Goal: Feedback & Contribution: Submit feedback/report problem

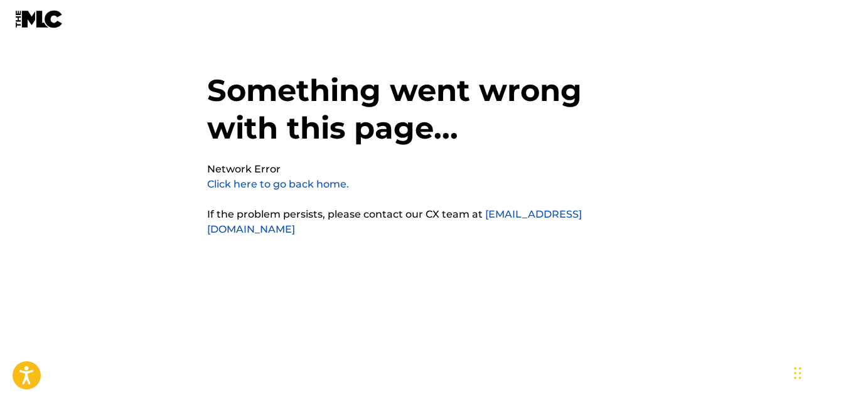
click at [282, 184] on link "Click here to go back home." at bounding box center [278, 184] width 142 height 12
click at [279, 184] on link "Click here to go back home." at bounding box center [278, 184] width 142 height 12
click at [33, 24] on img at bounding box center [39, 19] width 48 height 18
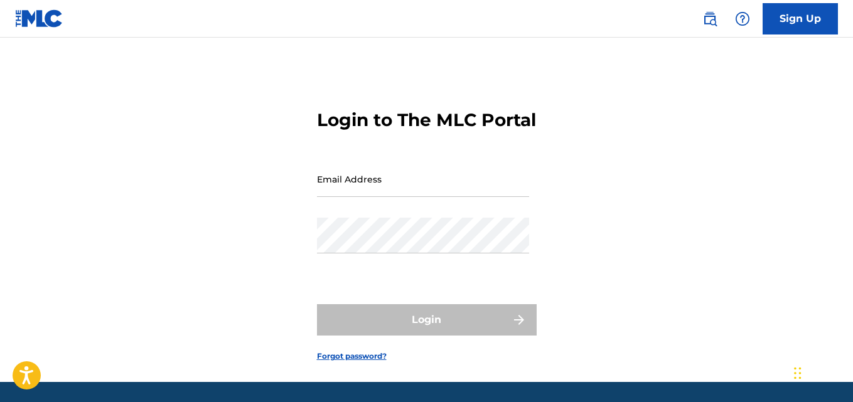
click at [403, 197] on input "Email Address" at bounding box center [423, 179] width 212 height 36
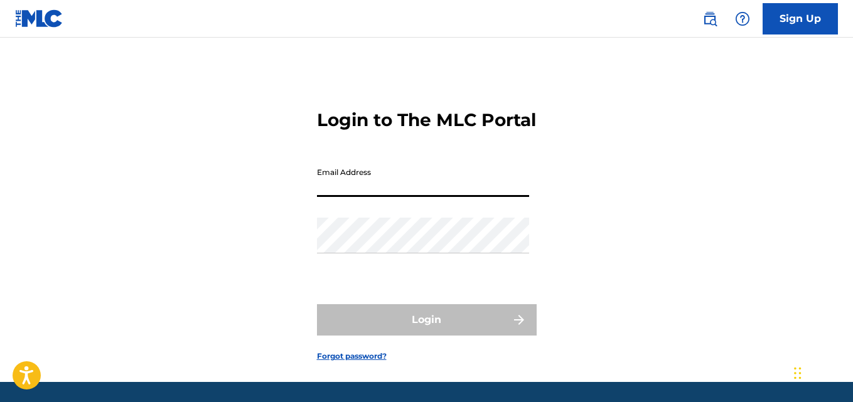
type input "yunezmusic@gmail.com"
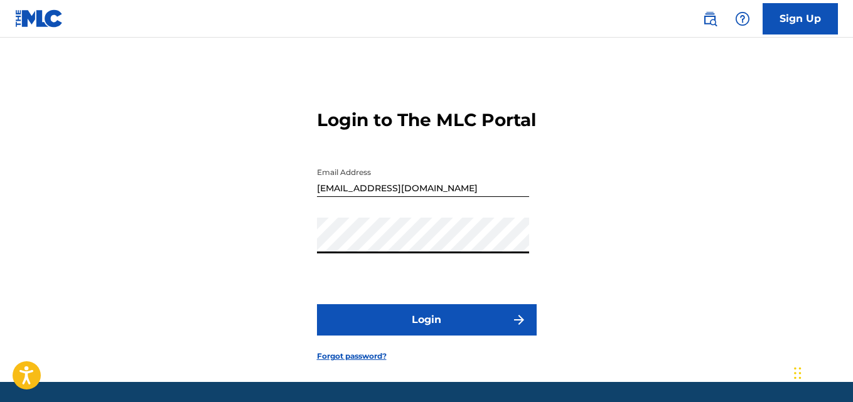
click at [465, 330] on button "Login" at bounding box center [427, 320] width 220 height 31
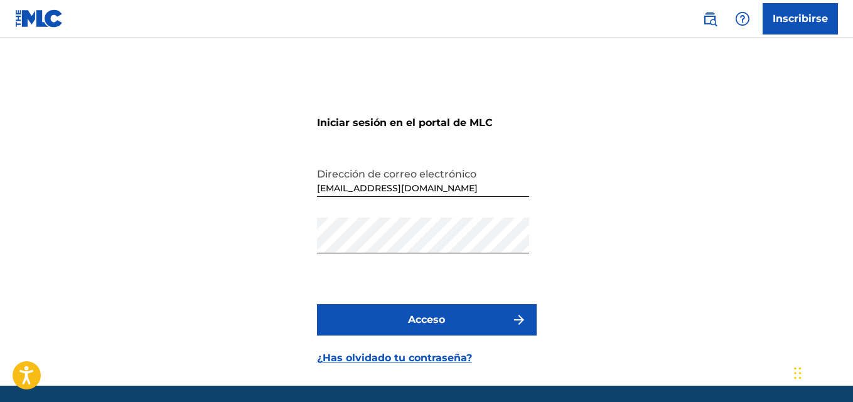
click at [402, 324] on button "Acceso" at bounding box center [427, 320] width 220 height 31
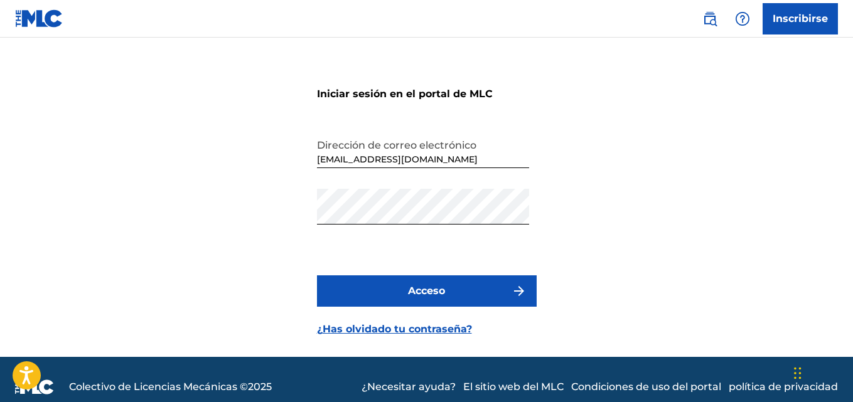
scroll to position [44, 0]
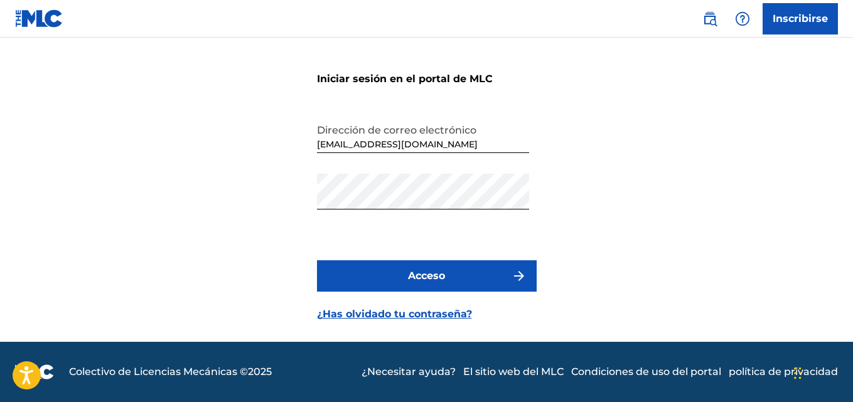
click at [30, 16] on img at bounding box center [39, 18] width 48 height 18
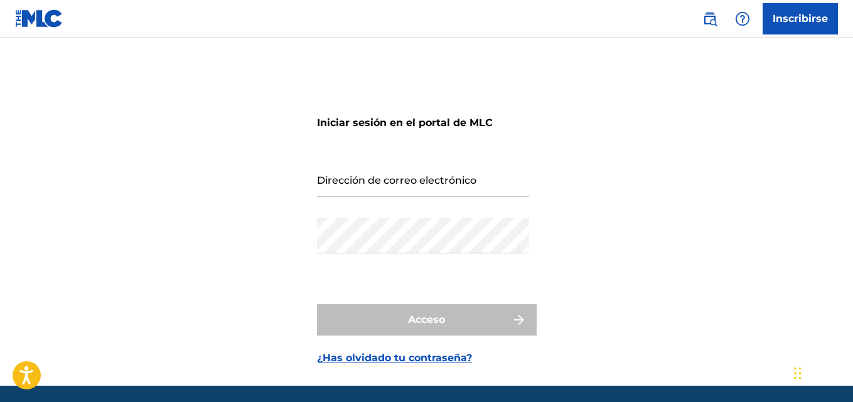
click at [809, 14] on font "Inscribirse" at bounding box center [800, 19] width 55 height 12
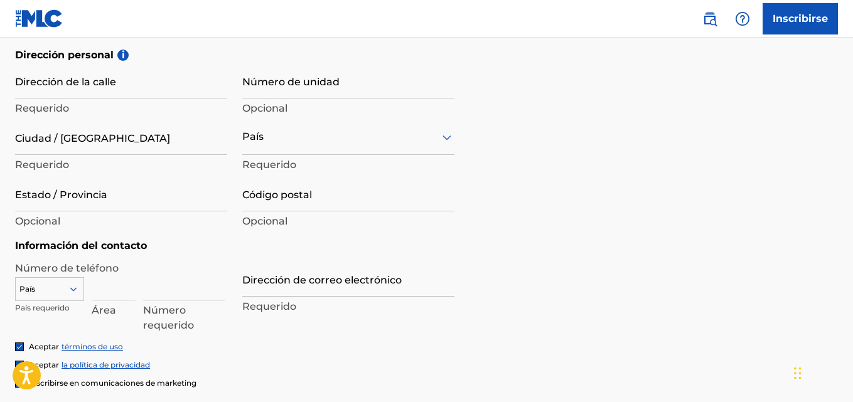
scroll to position [455, 0]
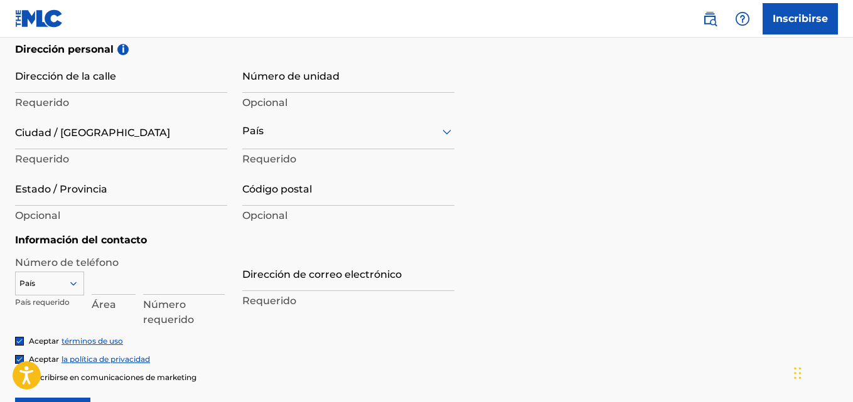
click at [306, 131] on div at bounding box center [348, 132] width 212 height 16
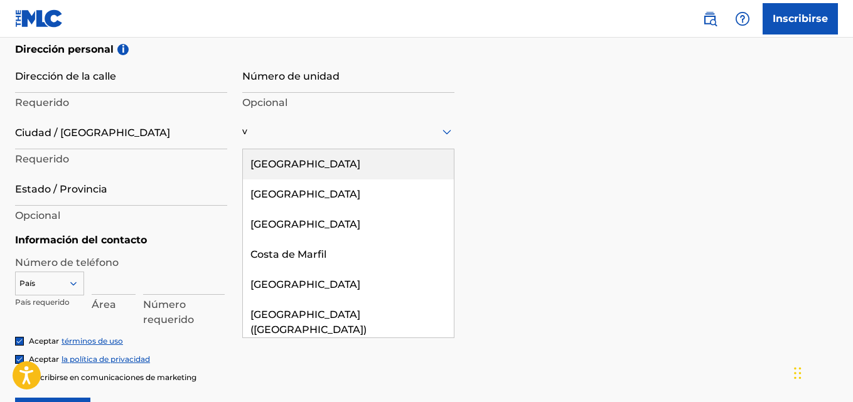
type input "[GEOGRAPHIC_DATA]"
type input "[PERSON_NAME]"
type input "Yunez"
type input "1a Calle San Miguel Sector el petróleo casa No13"
type input "Caracas"
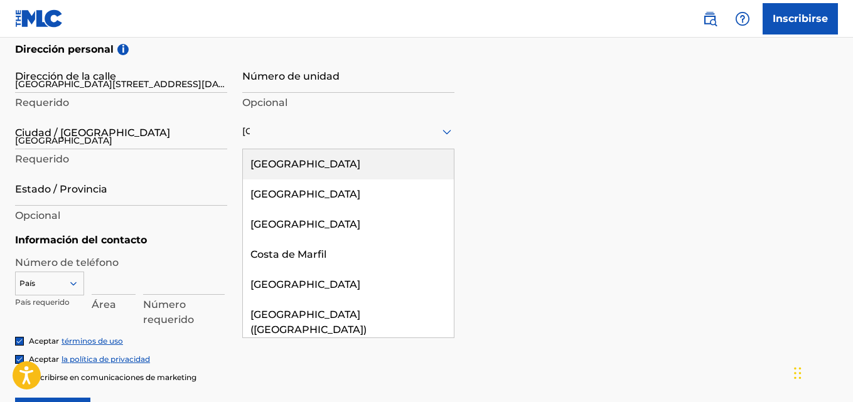
type input "Distrito Capital"
type input "[EMAIL_ADDRESS][DOMAIN_NAME]"
type input "Sign up"
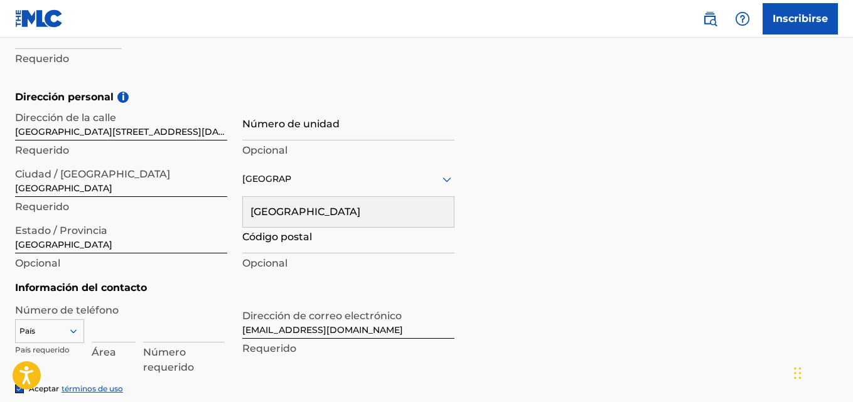
scroll to position [374, 0]
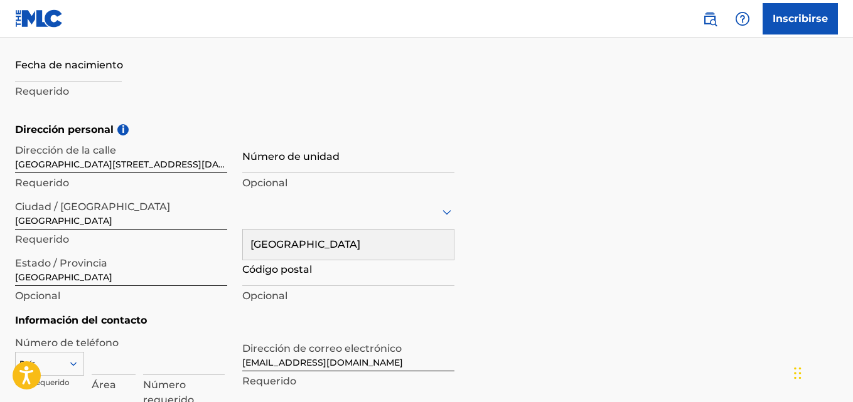
click at [80, 71] on input "text" at bounding box center [68, 64] width 107 height 36
select select "7"
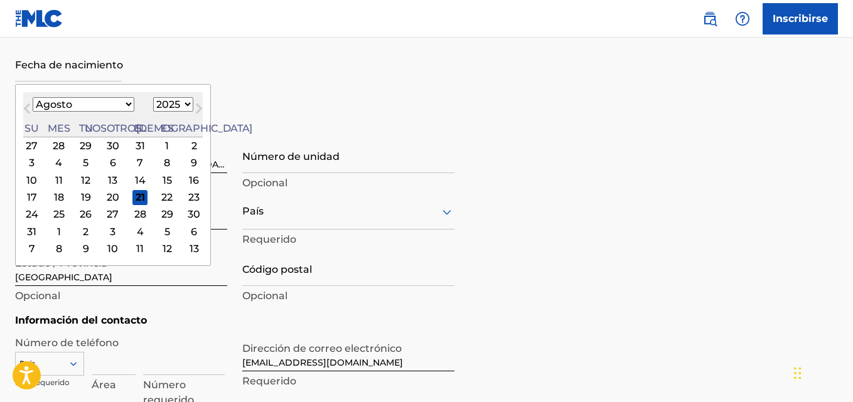
click at [153, 104] on select "1899 1900 1901 1902 1903 1904 1905 1906 1907 1908 1909 1910 1911 1912 1913 1914…" at bounding box center [173, 104] width 40 height 14
select select "1989"
click at [153, 97] on select "1899 1900 1901 1902 1903 1904 1905 1906 1907 1908 1909 1910 1911 1912 1913 1914…" at bounding box center [173, 104] width 40 height 14
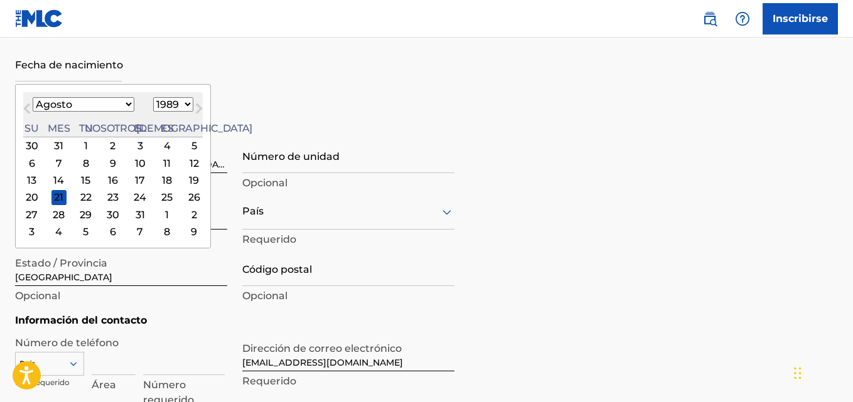
click at [101, 102] on select "Enero Febrero Marzo Abril Puede Junio Julio Agosto Septiembre Octubre Noviembre…" at bounding box center [84, 104] width 102 height 14
select select "2"
click at [33, 97] on select "Enero Febrero Marzo Abril Puede Junio Julio Agosto Septiembre Octubre Noviembre…" at bounding box center [84, 104] width 102 height 14
click at [105, 198] on div "22" at bounding box center [112, 197] width 15 height 15
type input "March 22 1989"
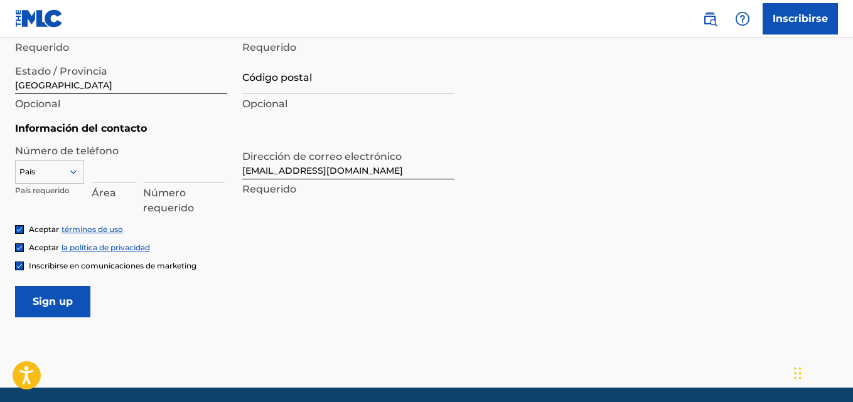
scroll to position [567, 0]
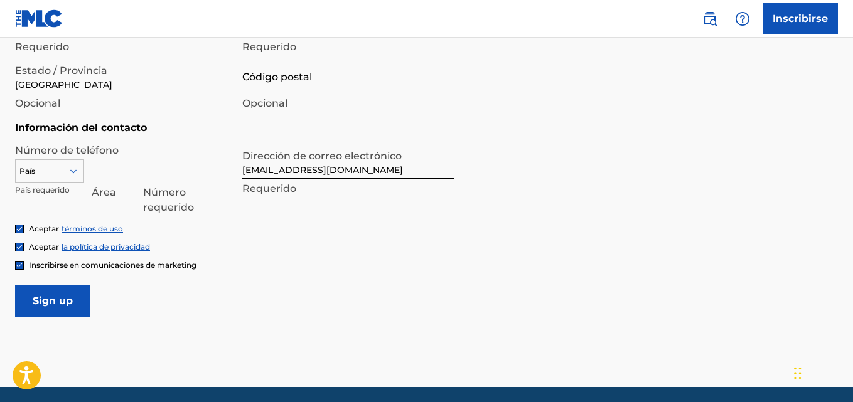
click at [66, 169] on div at bounding box center [50, 172] width 68 height 14
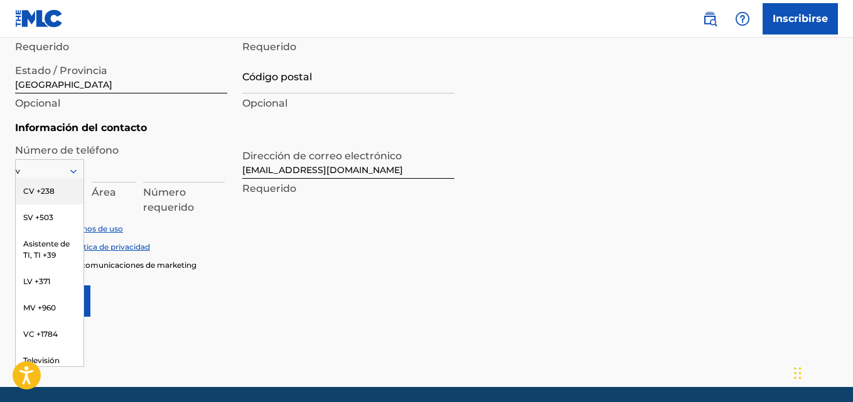
type input "ve"
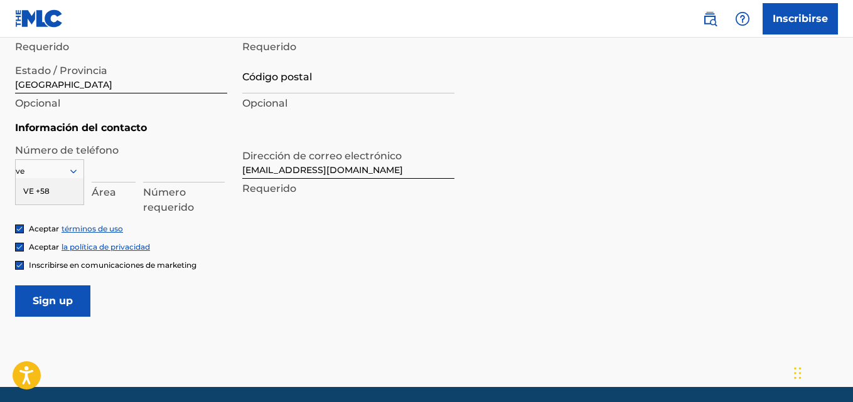
click at [66, 198] on div "VE +58" at bounding box center [50, 191] width 68 height 26
click at [113, 174] on input at bounding box center [114, 165] width 44 height 36
type input "416"
type input "[GEOGRAPHIC_DATA]"
type input "1020"
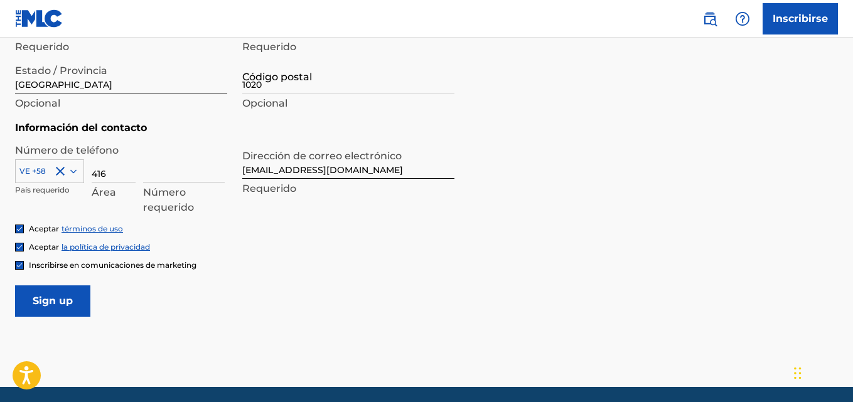
type input "58"
type input "5264913"
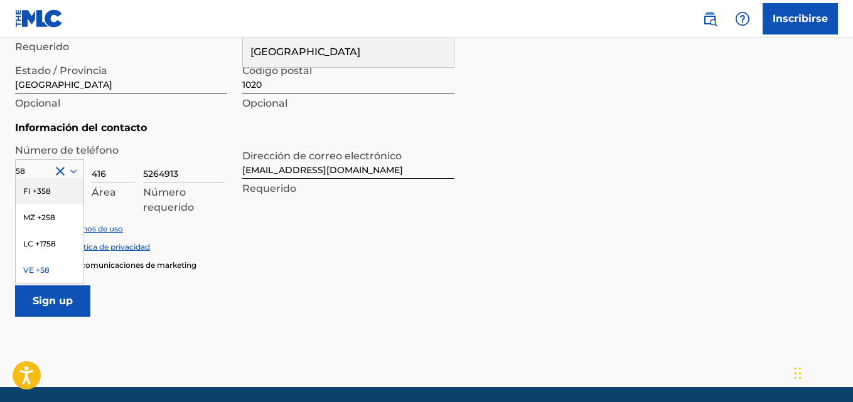
type input "416"
click at [281, 248] on div "Aceptar la política de privacidad" at bounding box center [426, 247] width 823 height 11
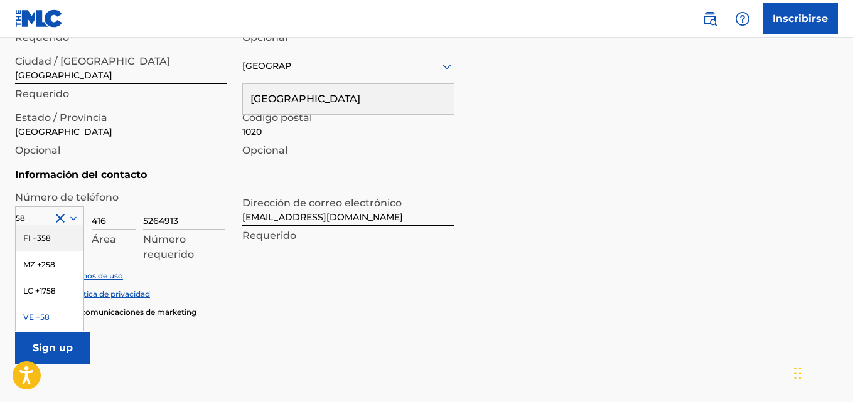
scroll to position [397, 0]
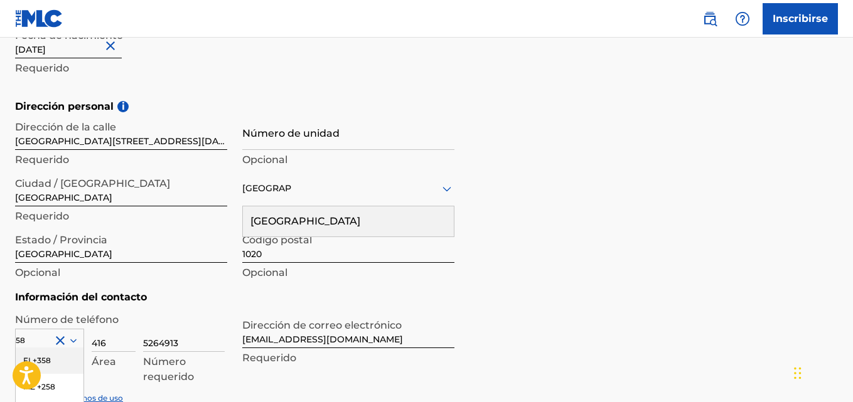
click at [548, 179] on div "Dirección personal i Dirección de la calle 1a Calle San Miguel Sector el petról…" at bounding box center [426, 194] width 823 height 191
click at [402, 140] on input "Número de unidad" at bounding box center [348, 132] width 212 height 36
drag, startPoint x: 228, startPoint y: 140, endPoint x: 195, endPoint y: 141, distance: 33.3
click at [195, 141] on div "Dirección de la calle 1a Calle San Miguel Sector el petróleo casa No13 Requerid…" at bounding box center [235, 199] width 440 height 170
drag, startPoint x: 225, startPoint y: 139, endPoint x: 185, endPoint y: 141, distance: 40.3
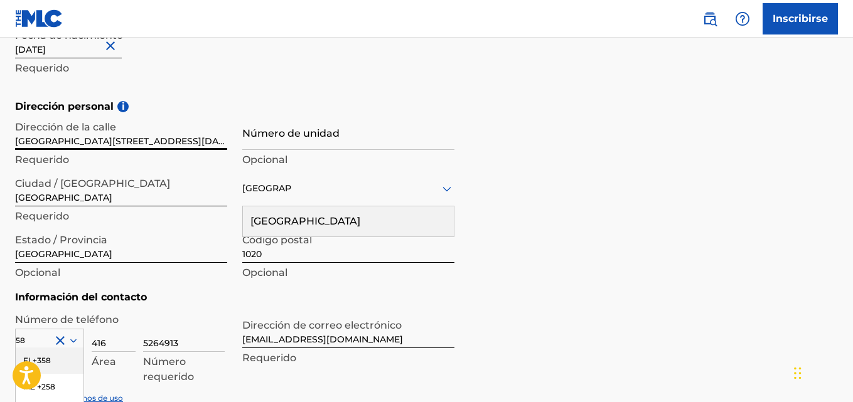
click at [185, 141] on input "[GEOGRAPHIC_DATA][STREET_ADDRESS][DATE][PERSON_NAME]" at bounding box center [121, 132] width 212 height 36
click at [286, 141] on input "Número de unidad" at bounding box center [348, 132] width 212 height 36
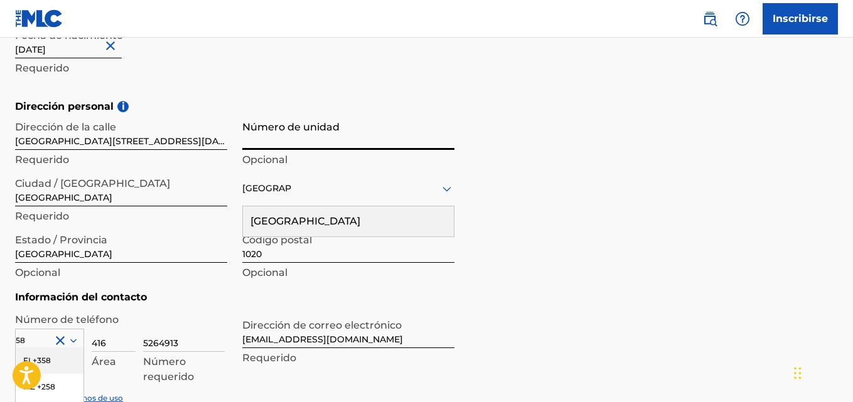
paste input "casa No13"
type input "casa No13"
click at [529, 170] on div "Dirección personal i Dirección de la calle 1a Calle San Miguel Sector el petról…" at bounding box center [426, 194] width 823 height 191
click at [389, 220] on div "[GEOGRAPHIC_DATA]" at bounding box center [348, 222] width 211 height 30
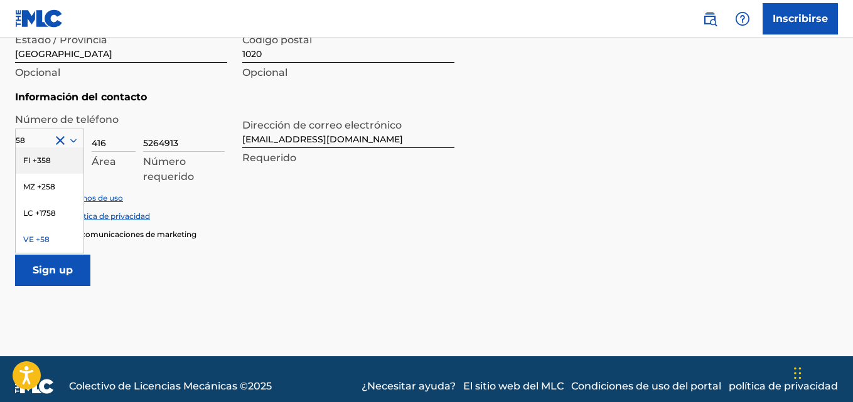
scroll to position [608, 0]
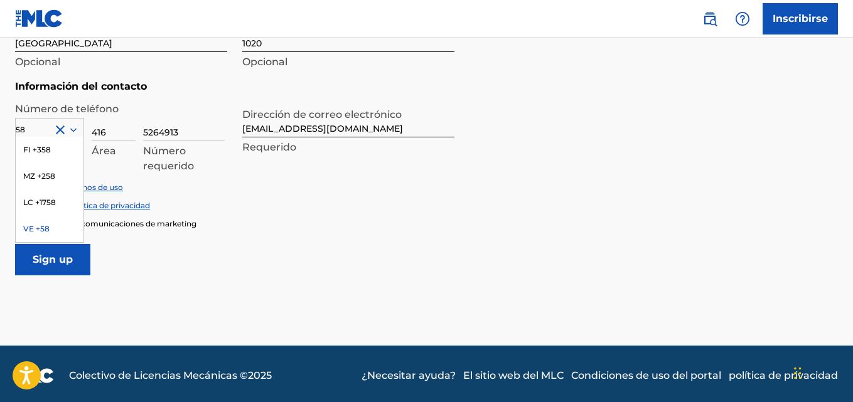
click at [51, 227] on div "VE +58" at bounding box center [50, 229] width 68 height 26
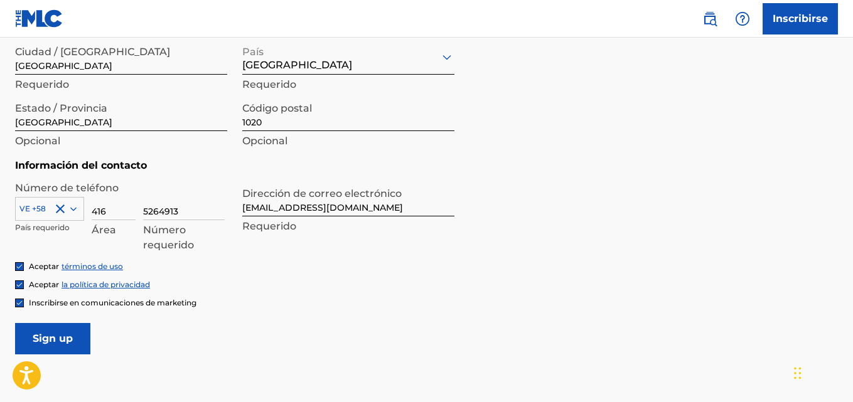
scroll to position [612, 0]
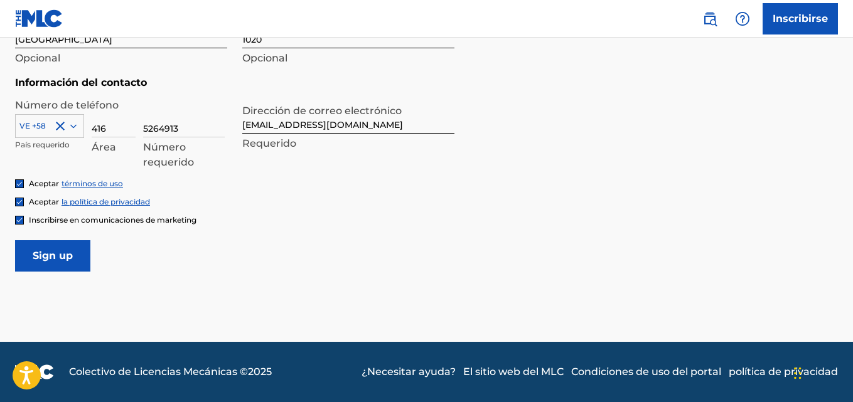
click at [55, 259] on input "Sign up" at bounding box center [52, 255] width 75 height 31
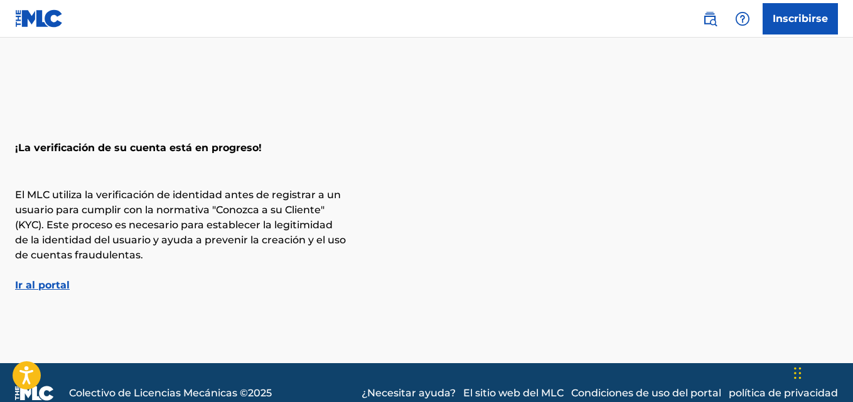
click at [52, 285] on font "Ir al portal" at bounding box center [42, 285] width 55 height 12
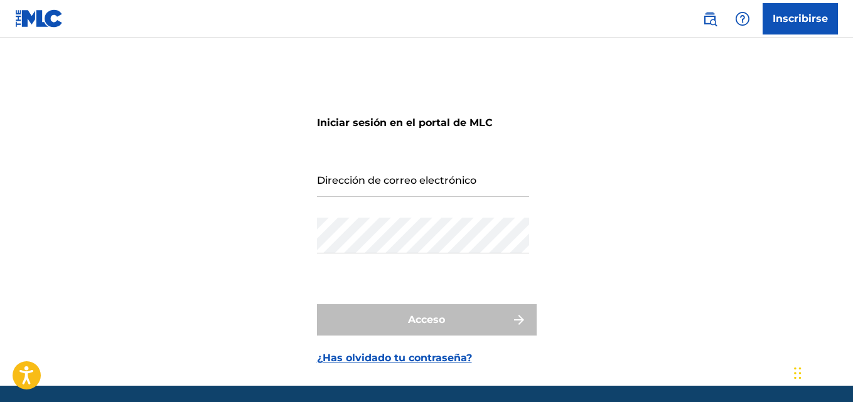
click at [375, 166] on input "Dirección de correo electrónico" at bounding box center [423, 179] width 212 height 36
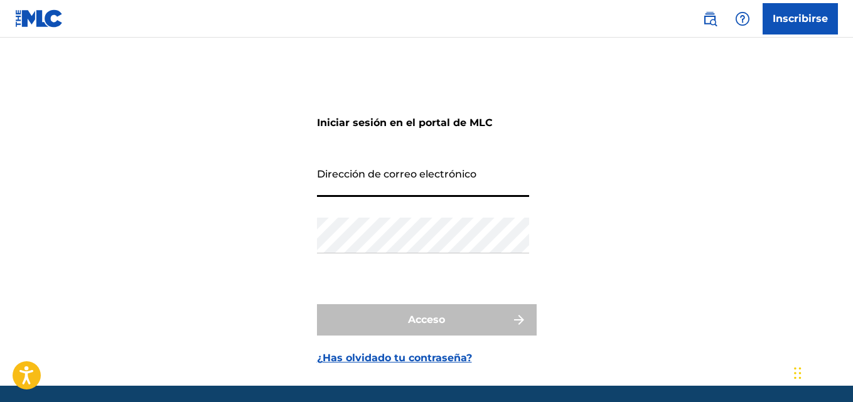
type input "[EMAIL_ADDRESS][DOMAIN_NAME]"
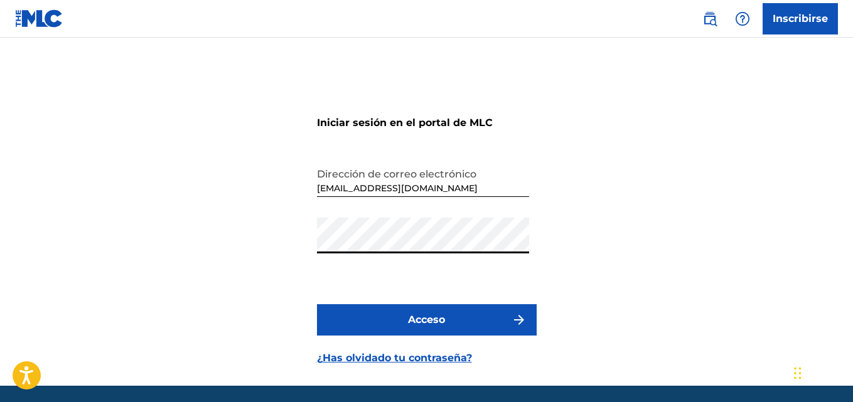
click at [427, 324] on font "Acceso" at bounding box center [426, 320] width 37 height 12
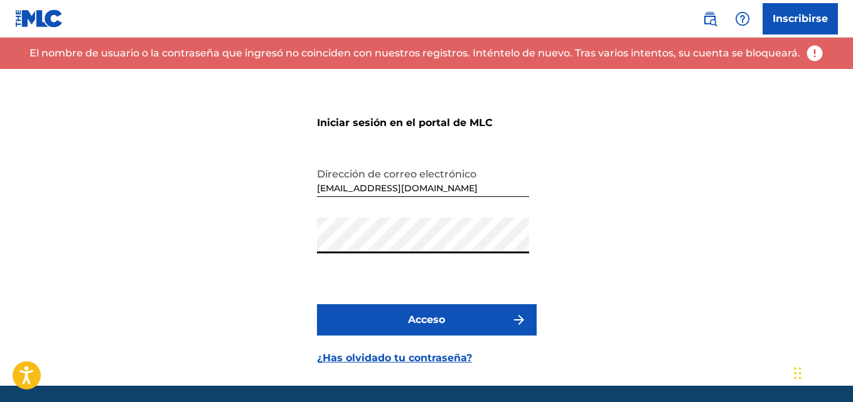
click at [224, 239] on div "Iniciar sesión en el portal de MLC Dirección de correo electrónico yunezmusic@g…" at bounding box center [426, 227] width 853 height 317
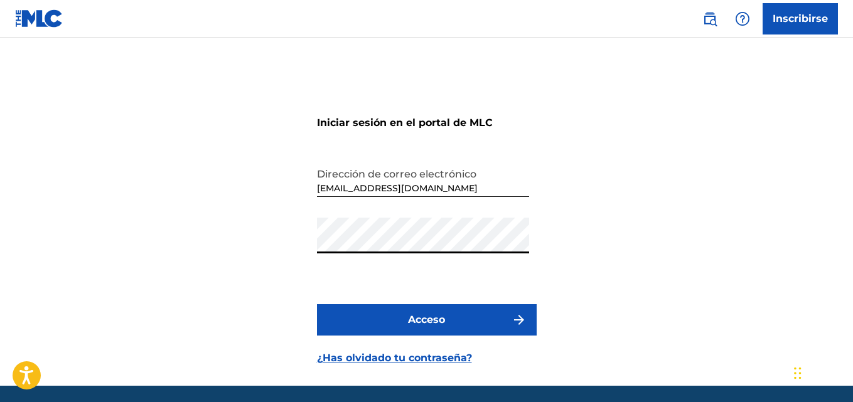
click at [351, 318] on button "Acceso" at bounding box center [427, 320] width 220 height 31
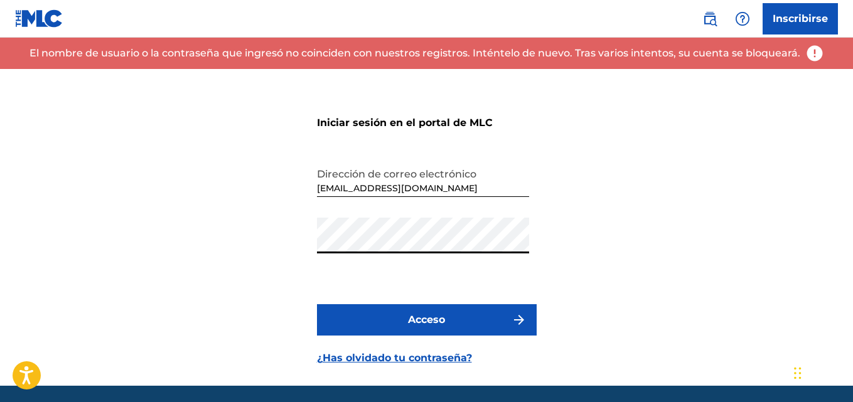
click at [284, 245] on div "Iniciar sesión en el portal de MLC Dirección de correo electrónico yunezmusic@g…" at bounding box center [426, 227] width 853 height 317
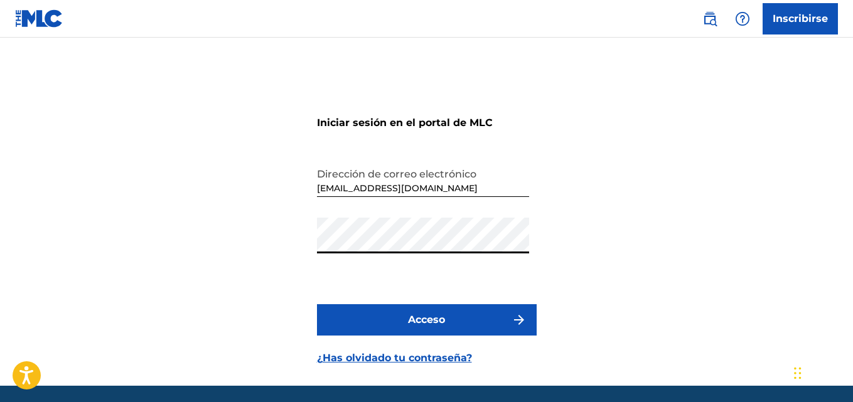
click at [343, 320] on button "Acceso" at bounding box center [427, 320] width 220 height 31
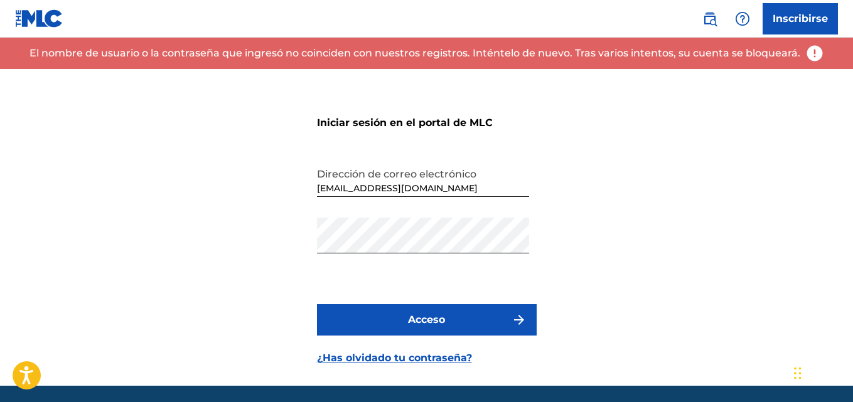
click at [36, 19] on img at bounding box center [39, 18] width 48 height 18
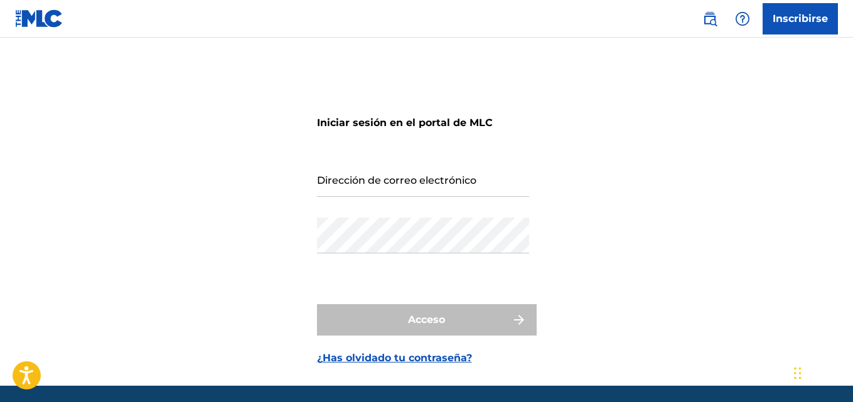
click at [370, 174] on input "Dirección de correo electrónico" at bounding box center [423, 179] width 212 height 36
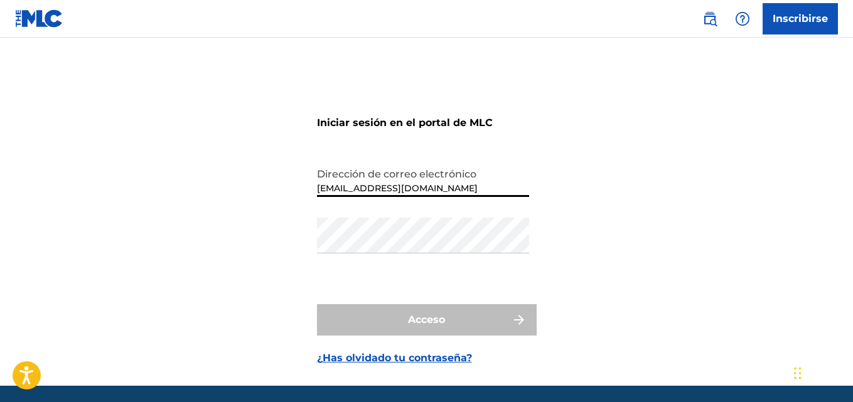
type input "[EMAIL_ADDRESS][DOMAIN_NAME]"
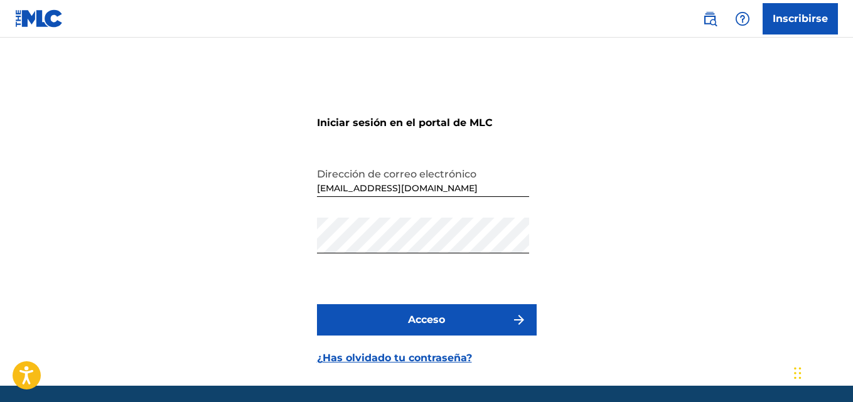
click at [365, 318] on button "Acceso" at bounding box center [427, 320] width 220 height 31
click at [357, 359] on font "¿Has olvidado tu contraseña?" at bounding box center [394, 358] width 155 height 12
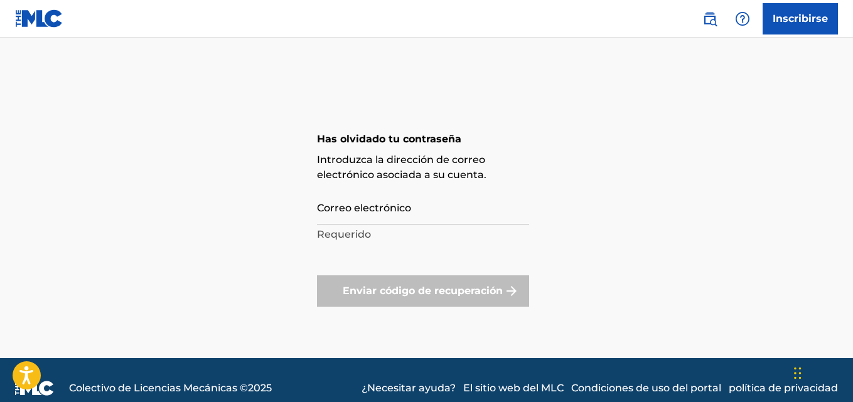
click at [368, 217] on input "Correo electrónico" at bounding box center [423, 207] width 212 height 36
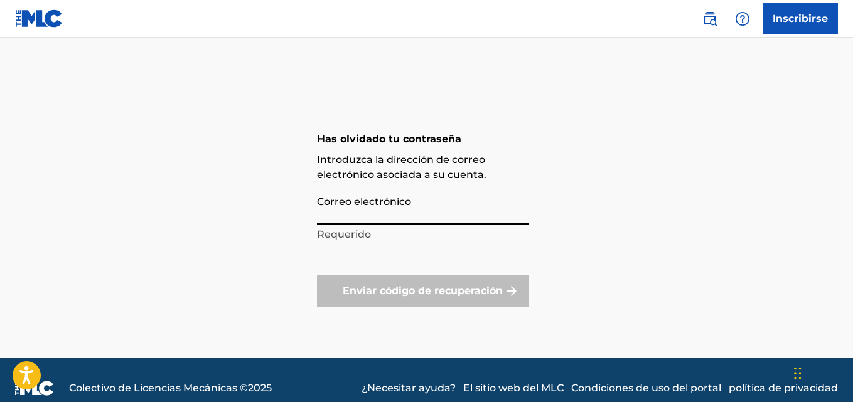
type input "[EMAIL_ADDRESS][DOMAIN_NAME]"
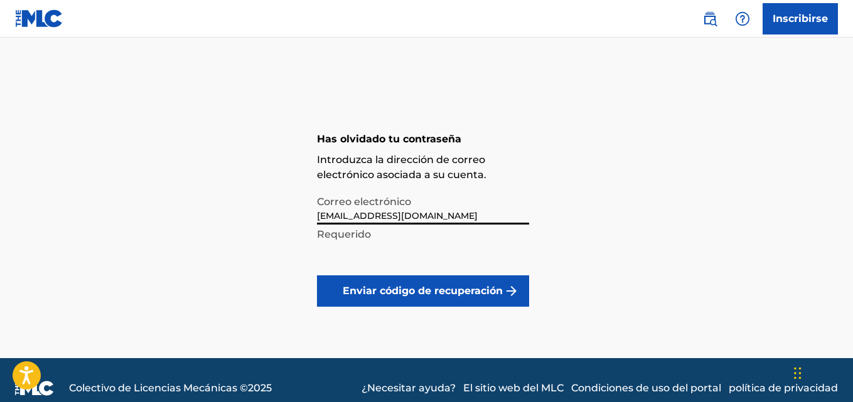
click at [412, 303] on button "Enviar código de recuperación" at bounding box center [423, 291] width 212 height 31
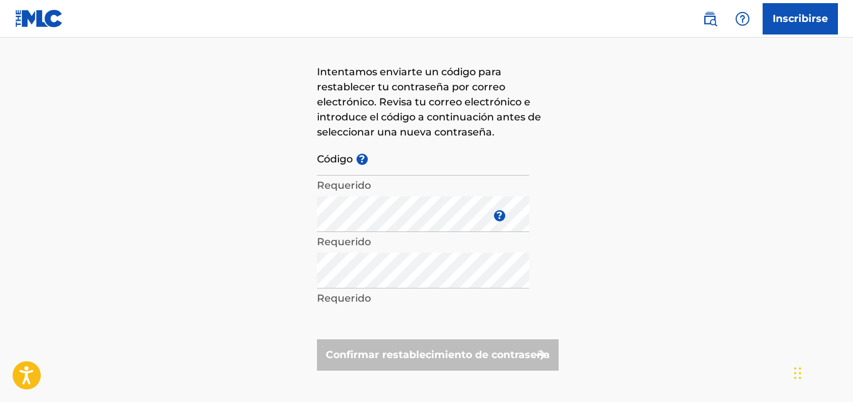
scroll to position [155, 0]
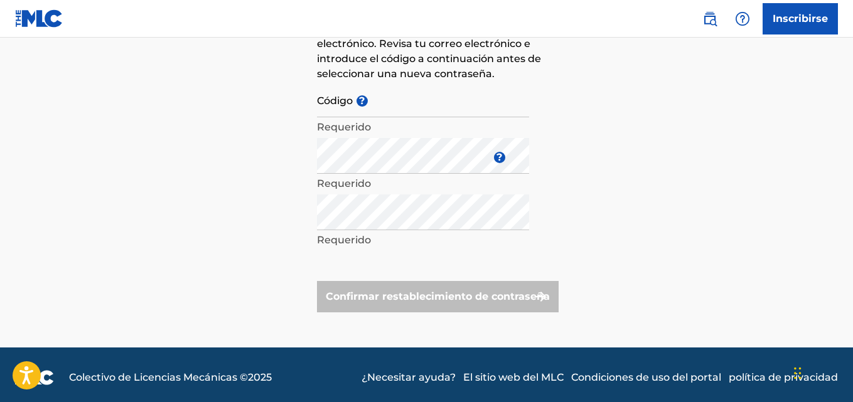
click at [406, 112] on input "Código ?" at bounding box center [423, 100] width 212 height 36
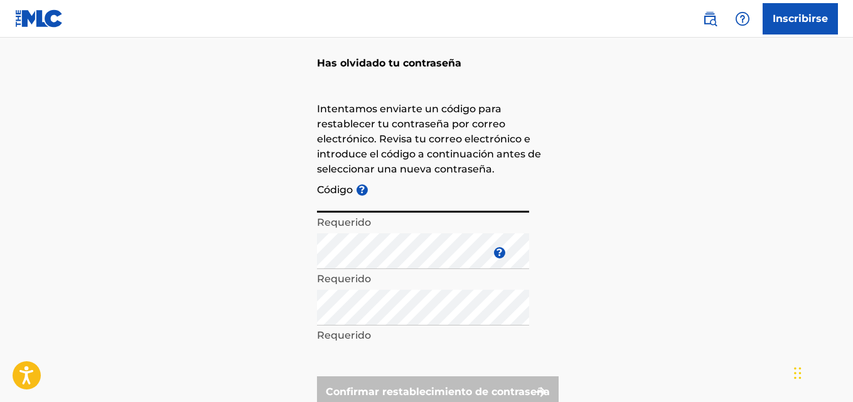
scroll to position [43, 0]
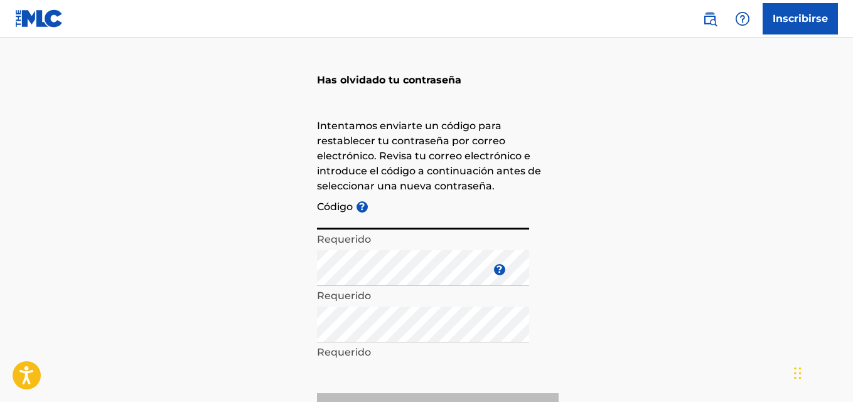
paste input "FP_64602754e523d8f3fc0ba27a8eff"
type input "FP_64602754e523d8f3fc0ba27a8eff"
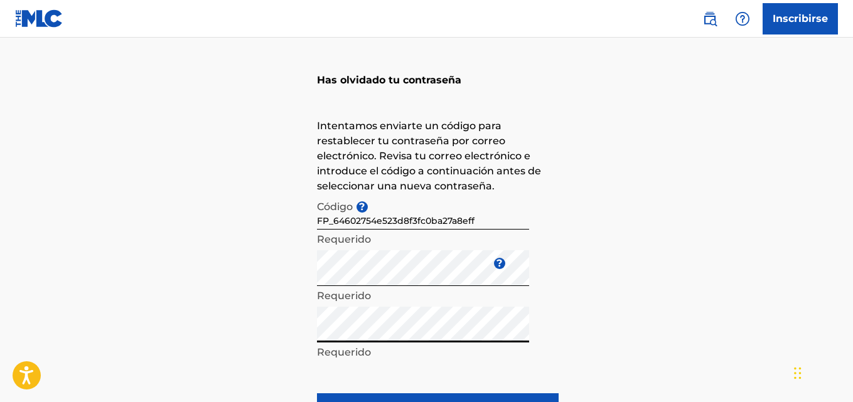
scroll to position [161, 0]
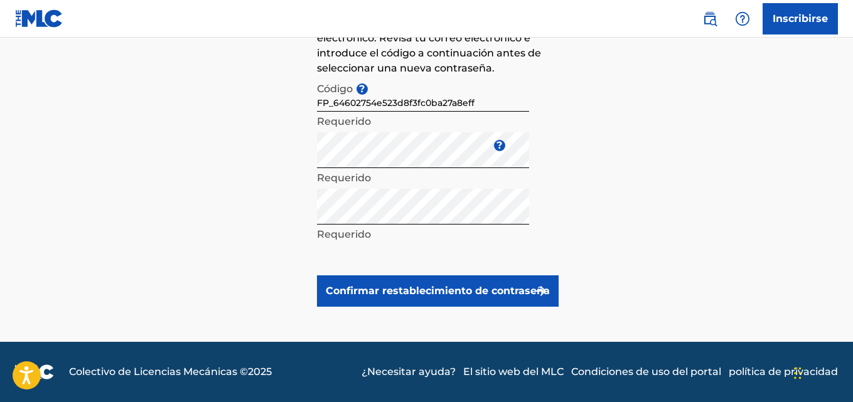
click at [414, 299] on button "Confirmar restablecimiento de contraseña" at bounding box center [438, 291] width 242 height 31
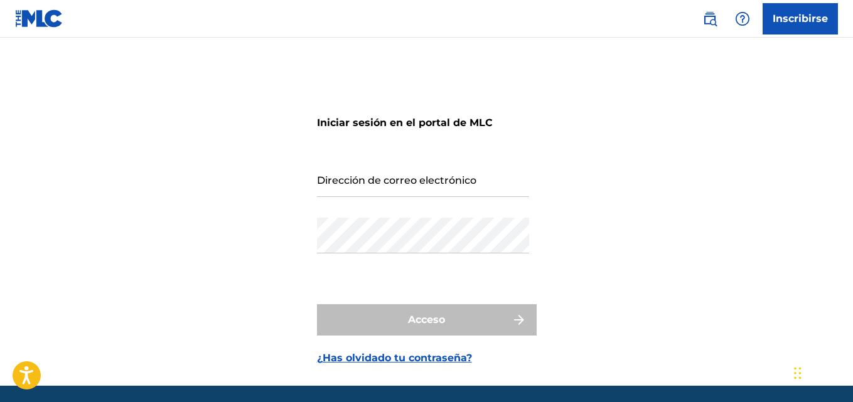
click at [375, 183] on input "Dirección de correo electrónico" at bounding box center [423, 179] width 212 height 36
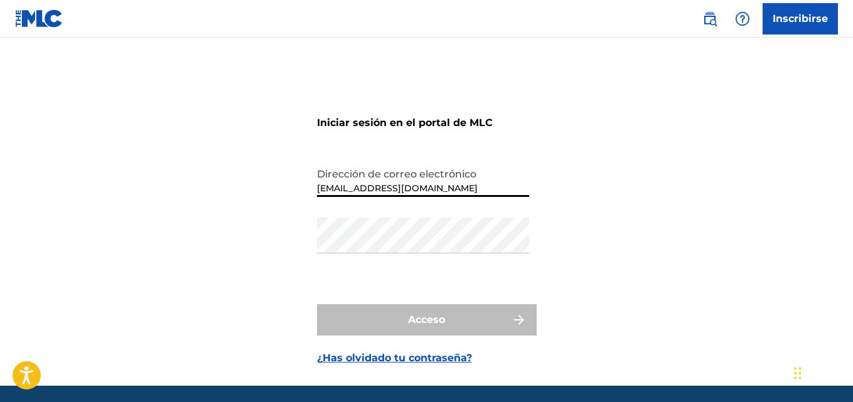
type input "[EMAIL_ADDRESS][DOMAIN_NAME]"
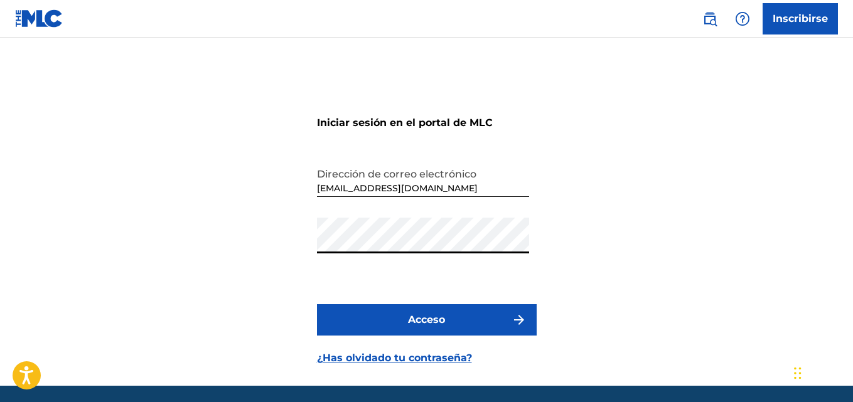
click at [350, 316] on button "Acceso" at bounding box center [427, 320] width 220 height 31
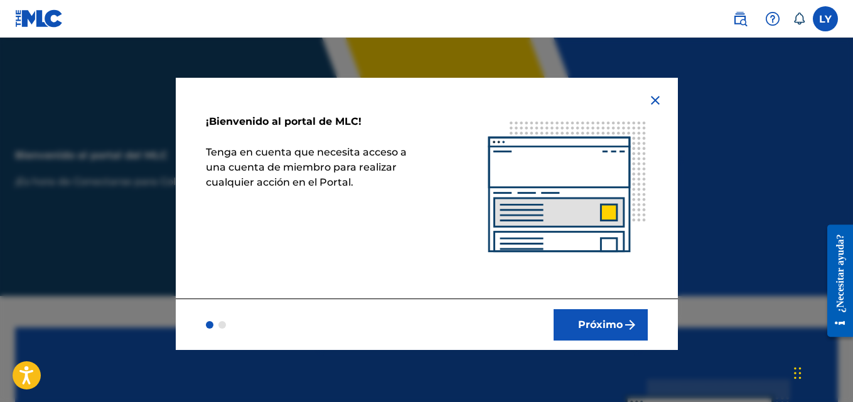
click at [608, 330] on font "Próximo" at bounding box center [600, 325] width 45 height 12
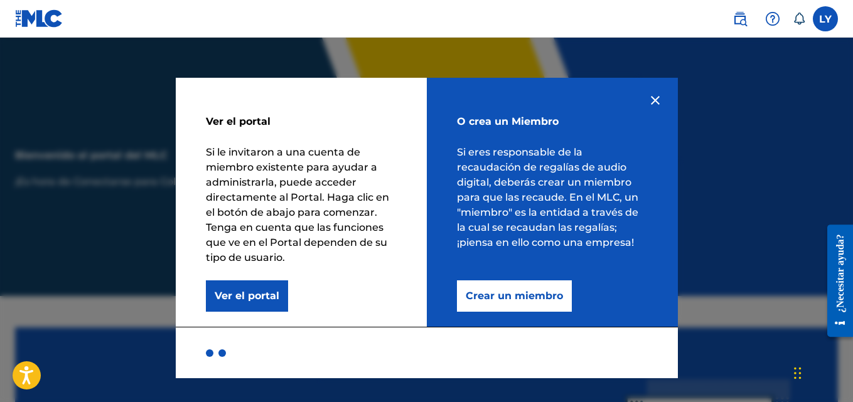
click at [540, 298] on font "Crear un miembro" at bounding box center [514, 296] width 97 height 12
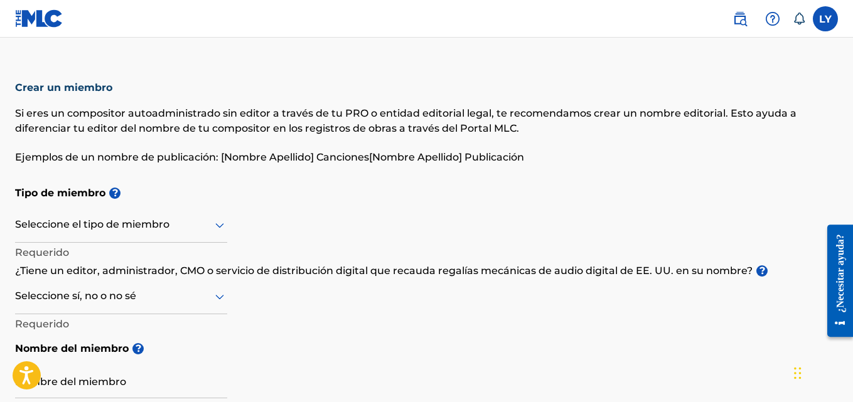
click at [185, 230] on div at bounding box center [121, 225] width 212 height 16
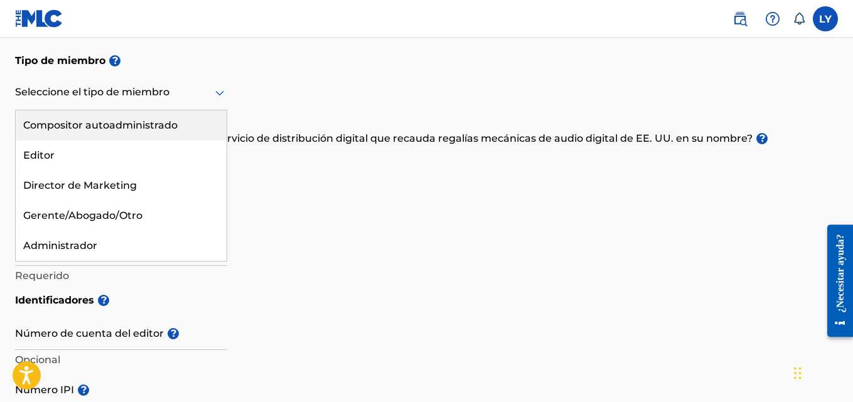
scroll to position [131, 0]
click at [162, 128] on font "Compositor autoadministrado" at bounding box center [100, 127] width 154 height 12
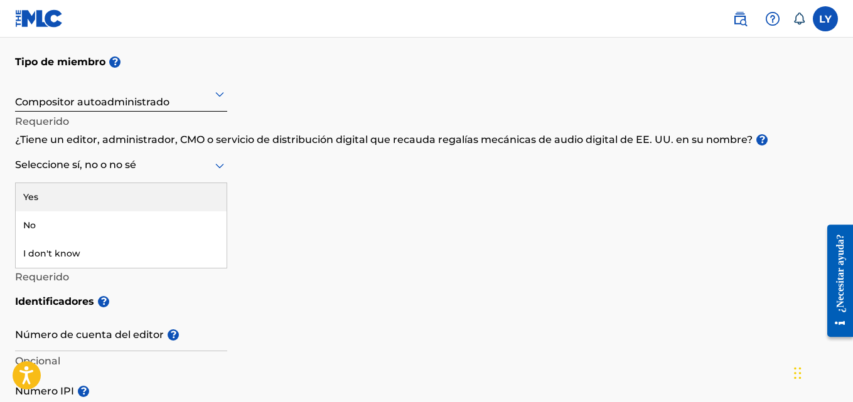
click at [116, 167] on div at bounding box center [121, 166] width 212 height 16
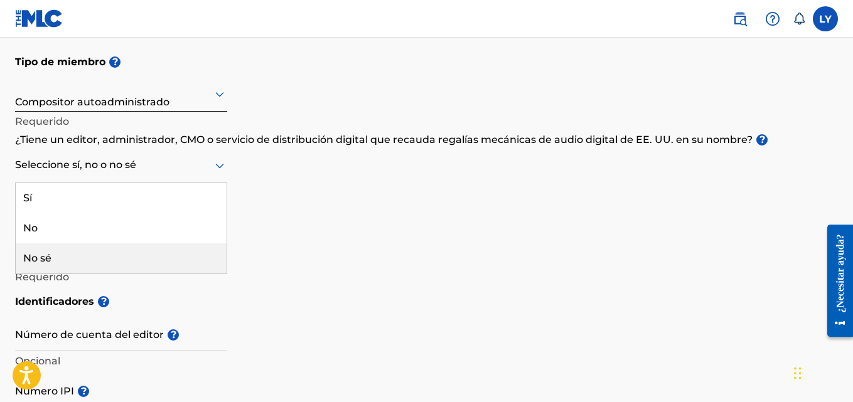
click at [87, 253] on div "No sé" at bounding box center [121, 259] width 211 height 30
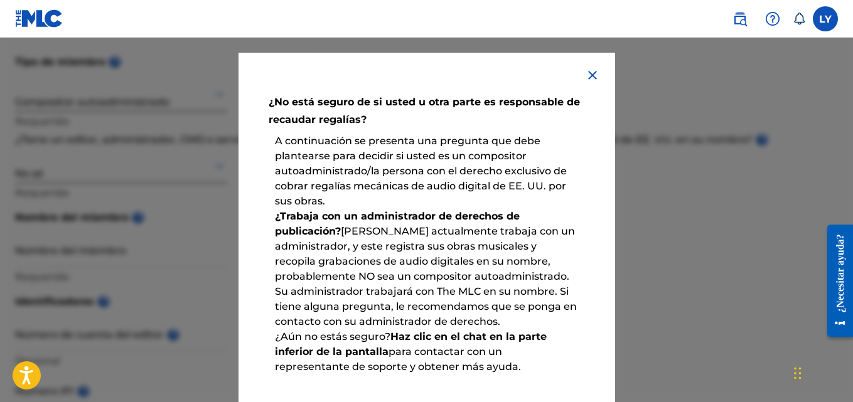
scroll to position [0, 0]
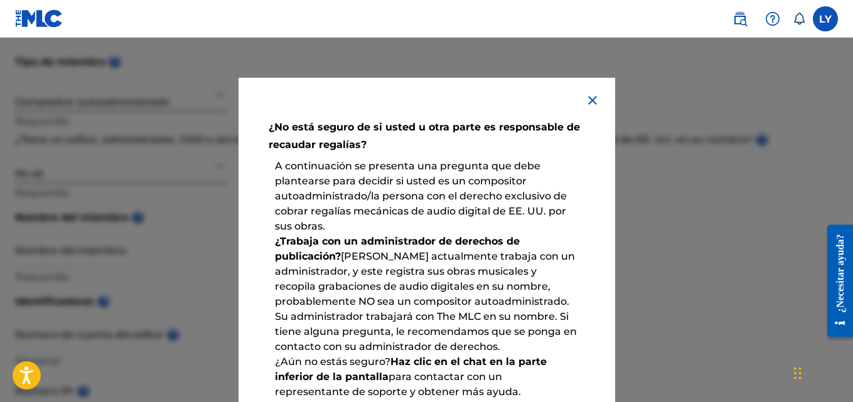
click at [587, 100] on img at bounding box center [592, 100] width 15 height 15
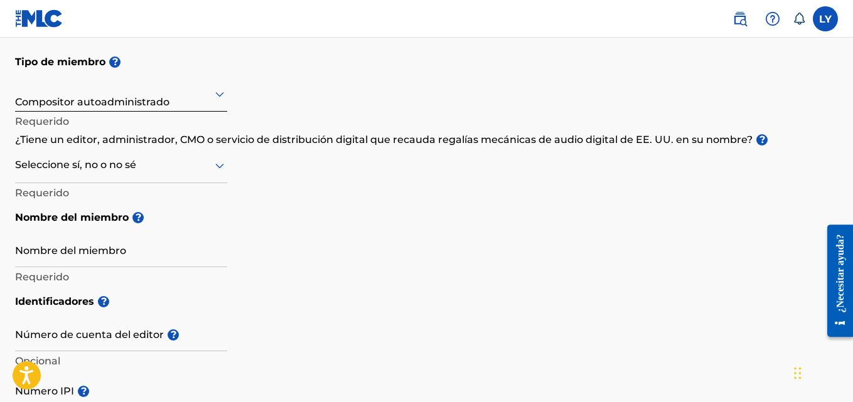
click at [127, 163] on div at bounding box center [121, 166] width 212 height 16
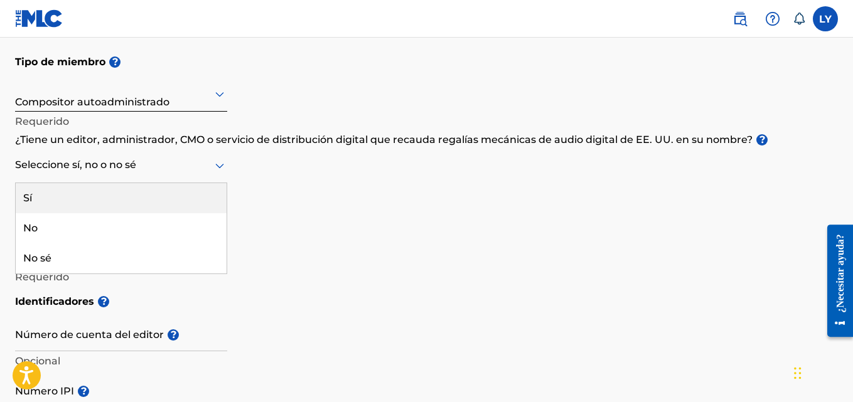
click at [47, 198] on div "Sí" at bounding box center [121, 198] width 211 height 30
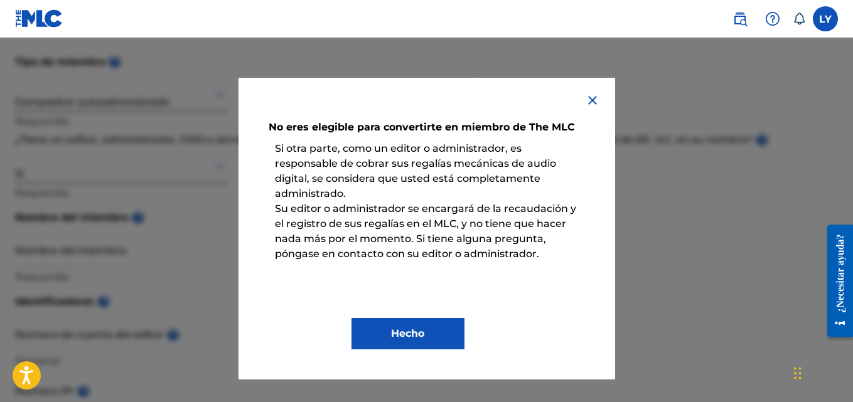
click at [595, 91] on div "No eres elegible para convertirte en miembro de The MLC Si otra parte, como un …" at bounding box center [427, 229] width 377 height 302
click at [591, 95] on img at bounding box center [592, 100] width 15 height 15
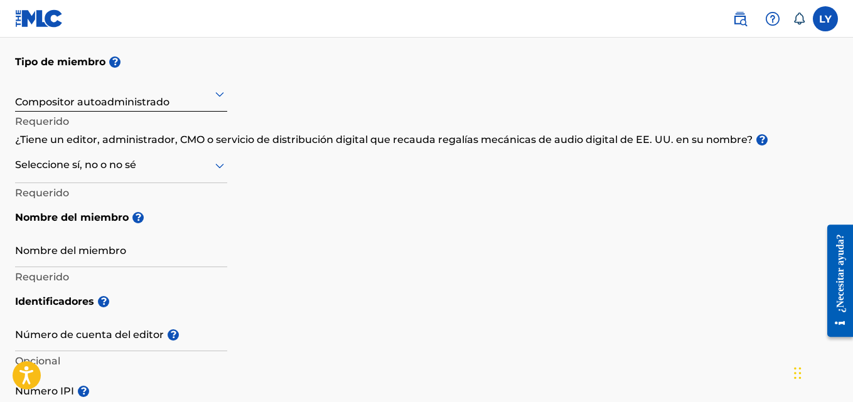
click at [81, 173] on div at bounding box center [121, 166] width 212 height 16
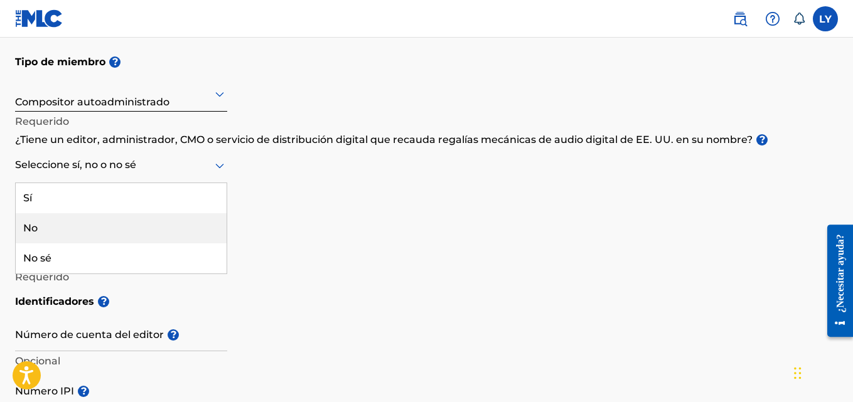
click at [59, 227] on div "No" at bounding box center [121, 228] width 211 height 30
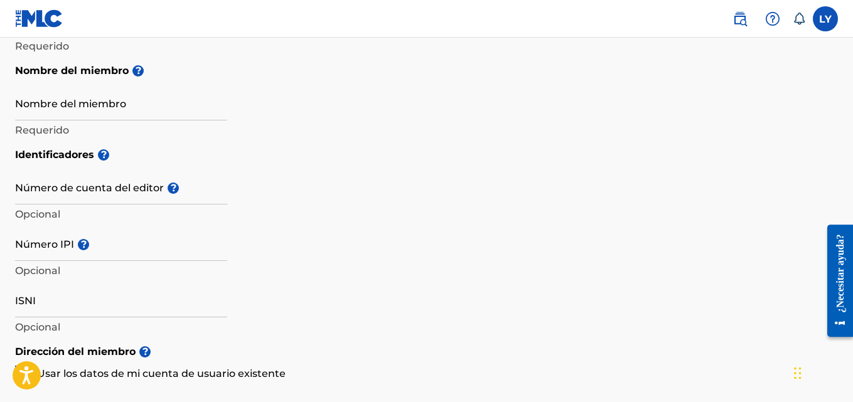
scroll to position [280, 0]
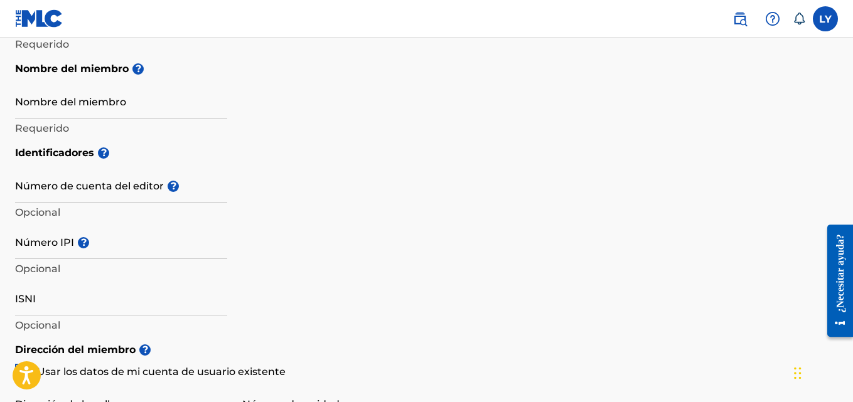
click at [213, 100] on input "Nombre del miembro" at bounding box center [121, 101] width 212 height 36
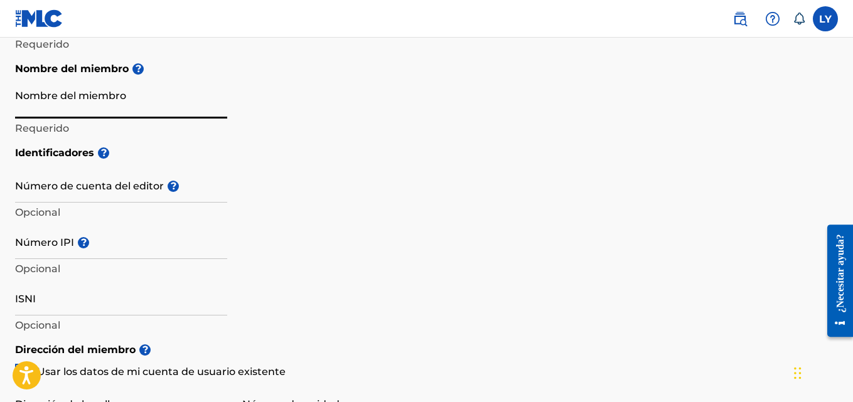
type input "Luis Yunez"
type input "[GEOGRAPHIC_DATA][STREET_ADDRESS][DATE][PERSON_NAME]"
type input "casa No13"
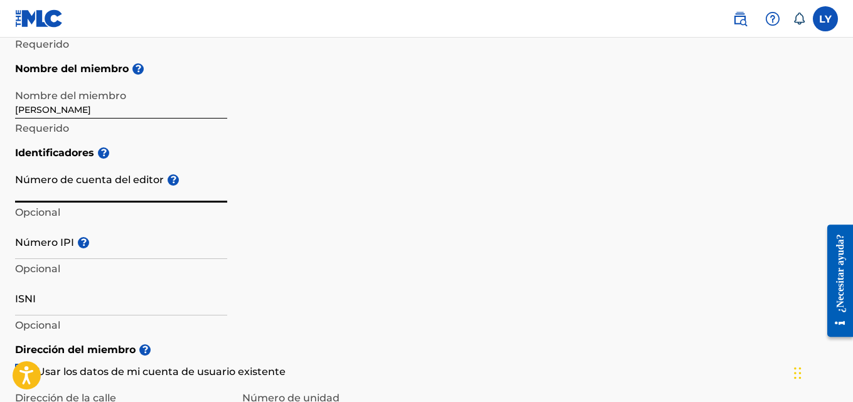
click at [127, 191] on input "Número de cuenta del editor ?" at bounding box center [121, 185] width 212 height 36
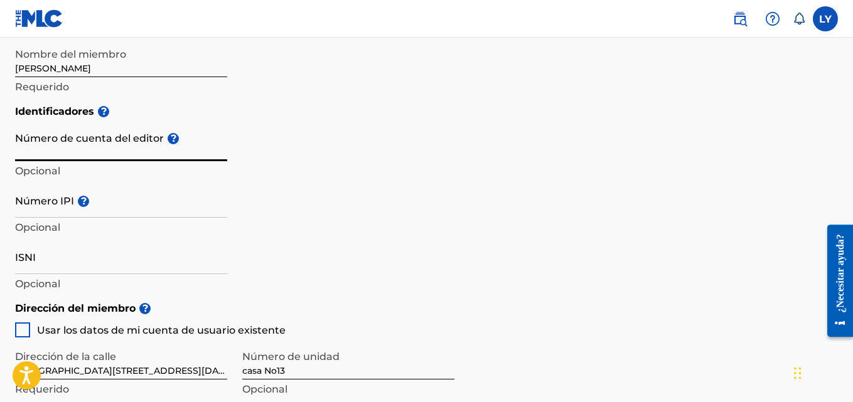
scroll to position [322, 0]
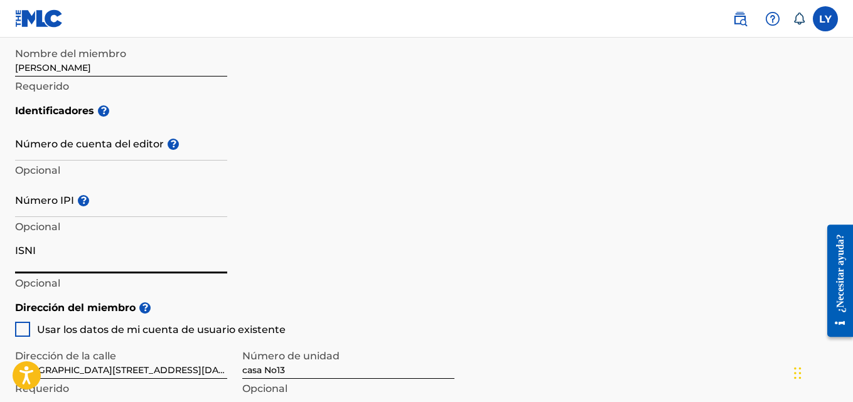
click at [46, 263] on input "ISNI" at bounding box center [121, 256] width 212 height 36
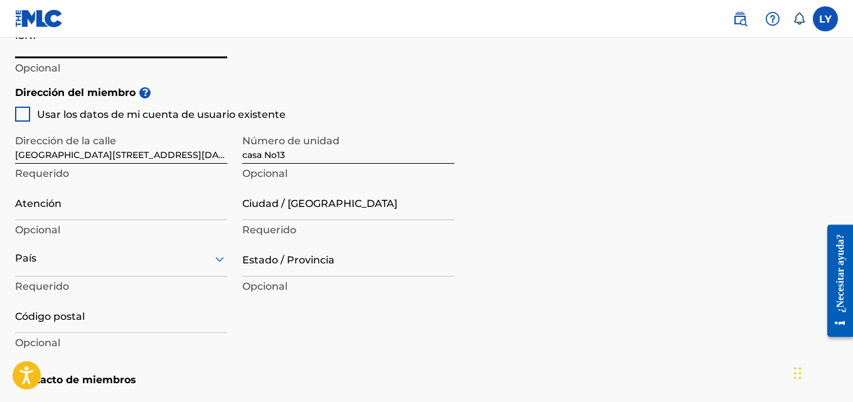
scroll to position [541, 0]
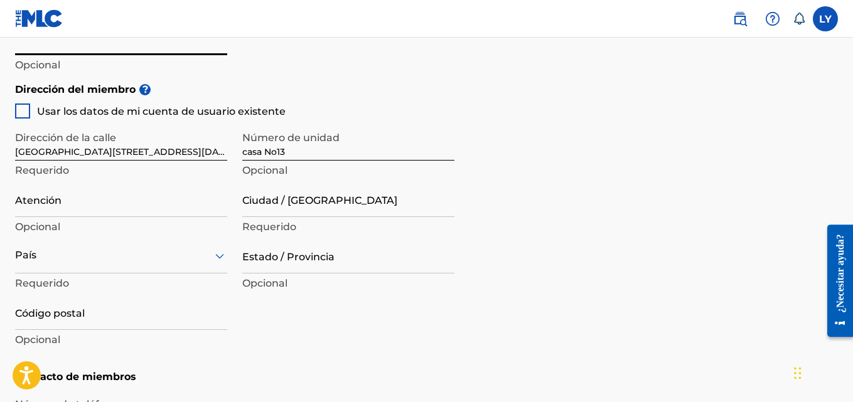
click at [24, 112] on div at bounding box center [22, 111] width 15 height 15
type input "[GEOGRAPHIC_DATA]"
type input "1020"
type input "416"
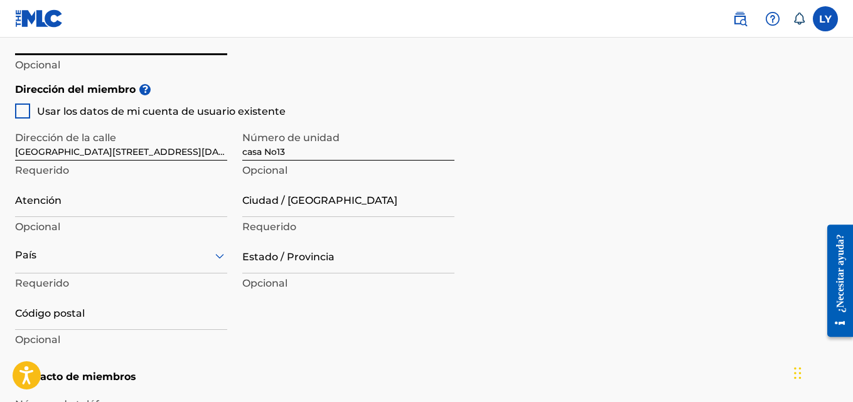
type input "5264913"
type input "[EMAIL_ADDRESS][DOMAIN_NAME]"
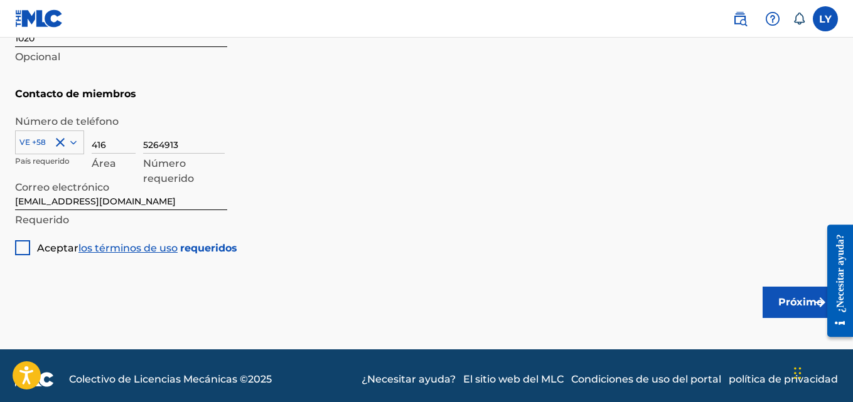
scroll to position [831, 0]
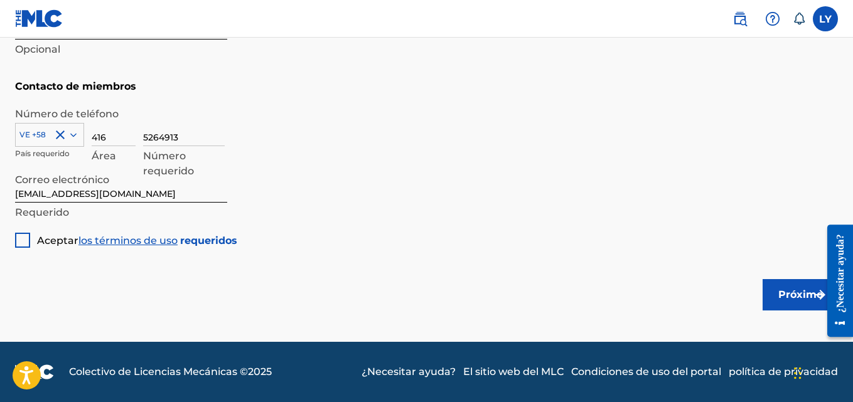
click at [19, 246] on div at bounding box center [22, 240] width 15 height 15
click at [811, 301] on font "Próximo" at bounding box center [801, 295] width 45 height 15
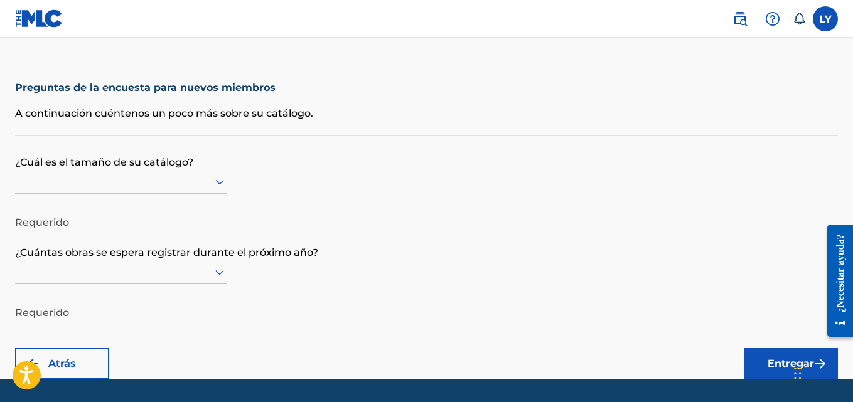
click at [210, 181] on div at bounding box center [121, 182] width 212 height 16
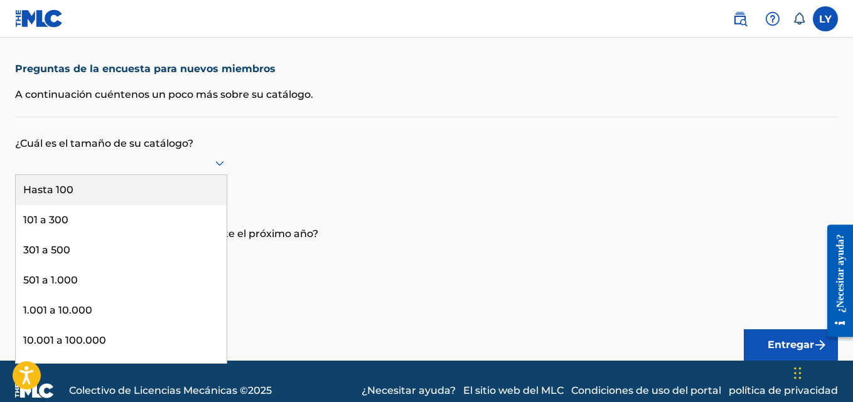
scroll to position [38, 0]
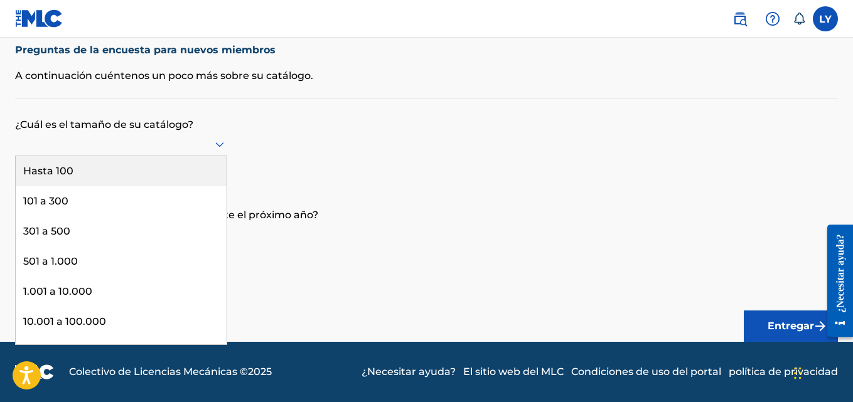
click at [155, 174] on div "Hasta 100" at bounding box center [121, 171] width 211 height 30
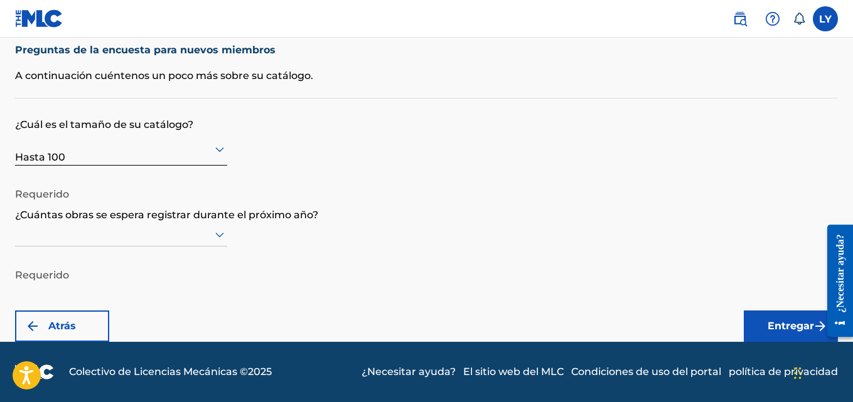
click at [163, 236] on div at bounding box center [121, 235] width 212 height 16
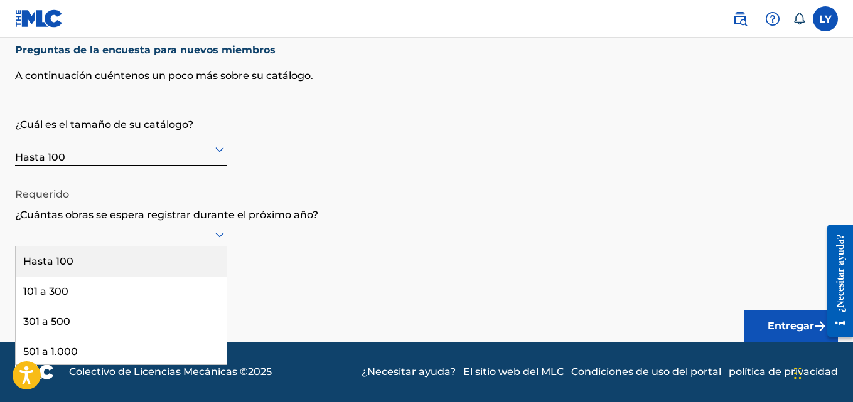
click at [77, 261] on div "Hasta 100" at bounding box center [121, 262] width 211 height 30
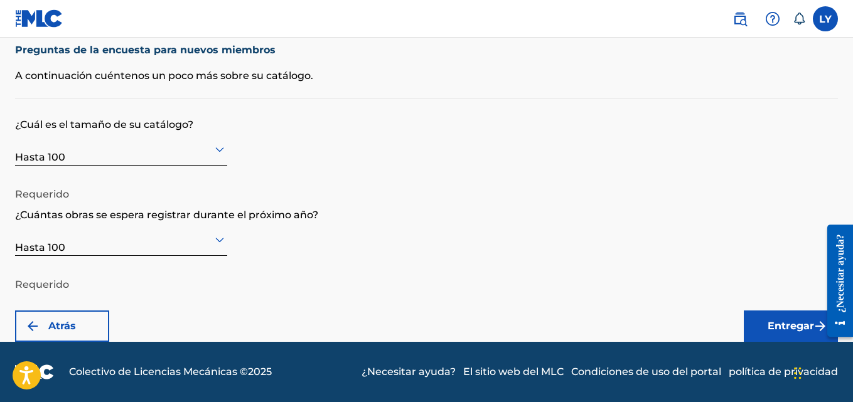
click at [764, 318] on button "Entregar" at bounding box center [791, 326] width 94 height 31
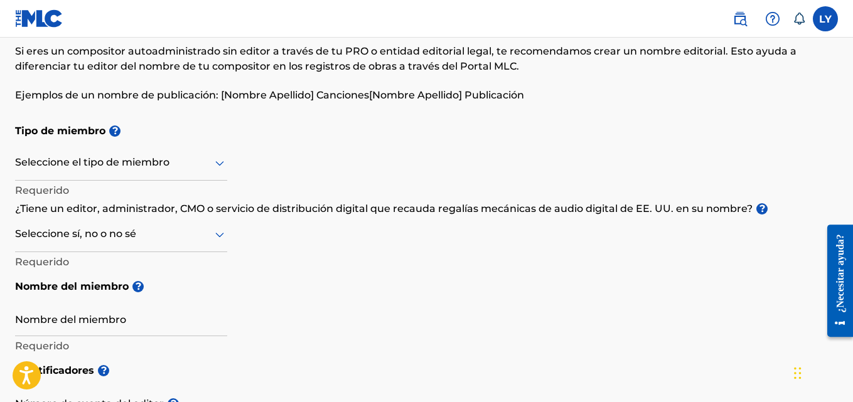
scroll to position [46, 0]
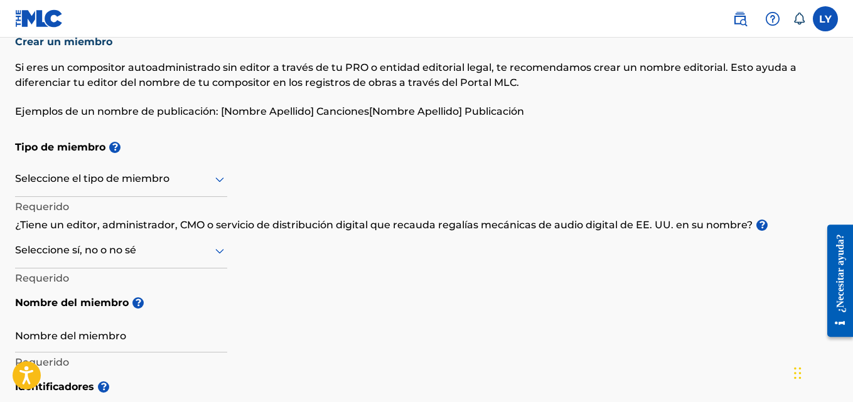
click at [129, 180] on div at bounding box center [121, 179] width 212 height 16
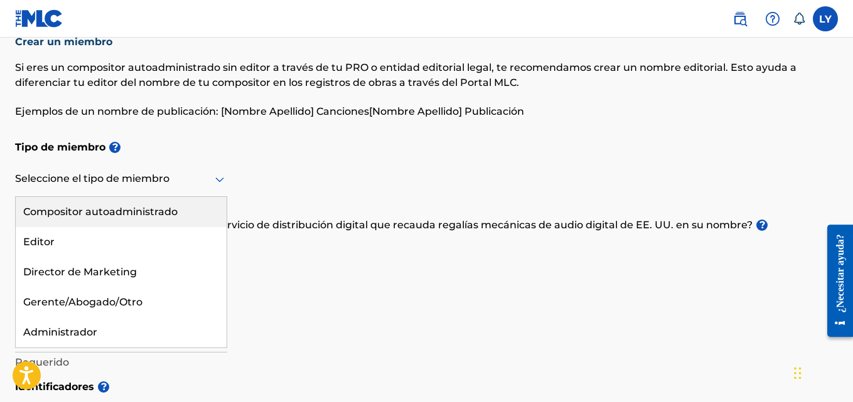
click at [138, 212] on font "Compositor autoadministrado" at bounding box center [100, 212] width 154 height 12
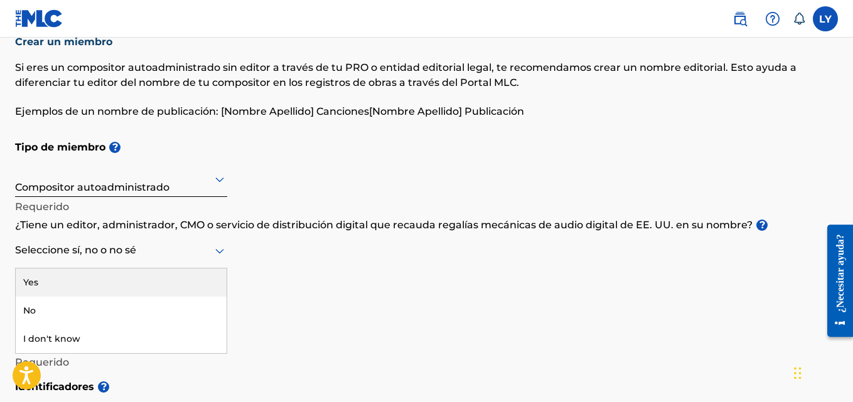
click at [134, 251] on div at bounding box center [121, 251] width 212 height 16
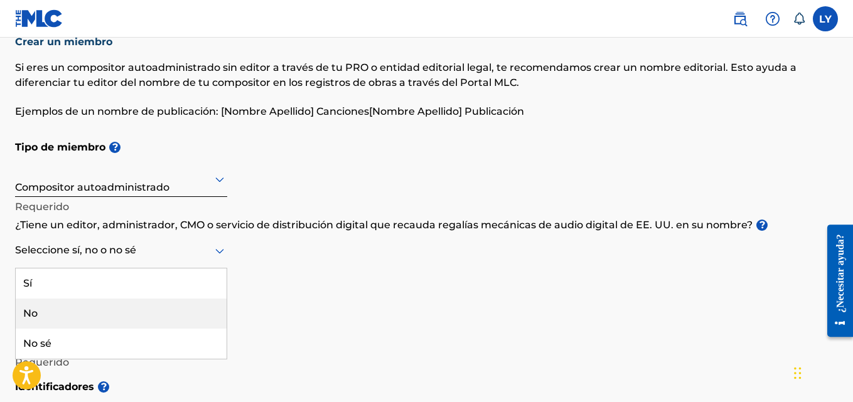
click at [110, 309] on div "No" at bounding box center [121, 314] width 211 height 30
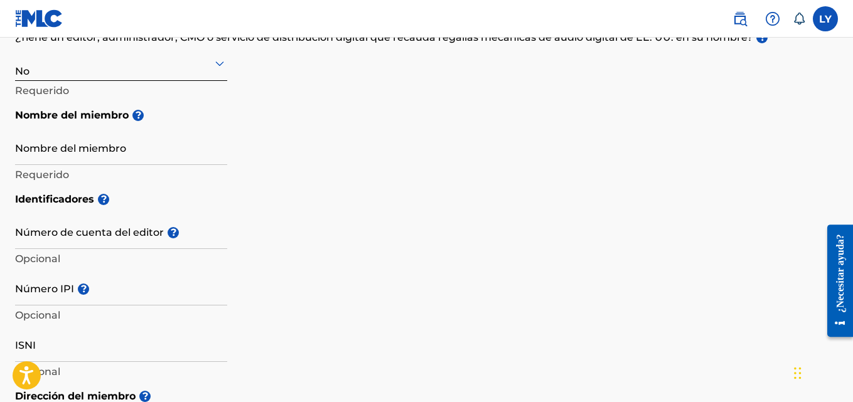
scroll to position [236, 0]
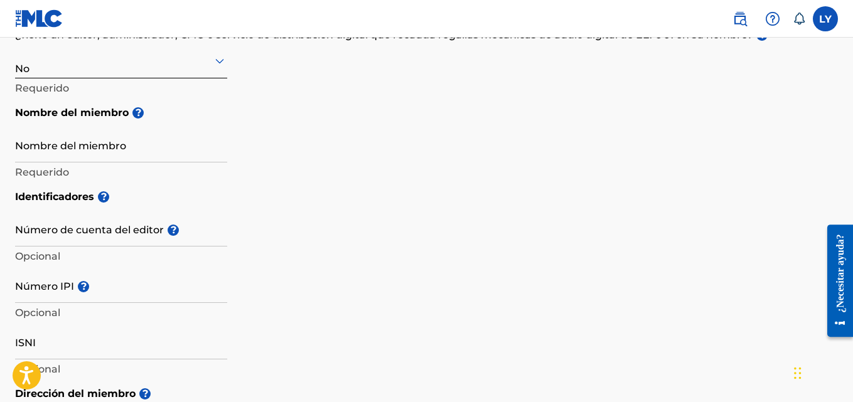
click at [140, 151] on input "Nombre del miembro" at bounding box center [121, 145] width 212 height 36
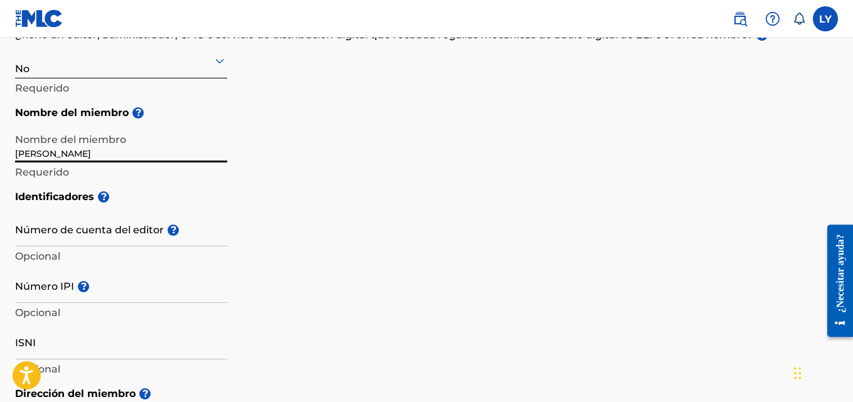
type input "Luis Yunez"
click at [274, 177] on div "Tipo de miembro ? Compositor autoadministrado Requerido ¿Tiene un editor, admin…" at bounding box center [426, 63] width 823 height 240
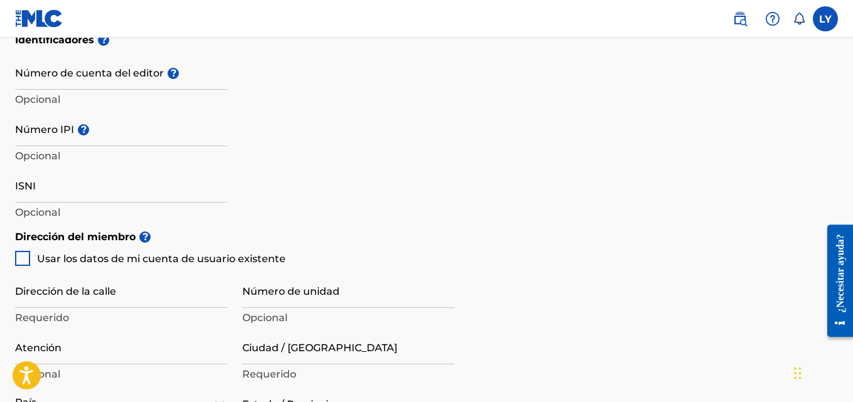
scroll to position [392, 0]
click at [114, 190] on input "ISNI" at bounding box center [121, 186] width 212 height 36
click at [88, 192] on input "ISNI" at bounding box center [121, 186] width 212 height 36
paste input "0000000528095870"
type input "0000000528095870"
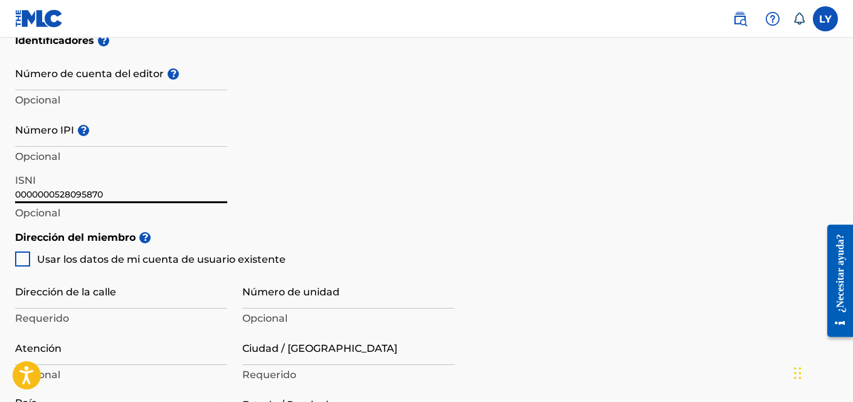
click at [23, 259] on div at bounding box center [22, 259] width 15 height 15
type input "[GEOGRAPHIC_DATA][STREET_ADDRESS][DATE][PERSON_NAME]"
type input "[GEOGRAPHIC_DATA]"
type input "1020"
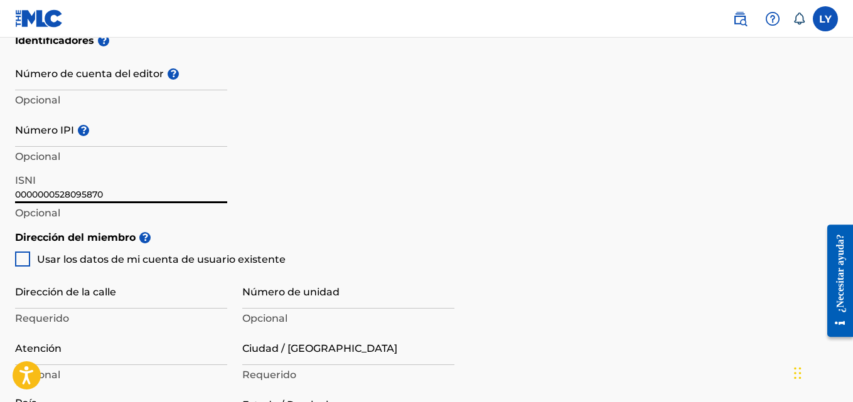
type input "416"
type input "5264913"
type input "[EMAIL_ADDRESS][DOMAIN_NAME]"
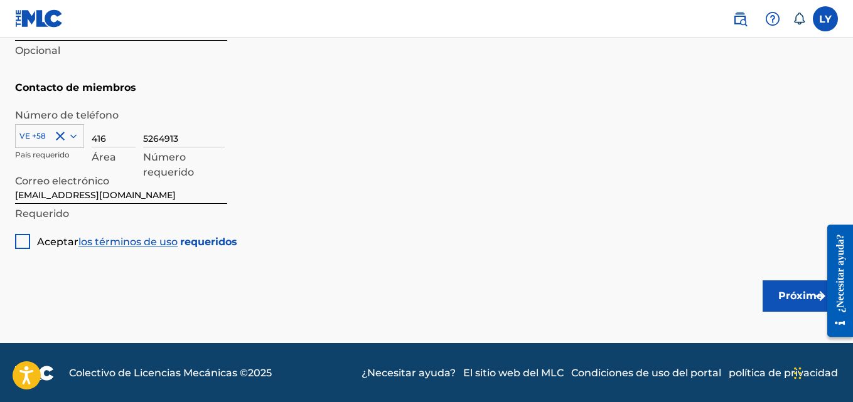
scroll to position [831, 0]
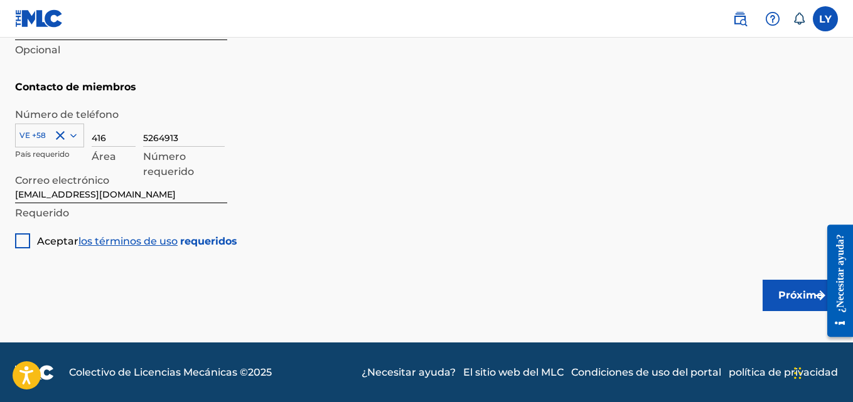
click at [30, 245] on div "Aceptar los términos de uso requeridos" at bounding box center [126, 236] width 222 height 24
click at [24, 244] on div at bounding box center [22, 241] width 15 height 15
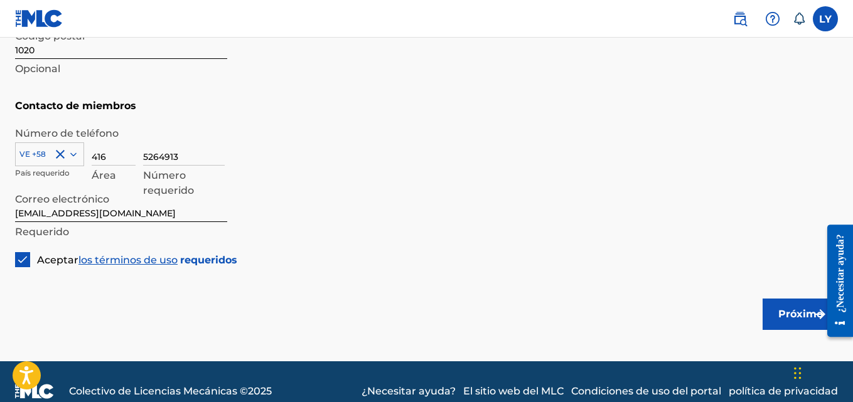
scroll to position [831, 0]
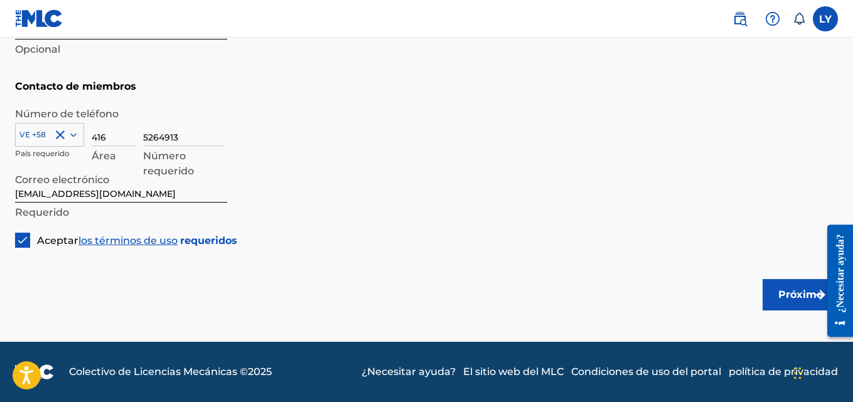
click at [804, 299] on font "Próximo" at bounding box center [801, 295] width 45 height 12
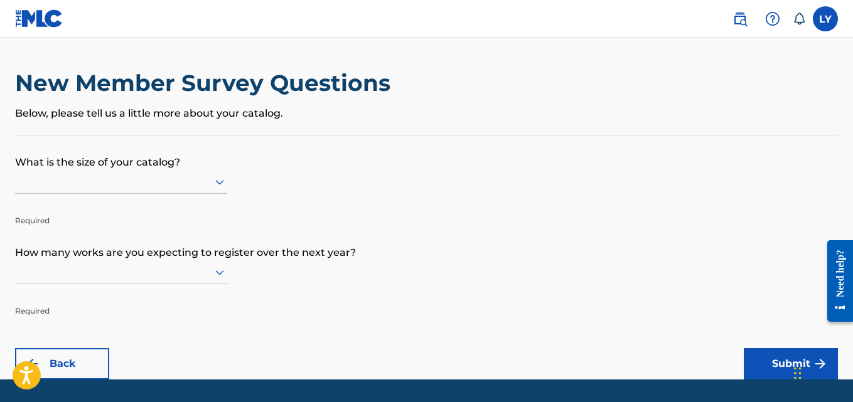
click at [208, 185] on div at bounding box center [121, 182] width 212 height 16
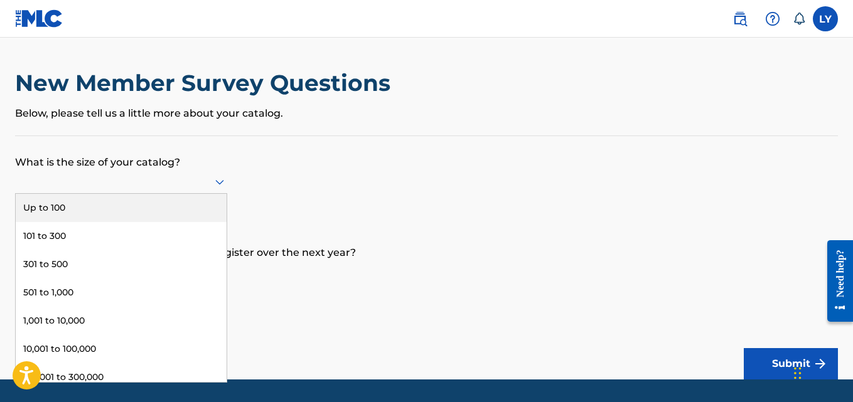
click at [175, 207] on div "Up to 100" at bounding box center [121, 208] width 211 height 28
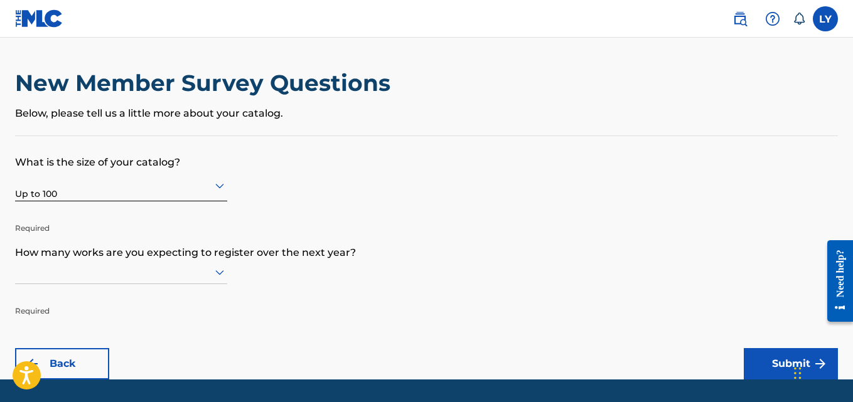
click at [181, 289] on p "Required" at bounding box center [121, 302] width 212 height 30
click at [181, 281] on div at bounding box center [121, 273] width 212 height 24
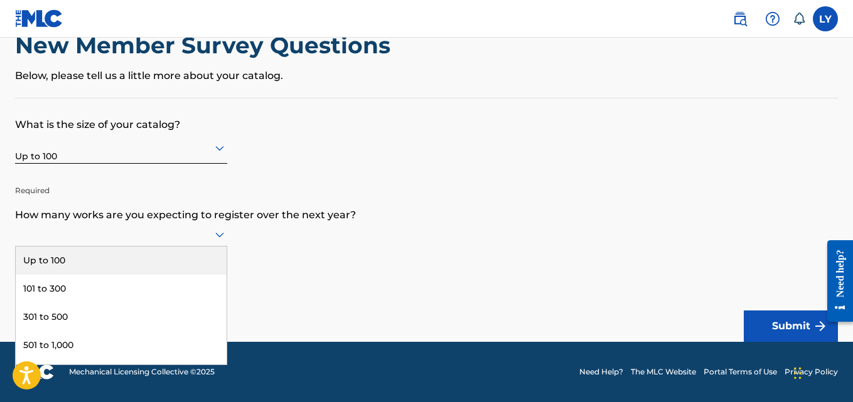
click at [151, 262] on div "Up to 100" at bounding box center [121, 261] width 211 height 28
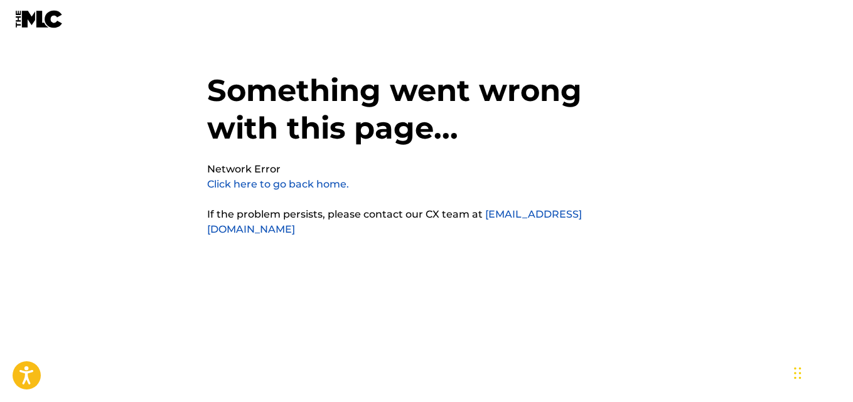
click at [38, 19] on img at bounding box center [39, 19] width 48 height 18
click at [52, 31] on link at bounding box center [39, 19] width 48 height 38
click at [281, 187] on link "Click here to go back home." at bounding box center [278, 184] width 142 height 12
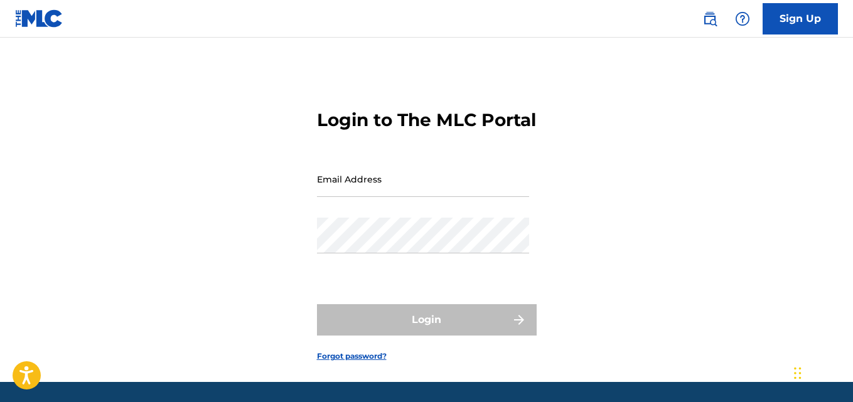
click at [354, 197] on input "Email Address" at bounding box center [423, 179] width 212 height 36
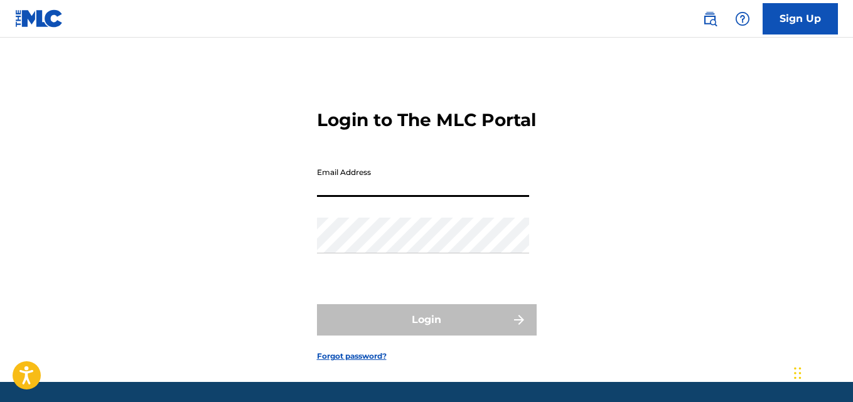
type input "[EMAIL_ADDRESS][DOMAIN_NAME]"
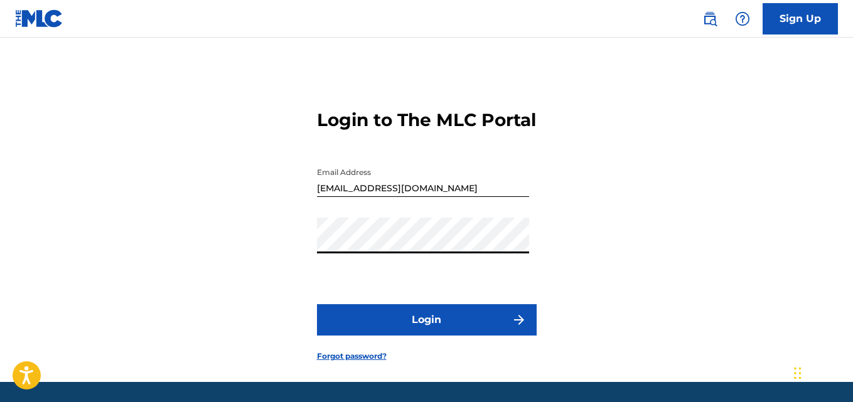
click at [401, 328] on button "Login" at bounding box center [427, 320] width 220 height 31
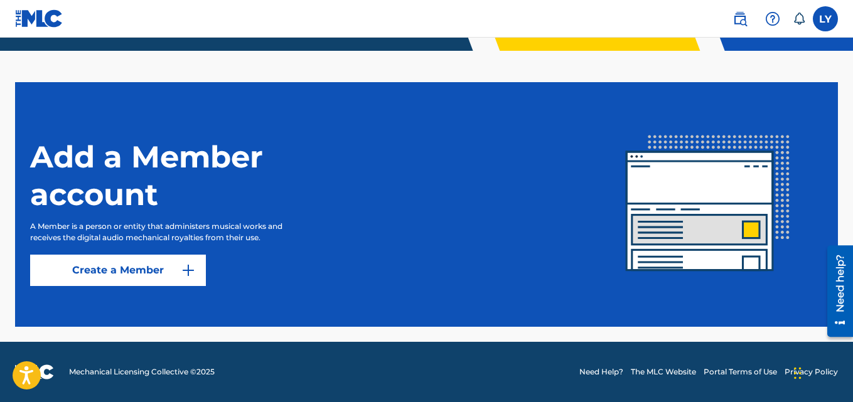
scroll to position [316, 0]
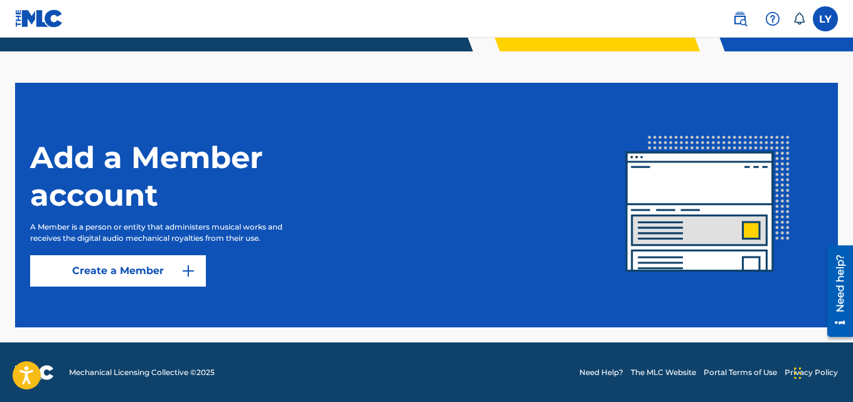
click at [151, 275] on button "Create a Member" at bounding box center [118, 271] width 176 height 31
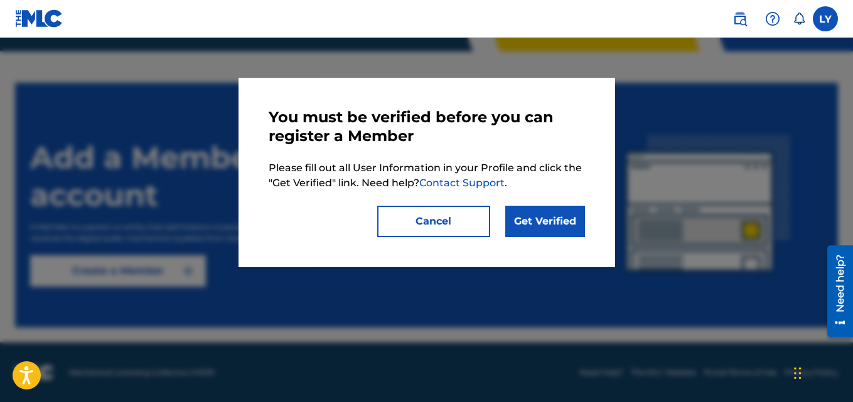
click at [559, 227] on link "Get Verified" at bounding box center [545, 221] width 80 height 31
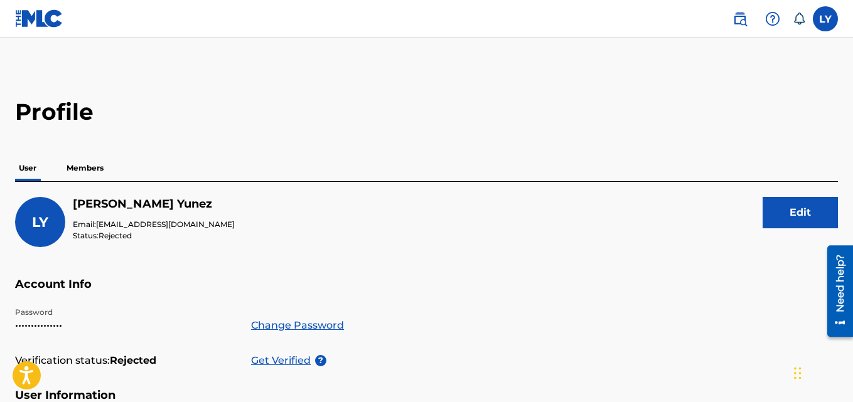
click at [89, 168] on p "Members" at bounding box center [85, 168] width 45 height 26
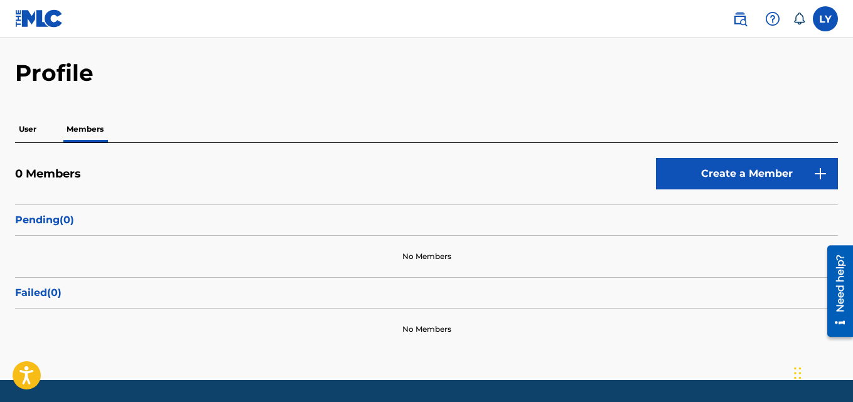
scroll to position [38, 0]
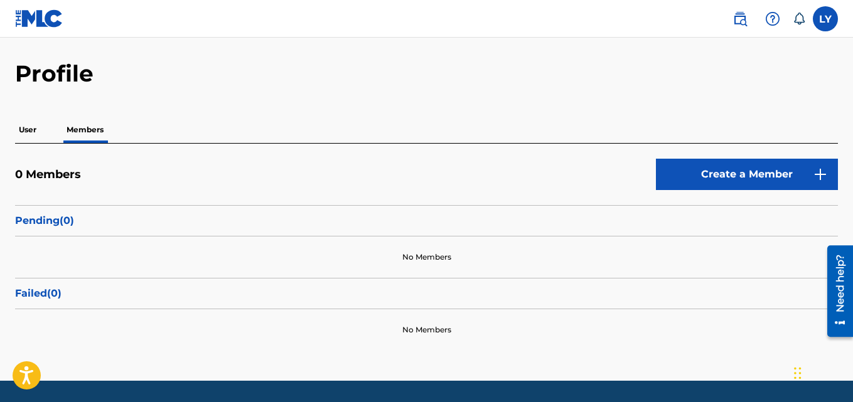
click at [36, 138] on p "User" at bounding box center [27, 130] width 25 height 26
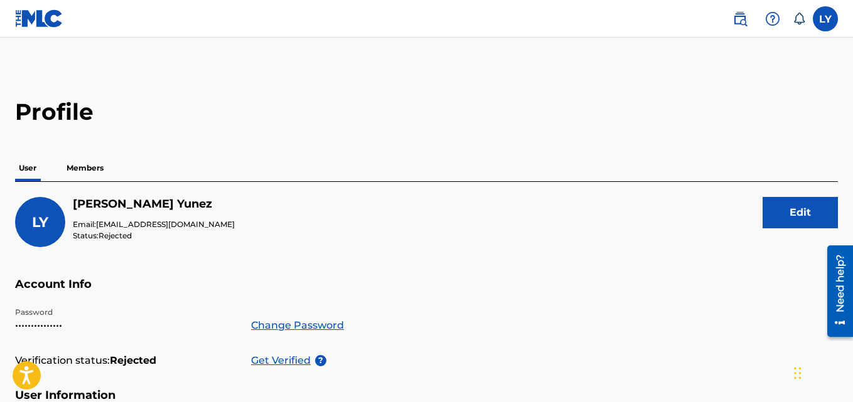
click at [819, 21] on label at bounding box center [825, 18] width 25 height 25
click at [826, 19] on input "LY Luis Yunez yunezmusic@gmail.com Notification Preferences Profile Log out" at bounding box center [826, 19] width 0 height 0
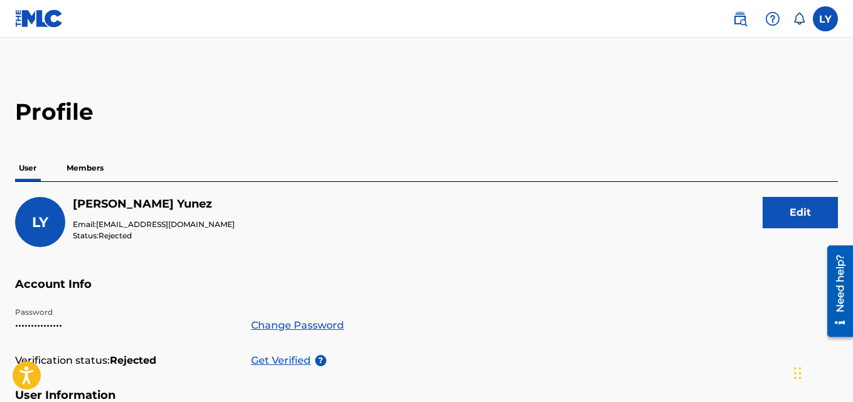
click at [35, 18] on img at bounding box center [39, 18] width 48 height 18
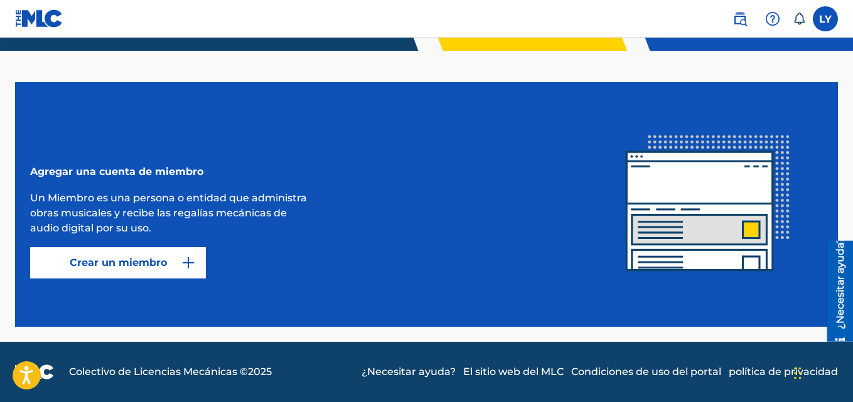
scroll to position [245, 0]
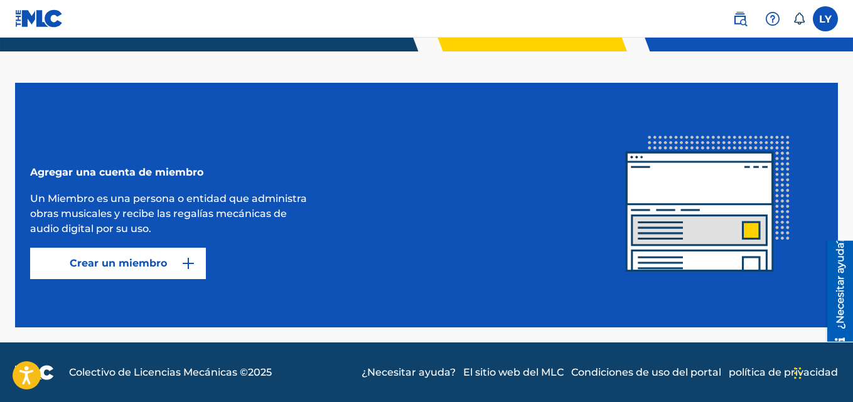
click at [189, 261] on img "submit" at bounding box center [188, 263] width 15 height 15
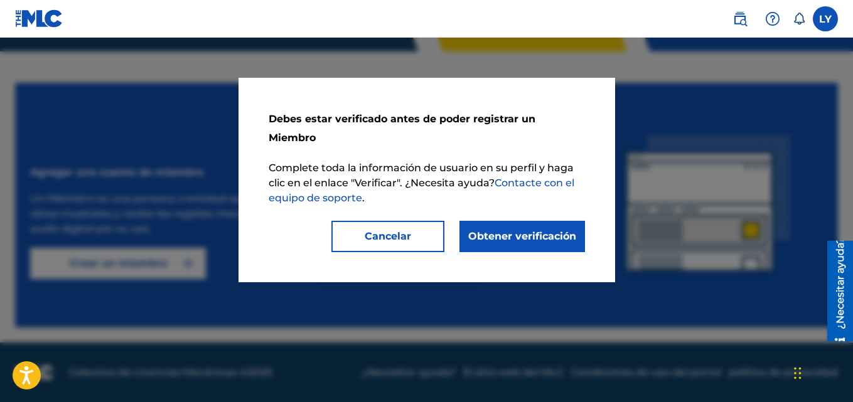
click at [406, 221] on button "Cancelar" at bounding box center [388, 236] width 113 height 31
click at [406, 204] on div "Agregar una cuenta de miembro Un Miembro es una persona o entidad que administr…" at bounding box center [311, 205] width 563 height 148
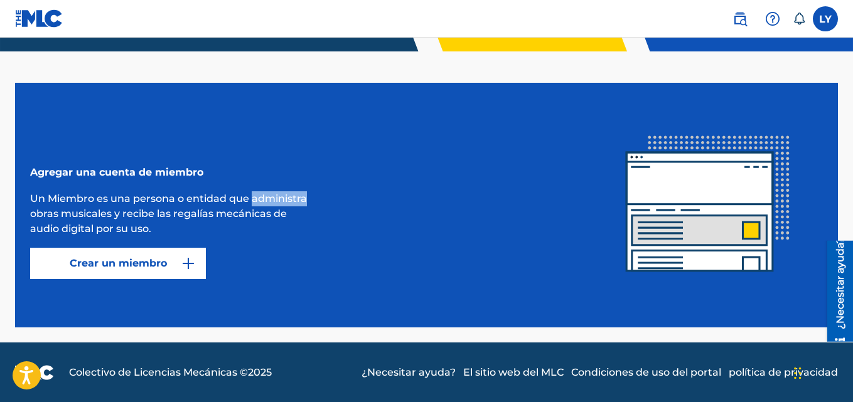
click at [406, 204] on div "Agregar una cuenta de miembro Un Miembro es una persona o entidad que administr…" at bounding box center [311, 205] width 563 height 148
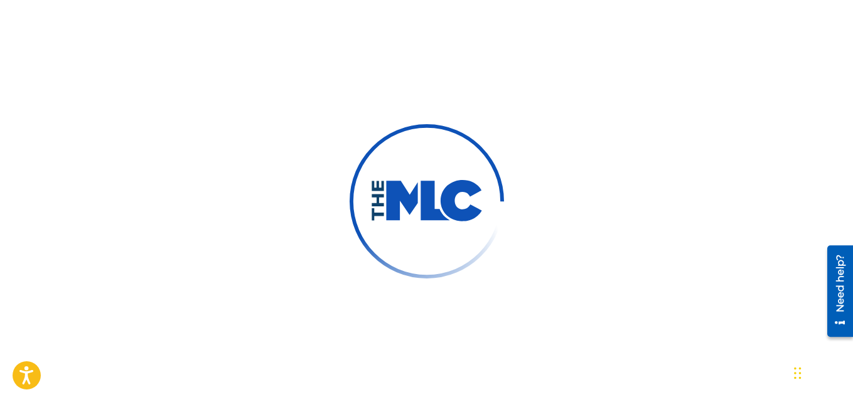
click at [256, 33] on div at bounding box center [426, 201] width 853 height 402
click at [418, 146] on img at bounding box center [426, 201] width 183 height 183
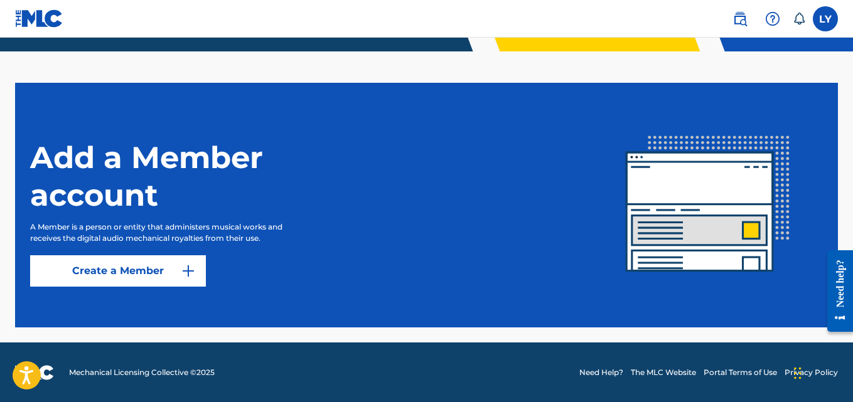
scroll to position [317, 0]
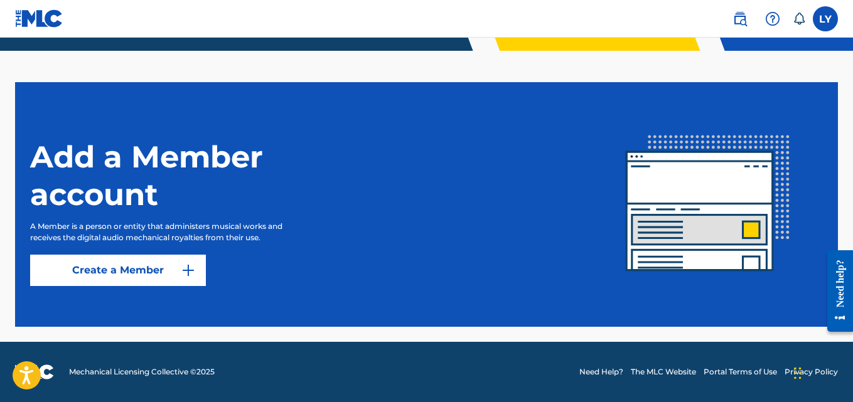
click at [194, 278] on img "submit" at bounding box center [188, 270] width 15 height 15
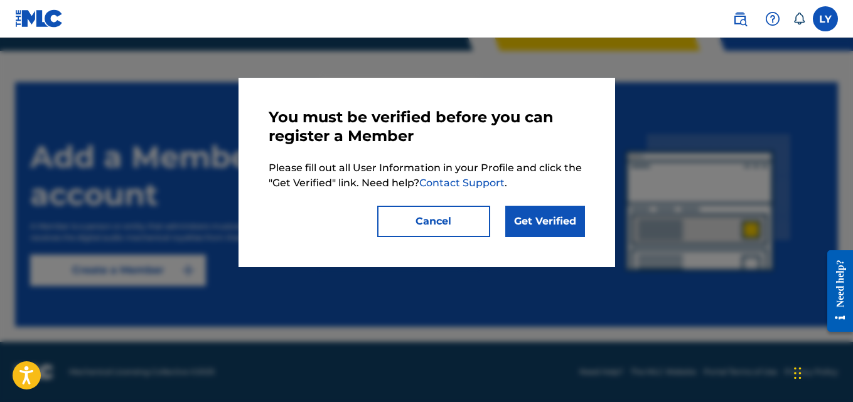
click at [551, 213] on link "Get Verified" at bounding box center [545, 221] width 80 height 31
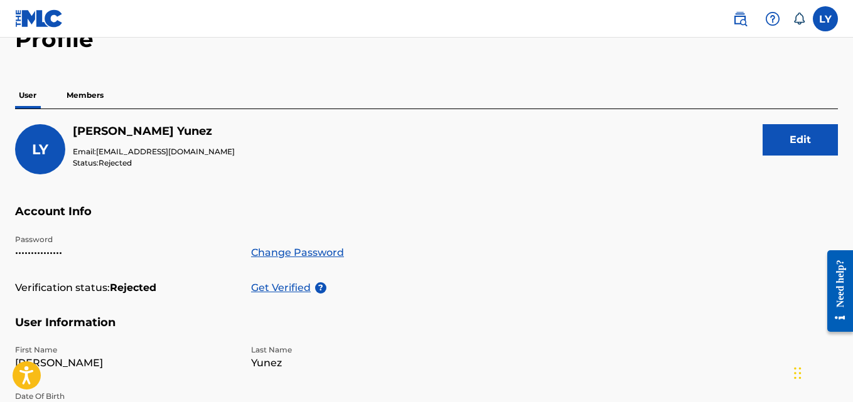
scroll to position [75, 0]
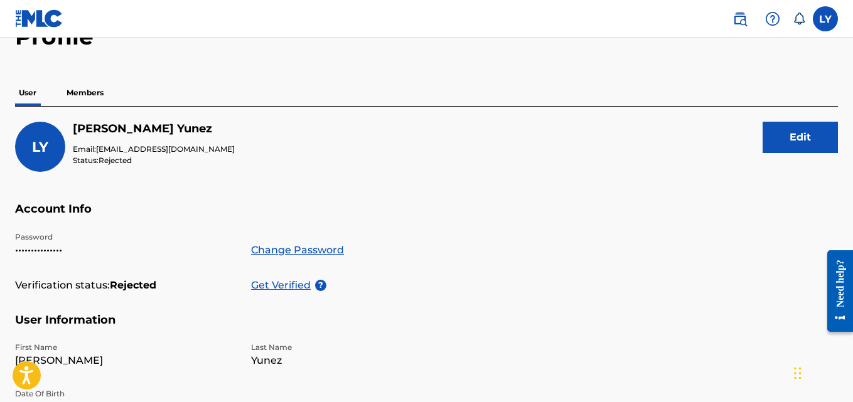
click at [791, 153] on button "Edit" at bounding box center [800, 137] width 75 height 31
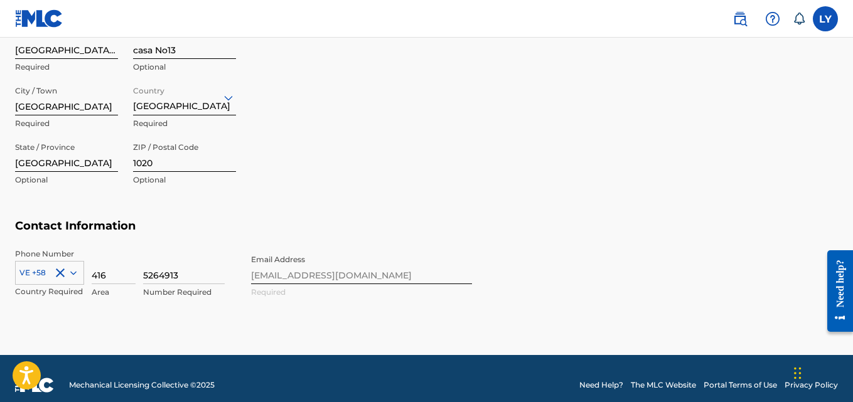
scroll to position [575, 0]
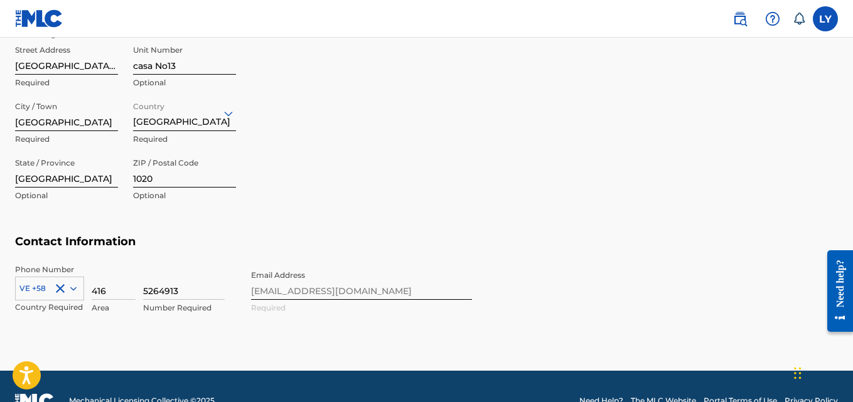
click at [326, 294] on div "Phone Number VE +58 Country Required 416 Area 5264913 Number Required Email Add…" at bounding box center [243, 302] width 457 height 77
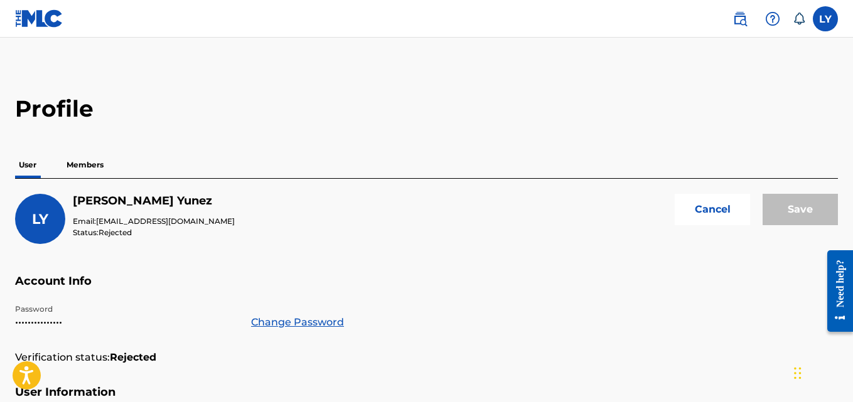
scroll to position [0, 0]
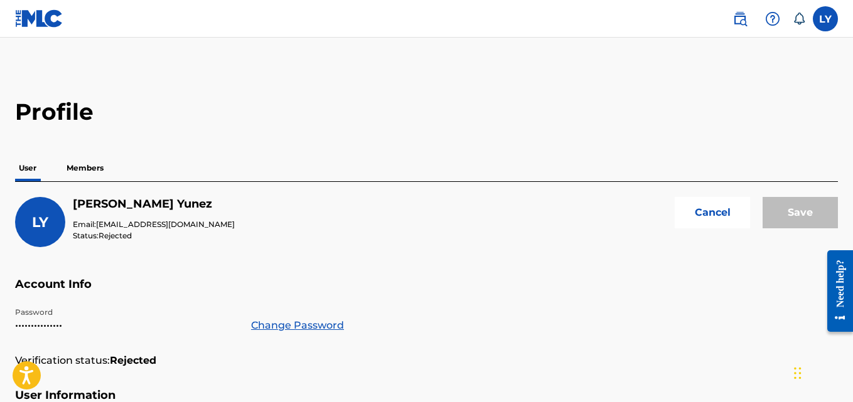
drag, startPoint x: 549, startPoint y: 223, endPoint x: 657, endPoint y: 272, distance: 118.8
click at [657, 272] on div "LY Luis Yunez Email: yunezmusic@gmail.com Status: Rejected Cancel Save" at bounding box center [426, 237] width 823 height 80
click at [715, 209] on button "Cancel" at bounding box center [712, 212] width 75 height 31
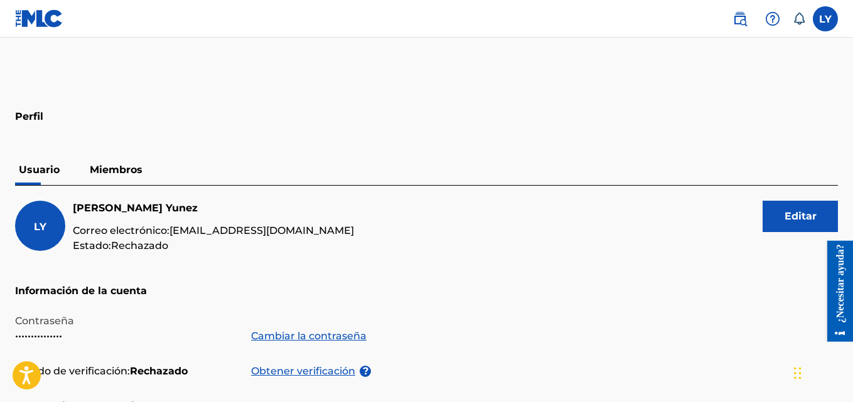
click at [128, 175] on font "Miembros" at bounding box center [116, 170] width 53 height 12
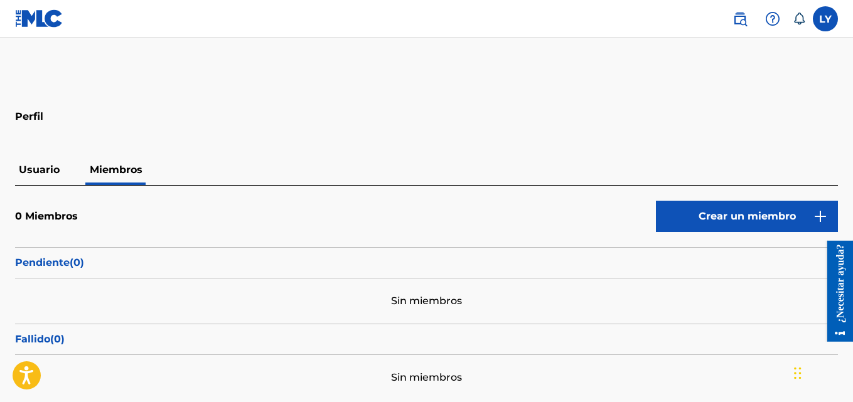
click at [53, 163] on p "Usuario" at bounding box center [39, 170] width 48 height 30
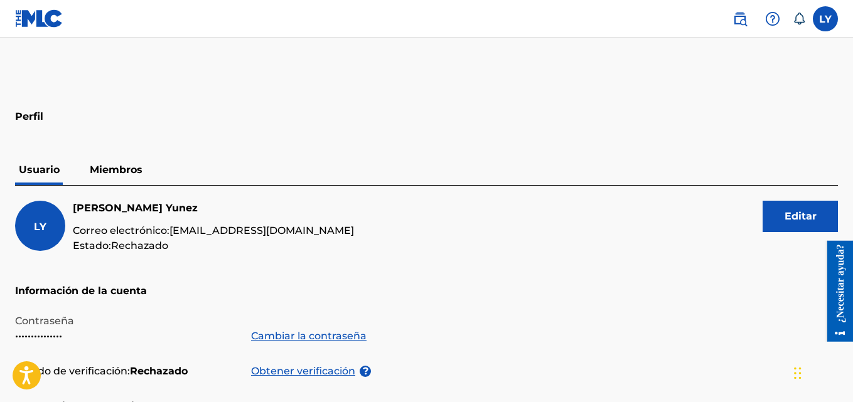
click at [819, 22] on label at bounding box center [825, 18] width 25 height 25
click at [826, 19] on input "LY Luis Yunez yunezmusic@gmail.com Preferencias de notificación Perfil Finaliza…" at bounding box center [826, 19] width 0 height 0
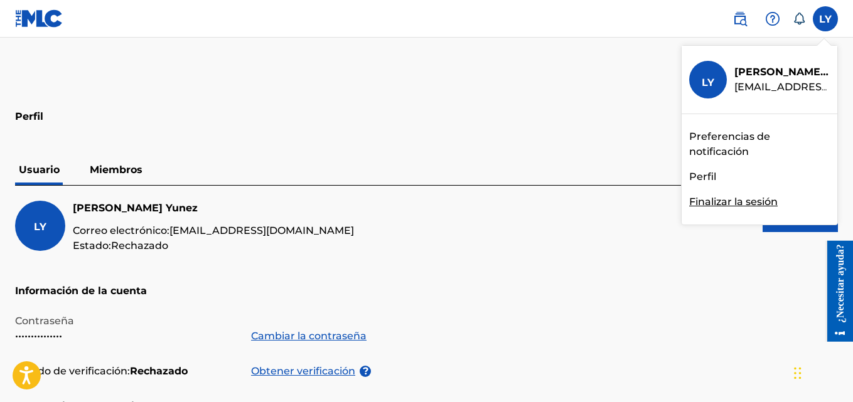
click at [707, 173] on font "Perfil" at bounding box center [702, 177] width 27 height 12
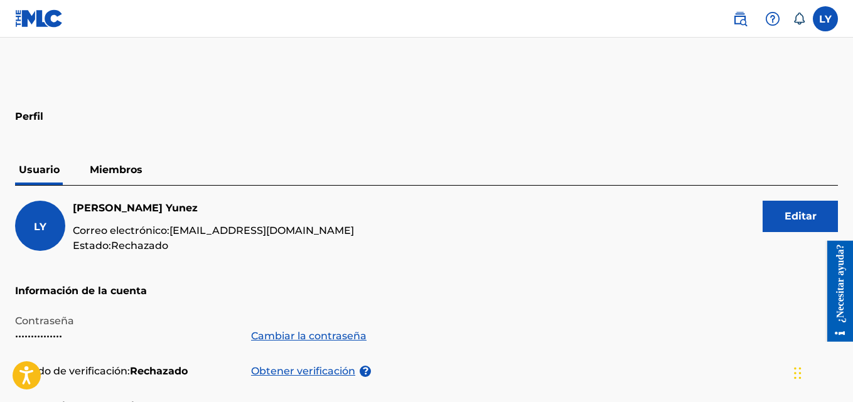
click at [46, 19] on img at bounding box center [39, 18] width 48 height 18
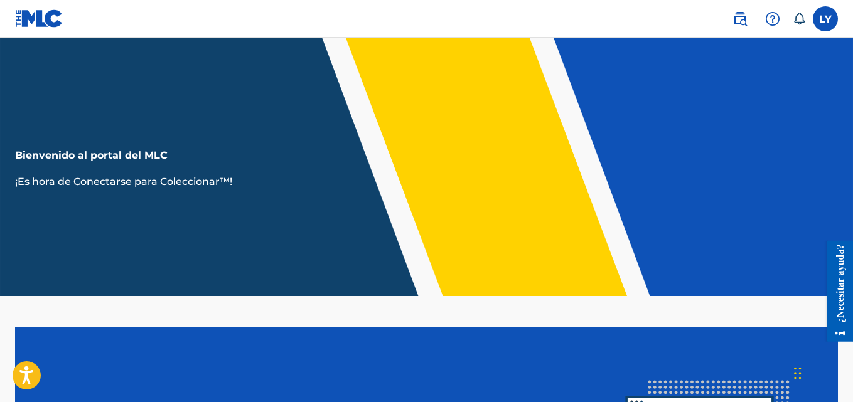
click at [828, 17] on label at bounding box center [825, 18] width 25 height 25
click at [826, 19] on input "LY Luis Yunez yunezmusic@gmail.com Preferencias de notificación Perfil Finaliza…" at bounding box center [826, 19] width 0 height 0
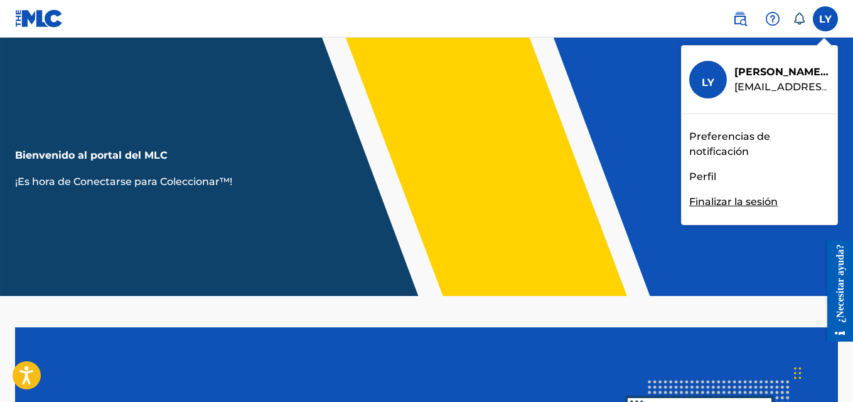
click at [703, 180] on font "Perfil" at bounding box center [702, 177] width 27 height 12
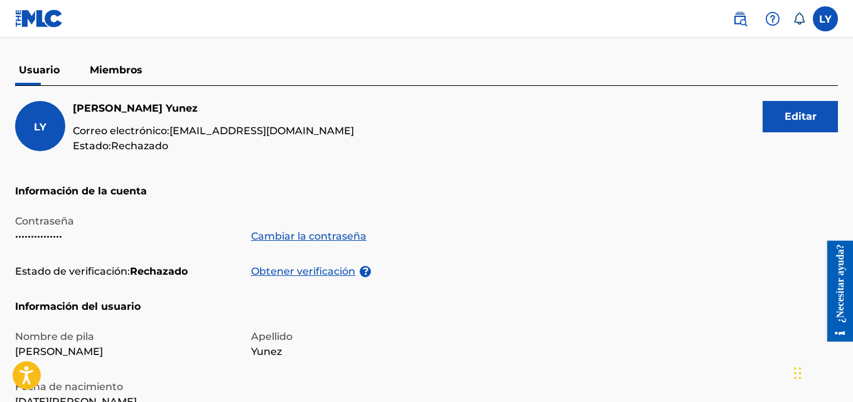
scroll to position [168, 0]
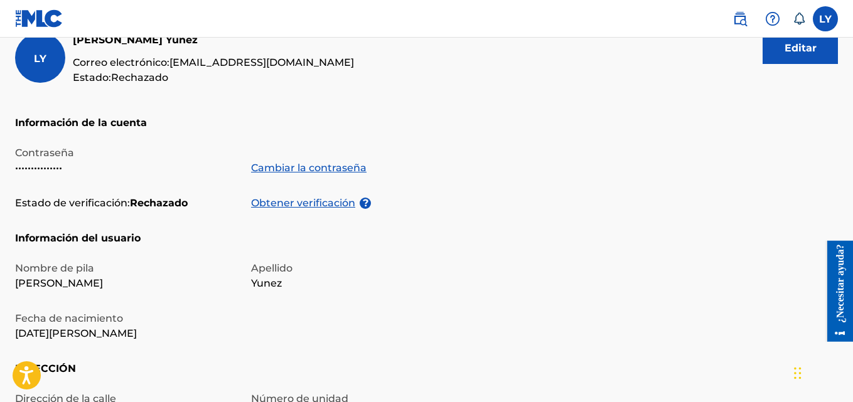
click at [301, 203] on font "Obtener verificación" at bounding box center [303, 203] width 104 height 12
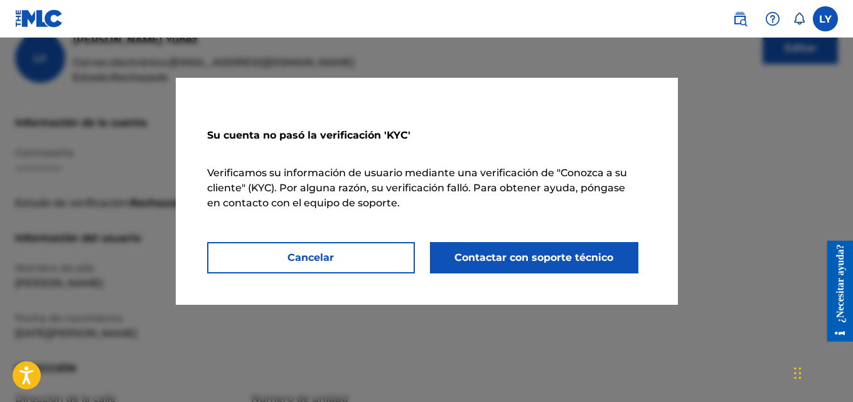
click at [463, 258] on font "Contactar con soporte técnico" at bounding box center [534, 258] width 159 height 12
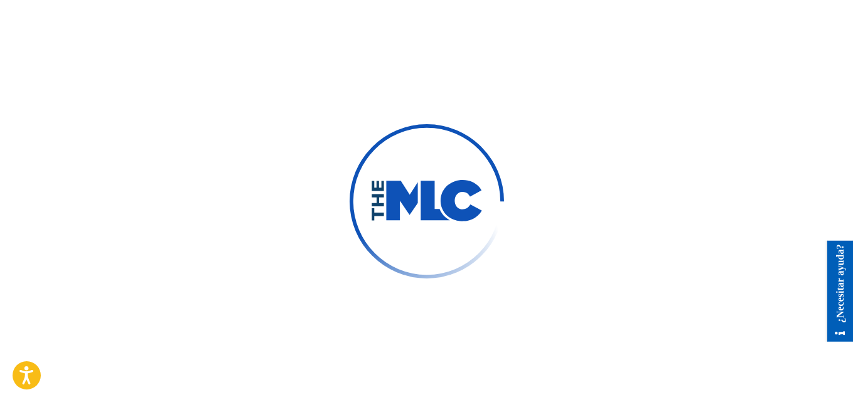
type input "[PERSON_NAME]"
type input "Yunez"
type input "[EMAIL_ADDRESS][DOMAIN_NAME]"
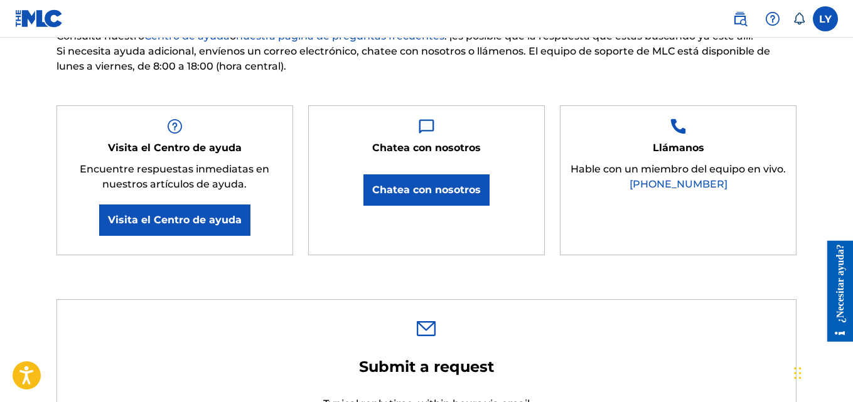
type input "[PERSON_NAME]"
type input "Yunez"
type input "[EMAIL_ADDRESS][DOMAIN_NAME]"
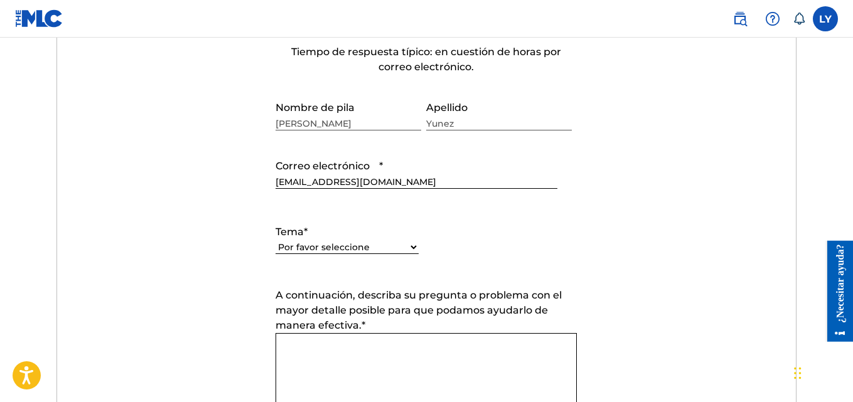
scroll to position [522, 0]
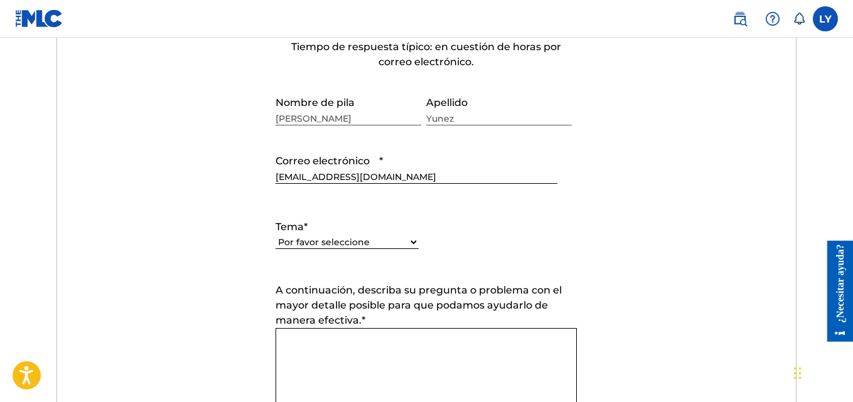
click at [394, 240] on select "Por favor seleccione Necesito ayuda con mi cuenta Necesito ayuda para gestionar…" at bounding box center [347, 242] width 143 height 13
select select "I need help with my account"
click at [276, 236] on select "Por favor seleccione Necesito ayuda con mi cuenta Necesito ayuda para gestionar…" at bounding box center [347, 242] width 143 height 13
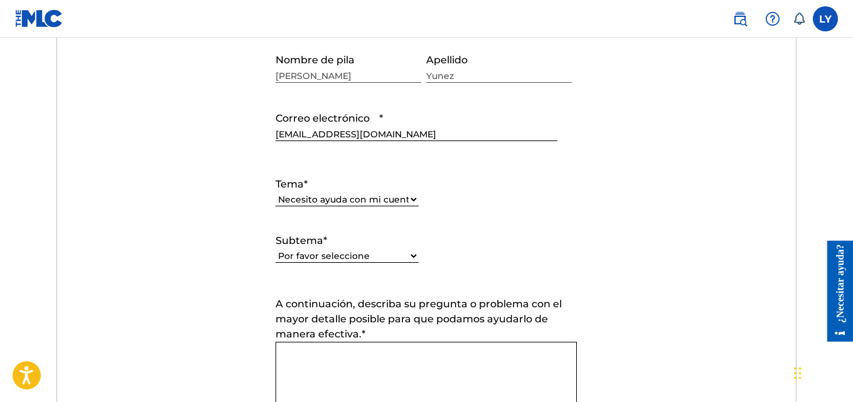
scroll to position [587, 0]
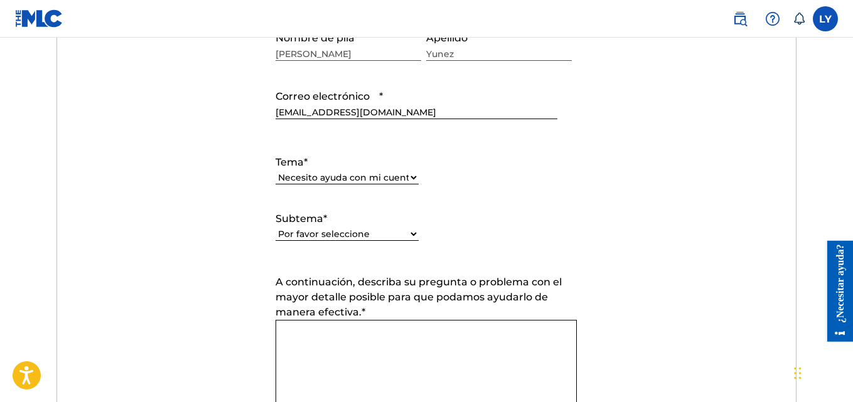
click at [391, 234] on select "Por favor seleccione Necesito ayuda con mi cuenta de usuario No puedo iniciar s…" at bounding box center [347, 234] width 143 height 13
select select "I was not verified as a user"
click at [276, 228] on select "Por favor seleccione Necesito ayuda con mi cuenta de usuario No puedo iniciar s…" at bounding box center [347, 234] width 143 height 13
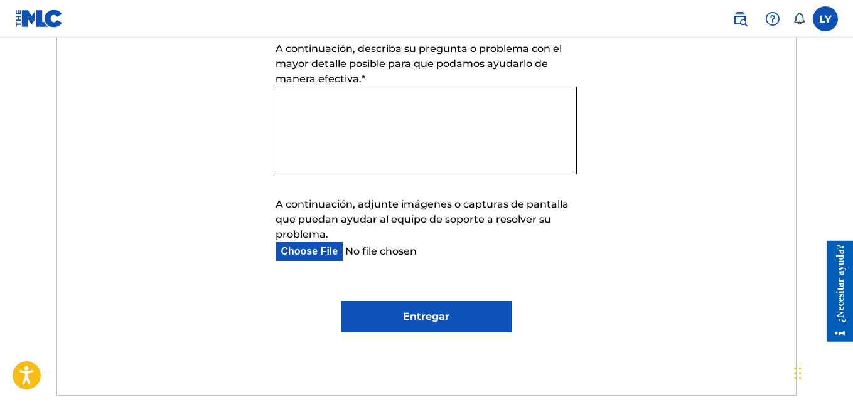
scroll to position [821, 0]
click at [404, 111] on textarea "A continuación, describa su pregunta o problema con el mayor detalle posible pa…" at bounding box center [426, 130] width 301 height 88
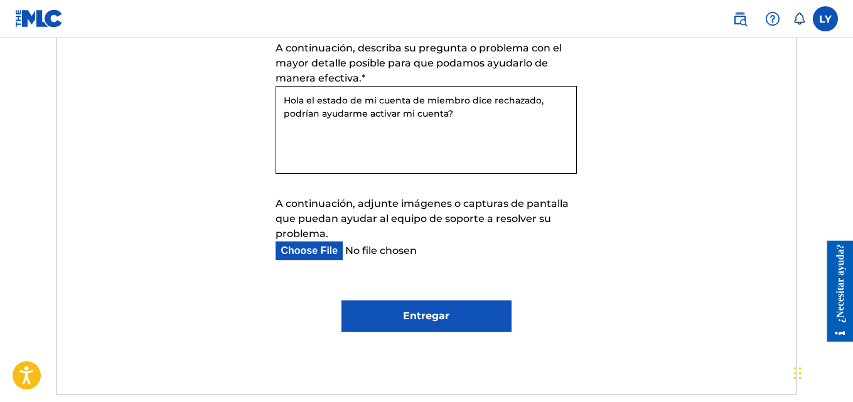
type textarea "Hola el estado de mi cuenta de miembro dice rechazado, podrían ayudarme activar…"
click at [448, 319] on input "Entregar" at bounding box center [427, 316] width 170 height 31
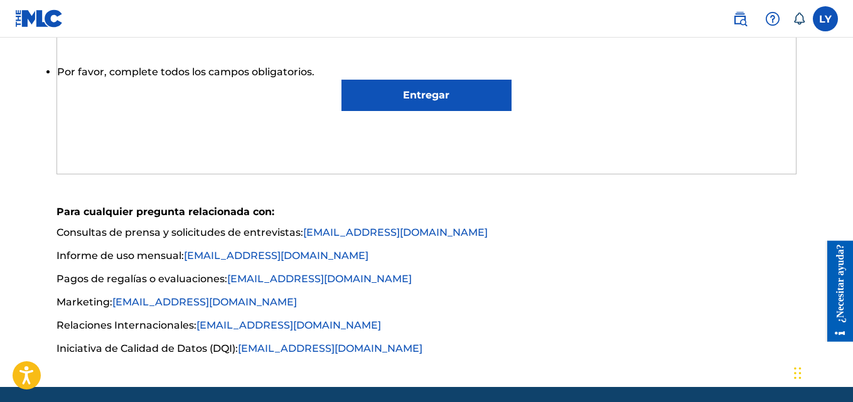
scroll to position [1072, 0]
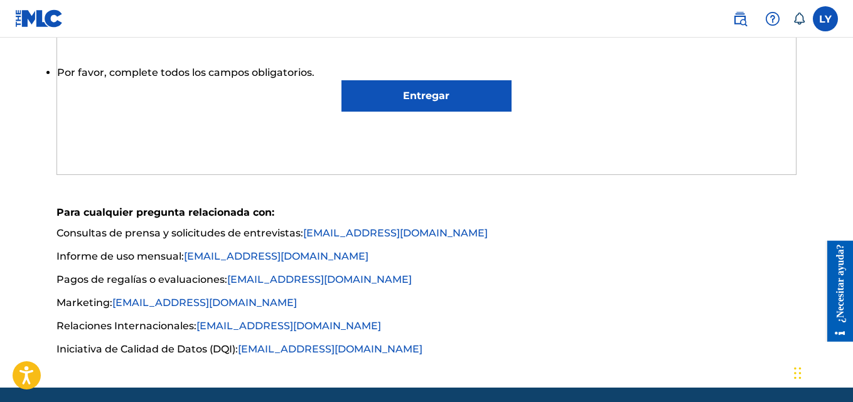
click at [427, 109] on input "Entregar" at bounding box center [427, 95] width 170 height 31
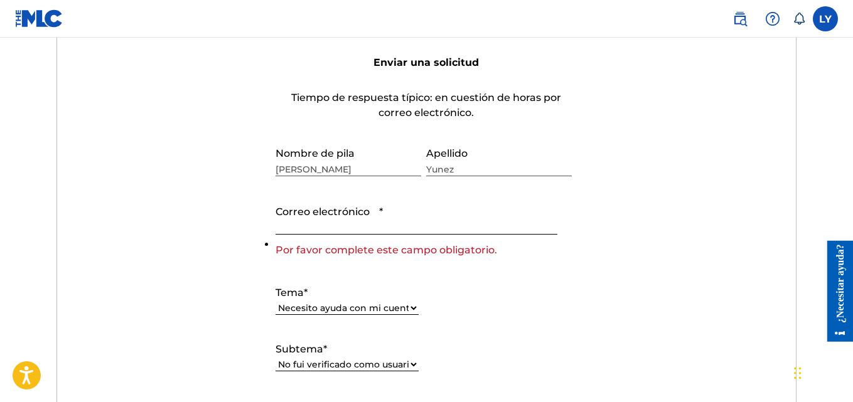
scroll to position [470, 0]
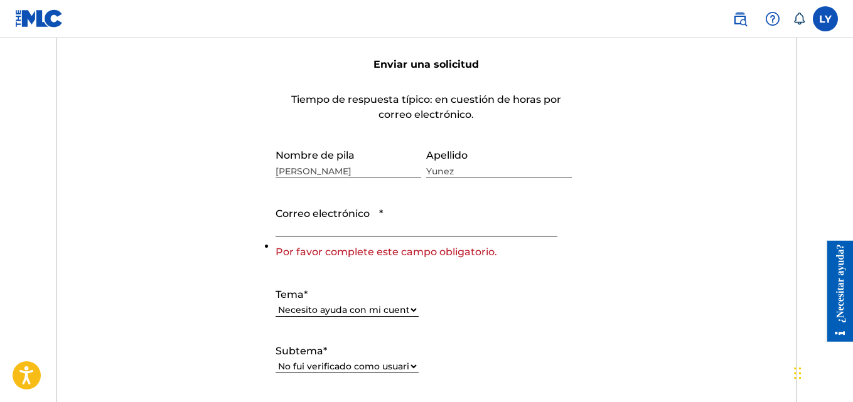
click at [377, 231] on input "Correo electrónico *" at bounding box center [416, 219] width 281 height 36
type input "[EMAIL_ADDRESS][DOMAIN_NAME]"
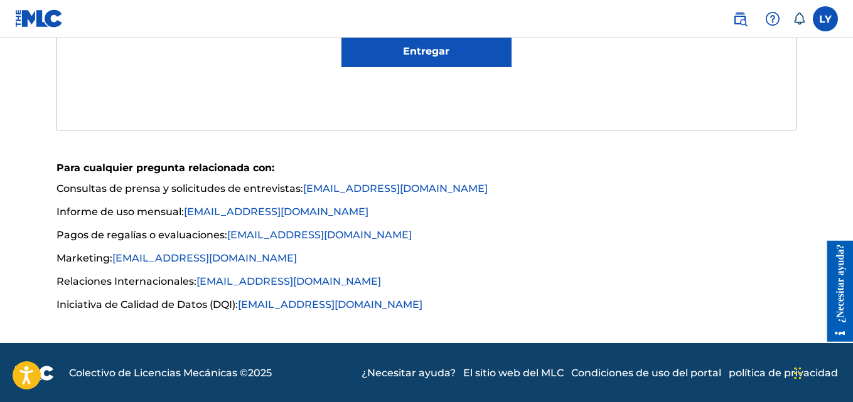
scroll to position [1087, 0]
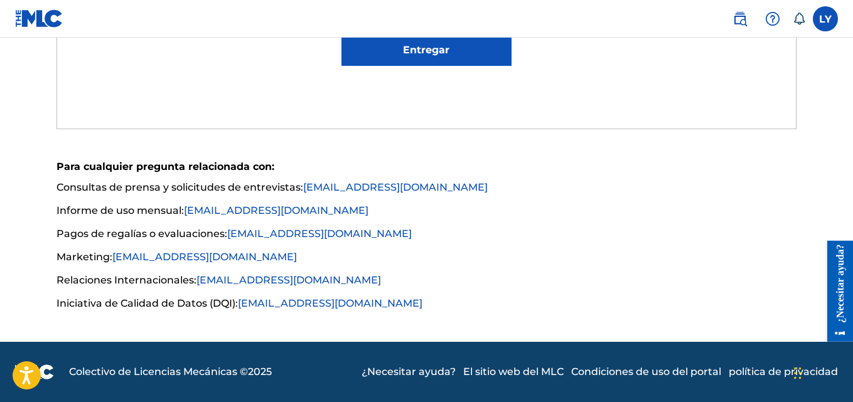
click at [461, 53] on input "Entregar" at bounding box center [427, 50] width 170 height 31
type input "Submit"
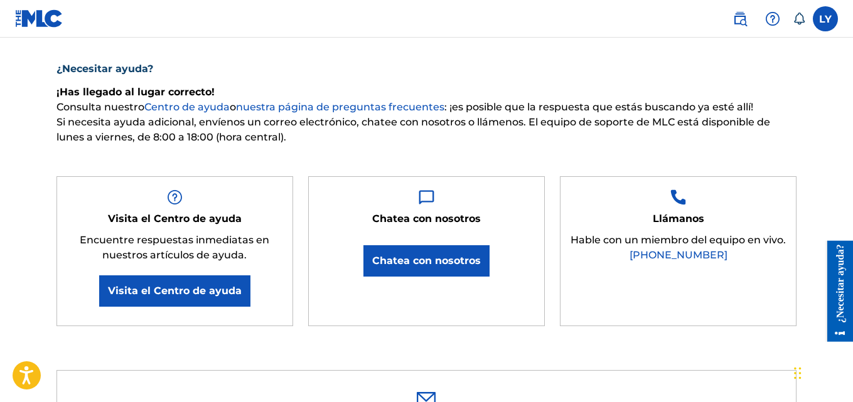
scroll to position [94, 0]
click at [47, 20] on img at bounding box center [39, 18] width 48 height 18
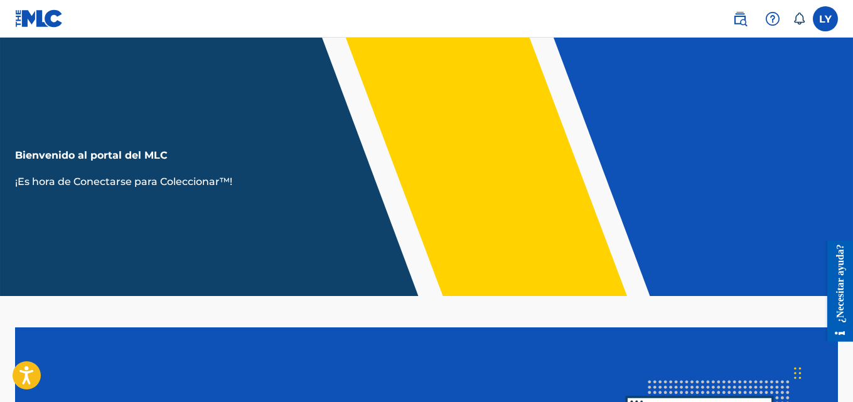
click at [826, 18] on label at bounding box center [825, 18] width 25 height 25
click at [826, 19] on input "LY Luis Yunez yunezmusic@gmail.com Preferencias de notificación Perfil Finaliza…" at bounding box center [826, 19] width 0 height 0
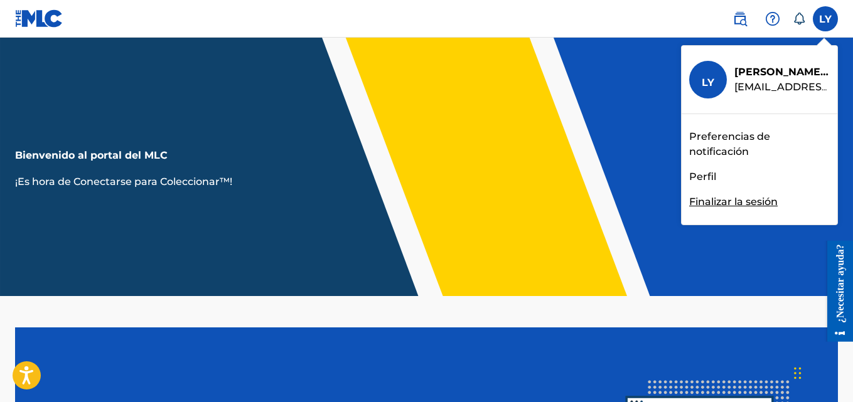
click at [704, 178] on font "Perfil" at bounding box center [702, 177] width 27 height 12
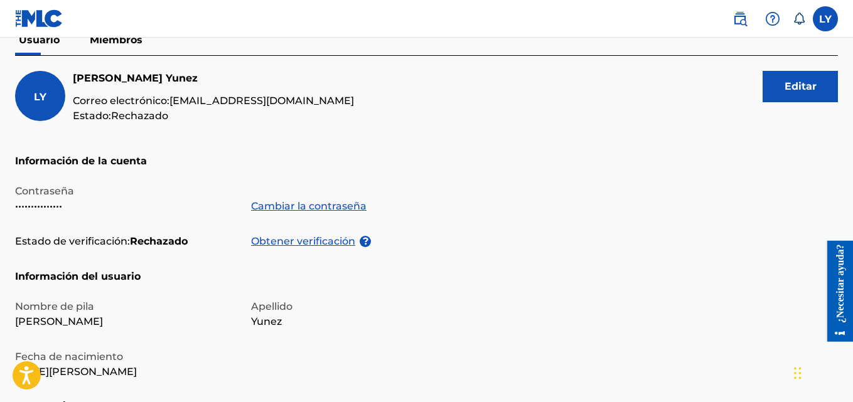
scroll to position [129, 0]
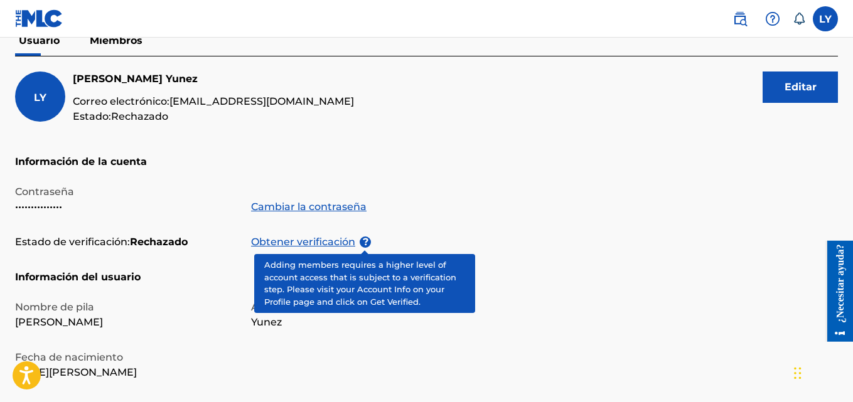
click at [366, 241] on font "?" at bounding box center [366, 242] width 6 height 12
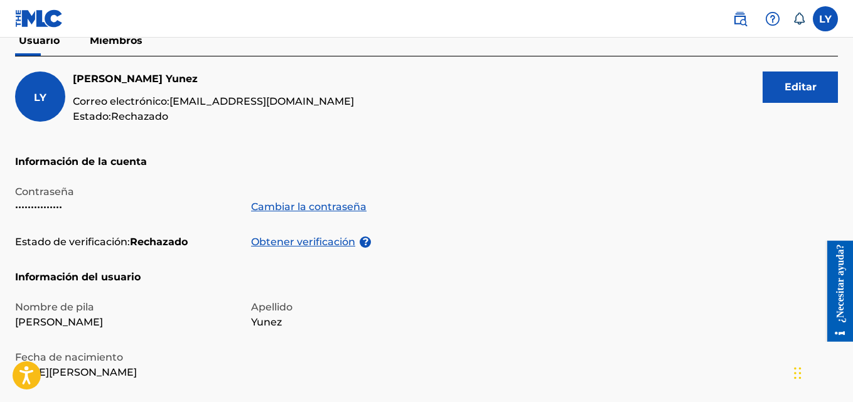
click at [782, 91] on button "Editar" at bounding box center [800, 87] width 75 height 31
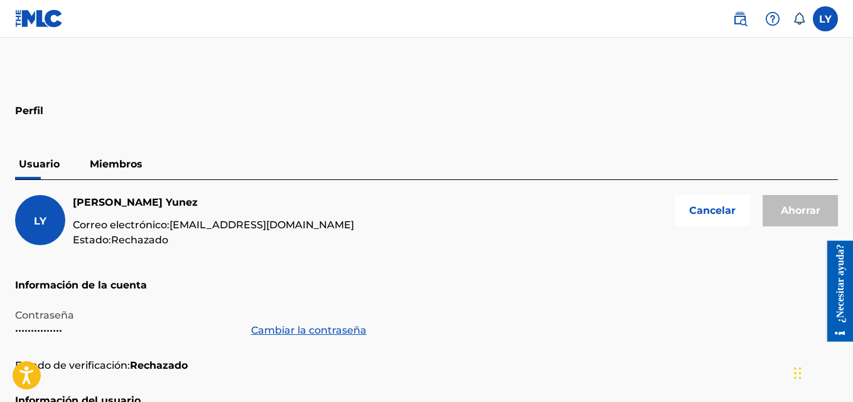
scroll to position [0, 0]
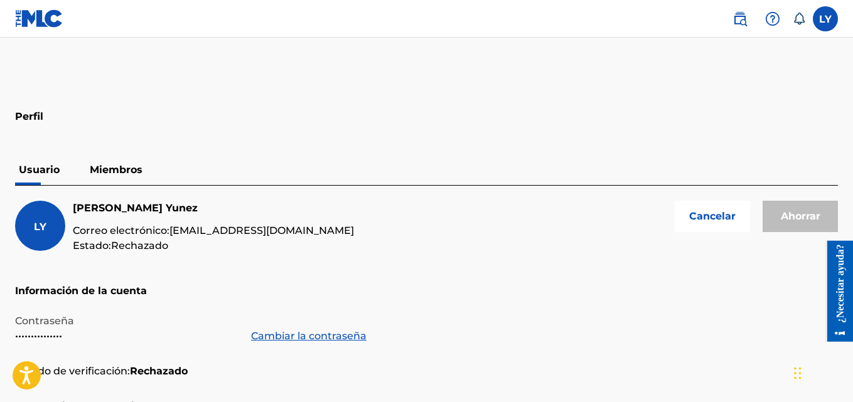
click at [719, 215] on font "Cancelar" at bounding box center [712, 216] width 46 height 12
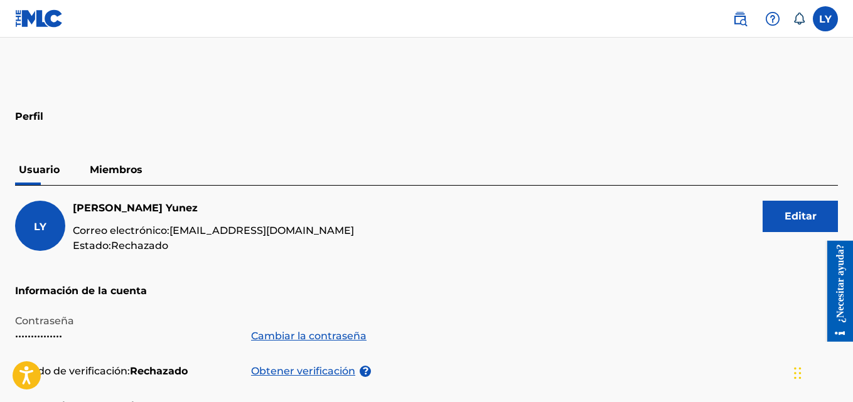
click at [108, 171] on font "Miembros" at bounding box center [116, 170] width 53 height 12
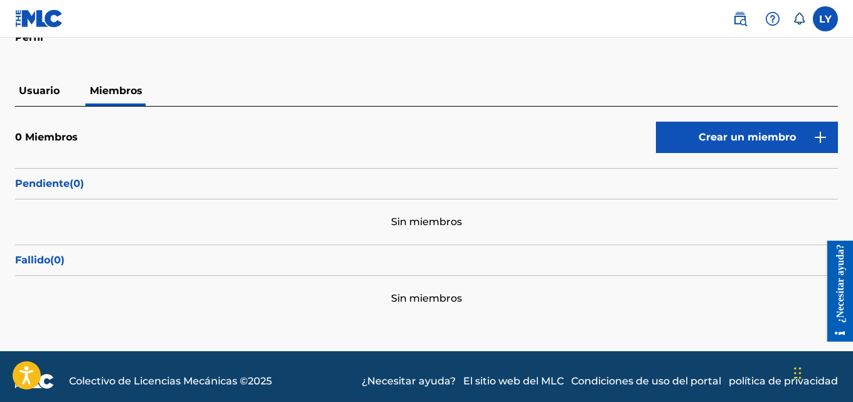
scroll to position [89, 0]
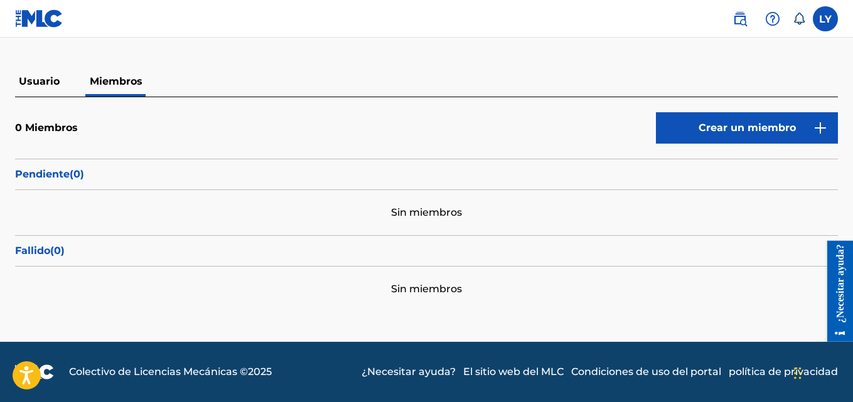
click at [90, 210] on div "Sin miembros" at bounding box center [426, 212] width 823 height 45
click at [503, 242] on div "Fallido ( 0 )" at bounding box center [426, 250] width 823 height 31
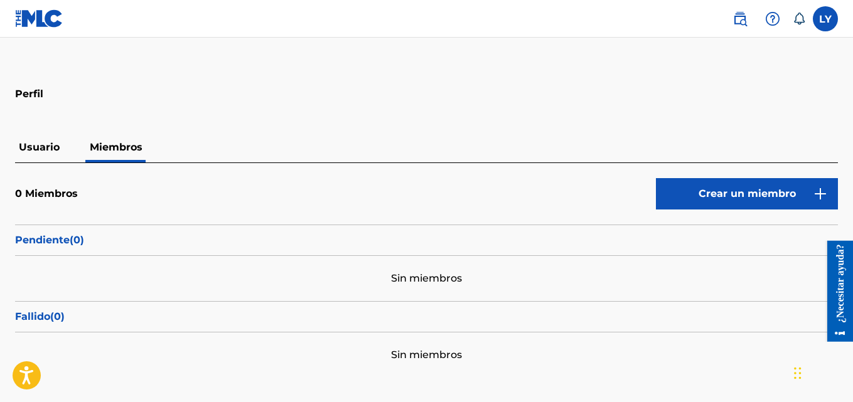
scroll to position [0, 0]
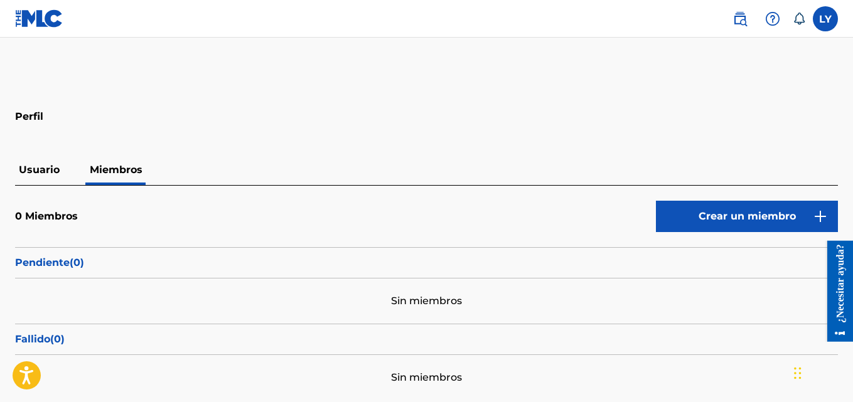
click at [739, 23] on img at bounding box center [740, 18] width 15 height 15
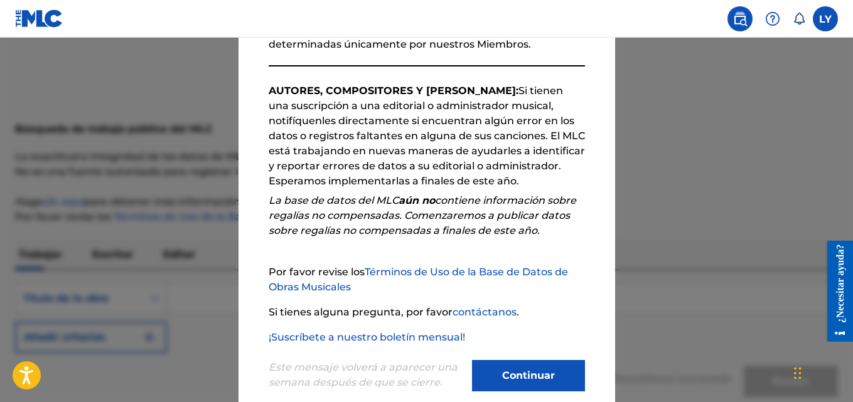
scroll to position [195, 0]
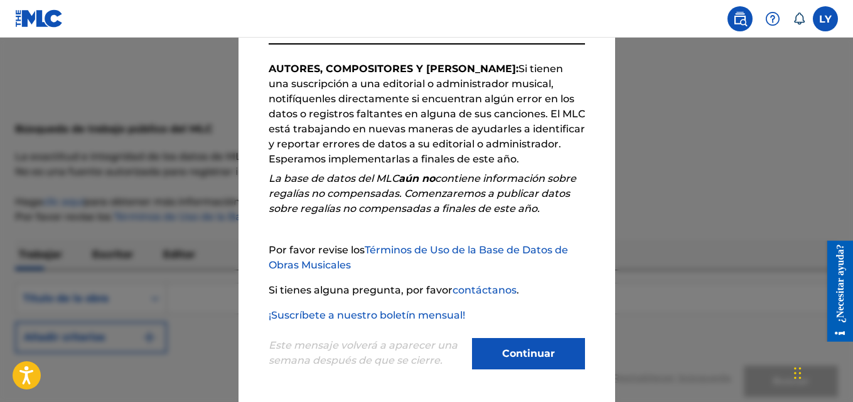
click at [502, 358] on font "Continuar" at bounding box center [528, 354] width 53 height 12
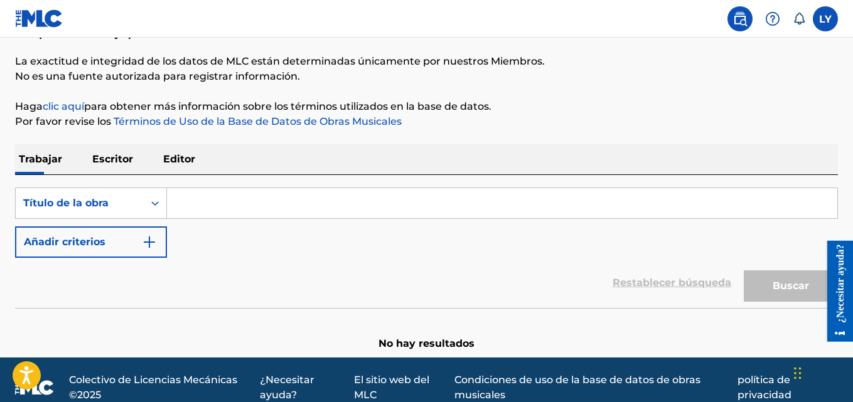
scroll to position [111, 0]
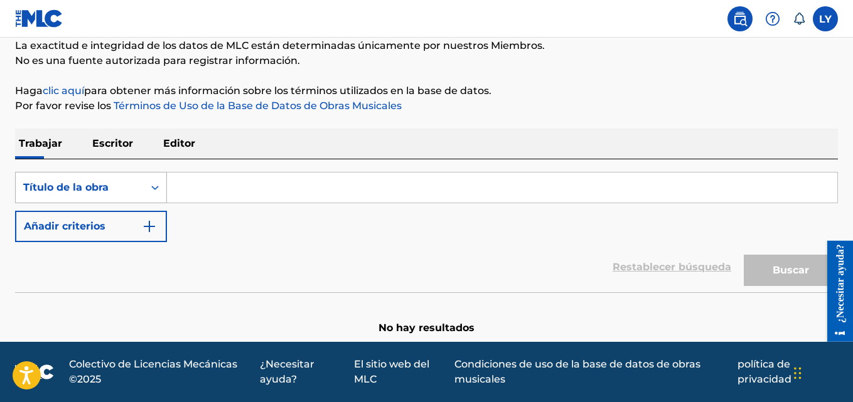
click at [154, 189] on icon "Formulario de búsqueda" at bounding box center [155, 187] width 13 height 13
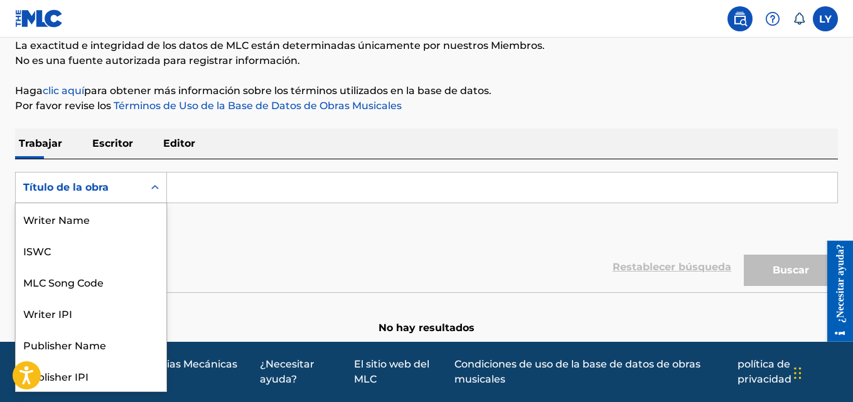
scroll to position [63, 0]
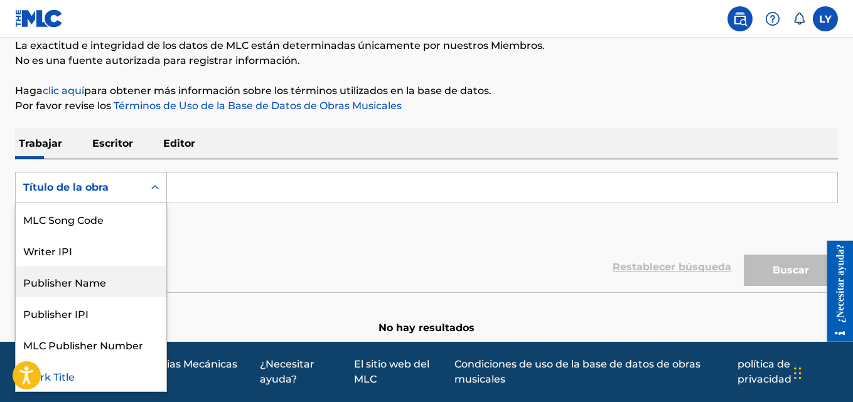
click at [132, 279] on div "Publisher Name" at bounding box center [91, 281] width 151 height 31
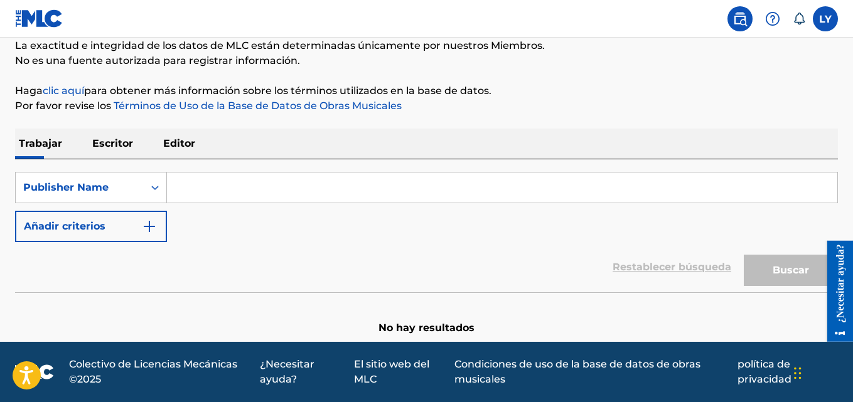
click at [207, 188] on input "Formulario de búsqueda" at bounding box center [502, 188] width 671 height 30
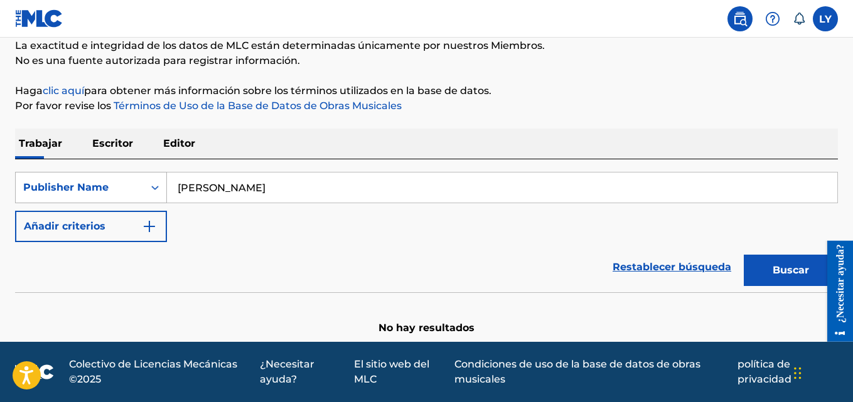
type input "yunez"
click at [160, 192] on icon "Formulario de búsqueda" at bounding box center [155, 187] width 13 height 13
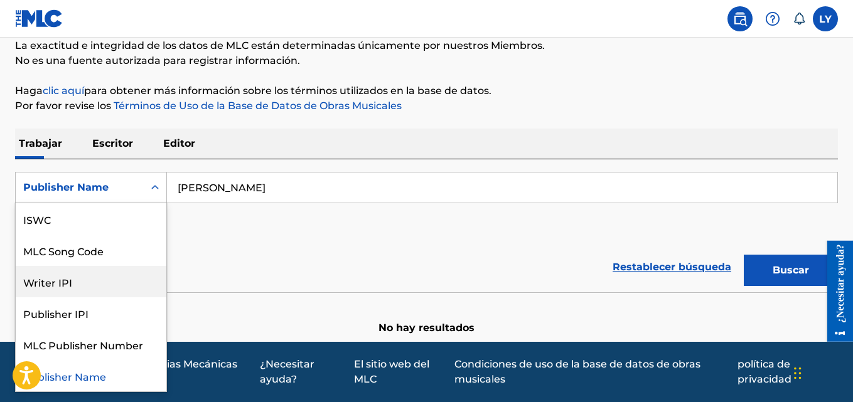
click at [121, 283] on div "Writer IPI" at bounding box center [91, 281] width 151 height 31
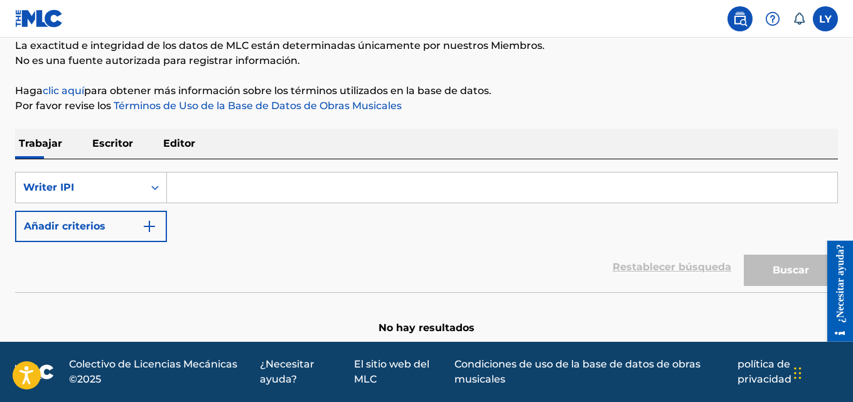
click at [229, 193] on input "Formulario de búsqueda" at bounding box center [502, 188] width 671 height 30
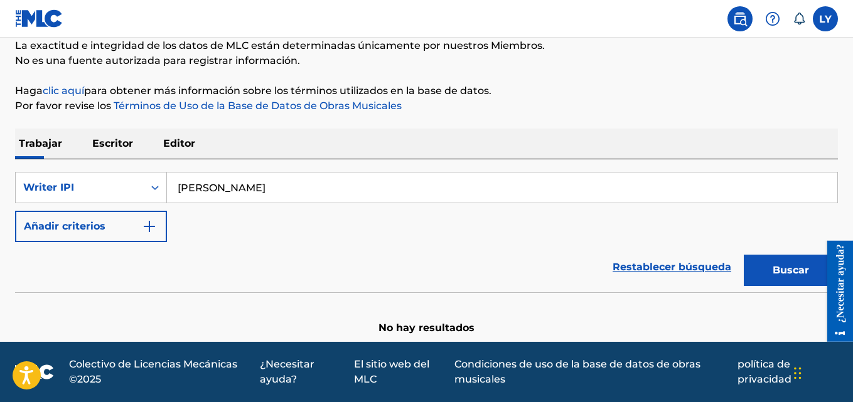
click at [744, 255] on button "Buscar" at bounding box center [791, 270] width 94 height 31
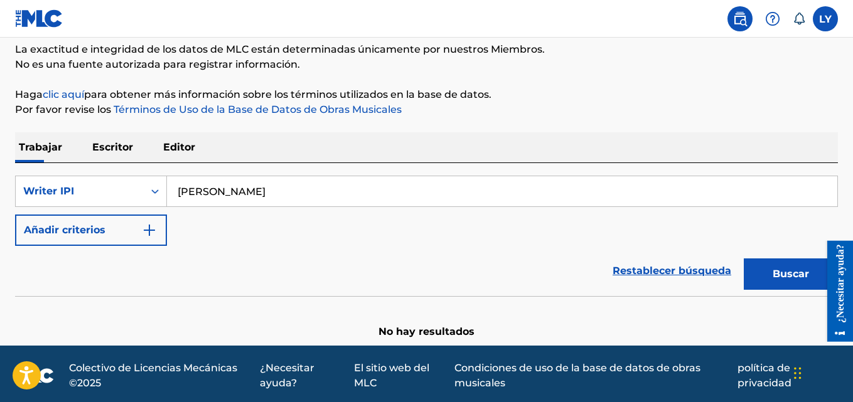
scroll to position [111, 0]
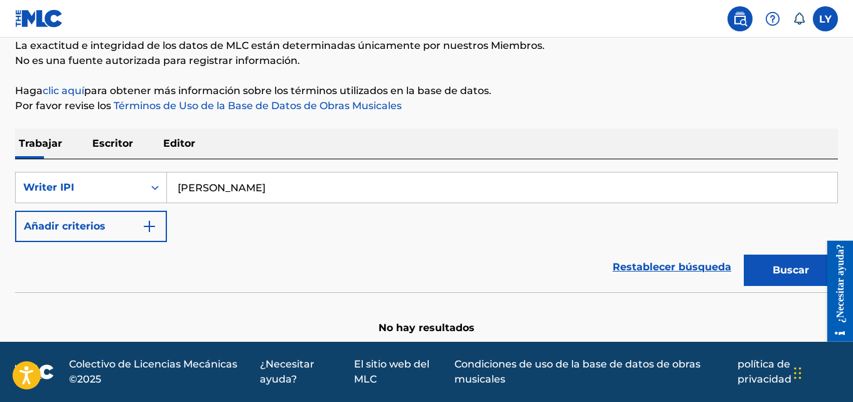
click at [283, 180] on input "Luis Rafael Yunez" at bounding box center [502, 188] width 671 height 30
drag, startPoint x: 235, startPoint y: 187, endPoint x: 174, endPoint y: 191, distance: 61.7
click at [174, 191] on input "Luis Rafael Yunez" at bounding box center [502, 188] width 671 height 30
type input "Yunez"
click at [744, 255] on button "Buscar" at bounding box center [791, 270] width 94 height 31
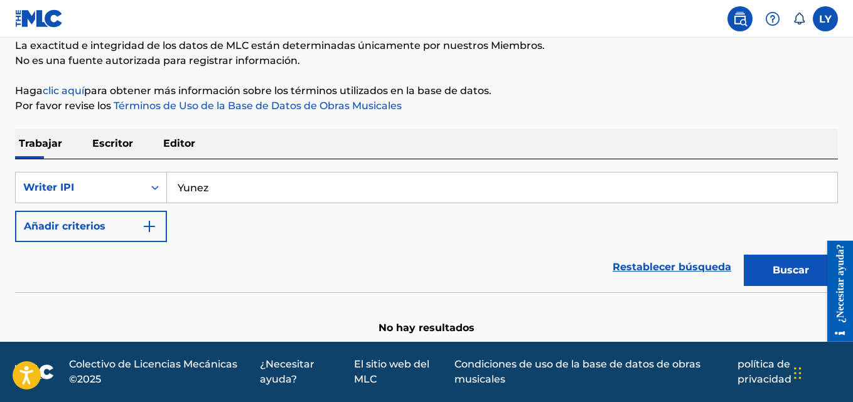
click at [126, 218] on button "Añadir criterios" at bounding box center [91, 226] width 152 height 31
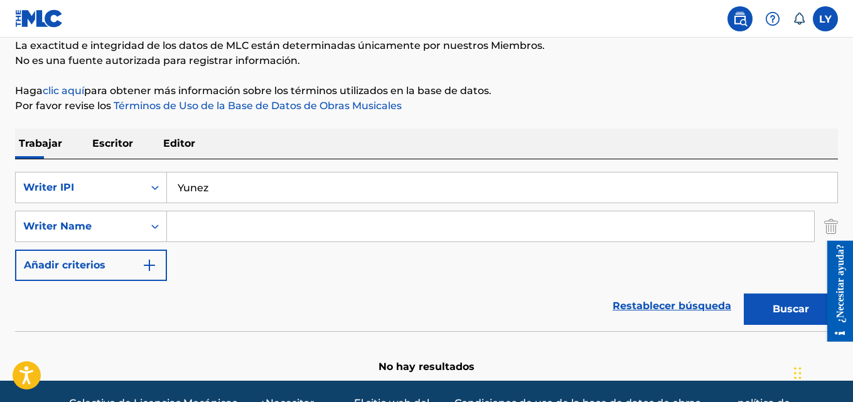
click at [831, 229] on img "Formulario de búsqueda" at bounding box center [831, 226] width 14 height 31
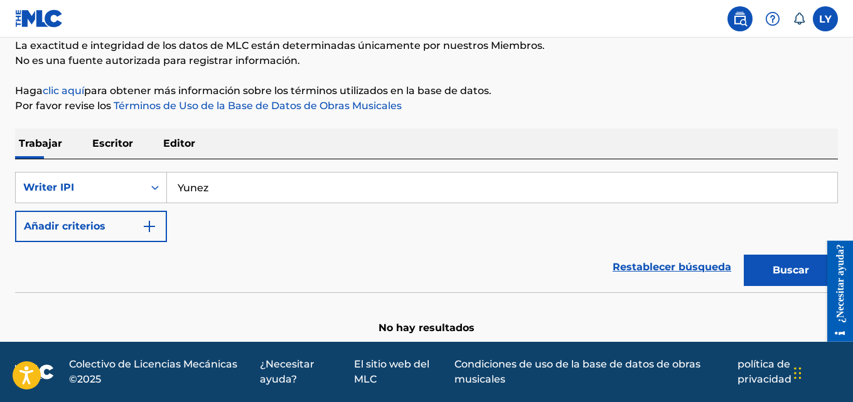
click at [120, 143] on font "Escritor" at bounding box center [112, 144] width 41 height 12
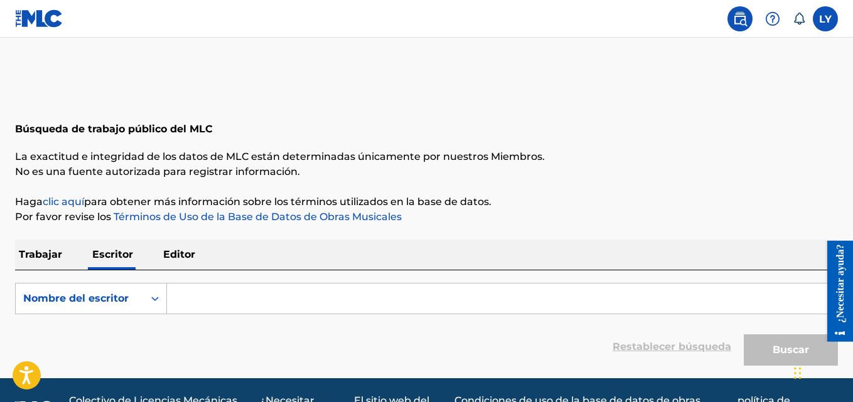
scroll to position [36, 0]
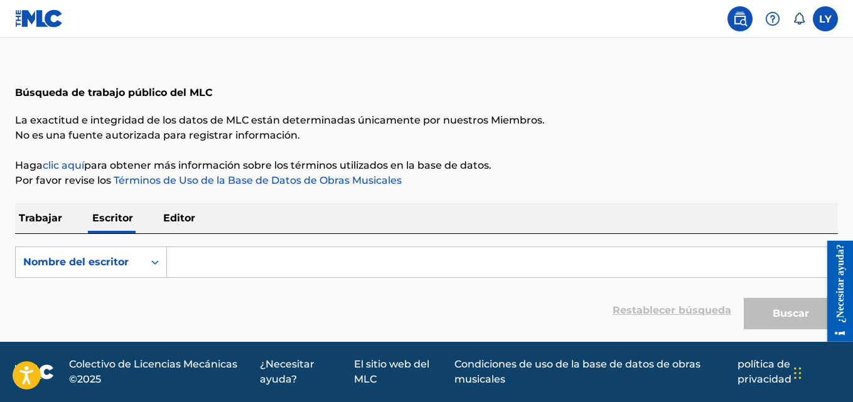
click at [242, 256] on input "Formulario de búsqueda" at bounding box center [502, 262] width 671 height 30
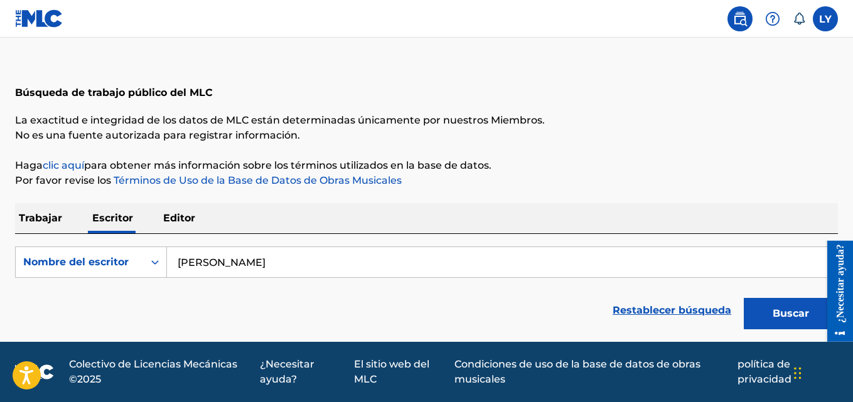
click at [744, 298] on button "Buscar" at bounding box center [791, 313] width 94 height 31
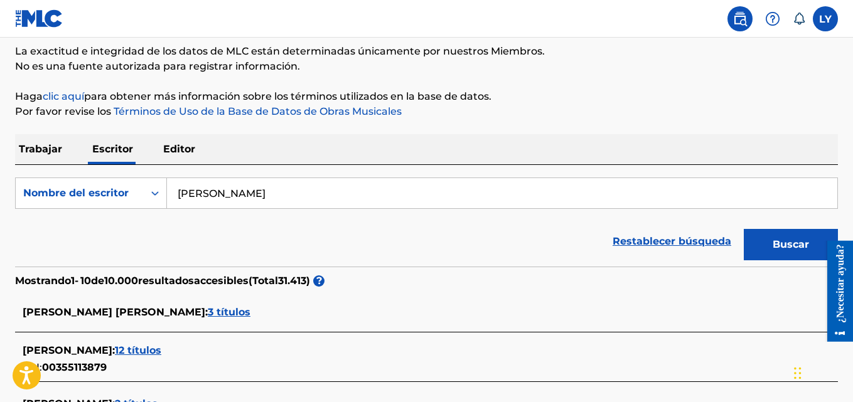
scroll to position [105, 0]
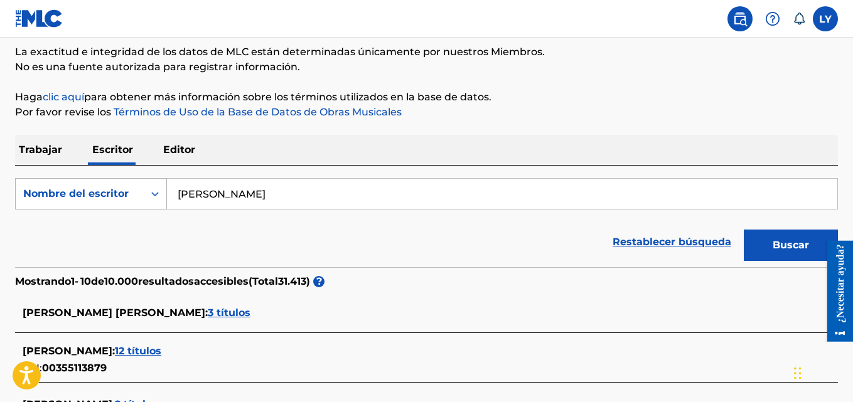
drag, startPoint x: 318, startPoint y: 202, endPoint x: 166, endPoint y: 208, distance: 152.7
click at [166, 208] on div "Búsqueda con criterios 7c193e60-b753-43eb-8a31-1c20dd950752 Nombre del escritor…" at bounding box center [426, 193] width 823 height 31
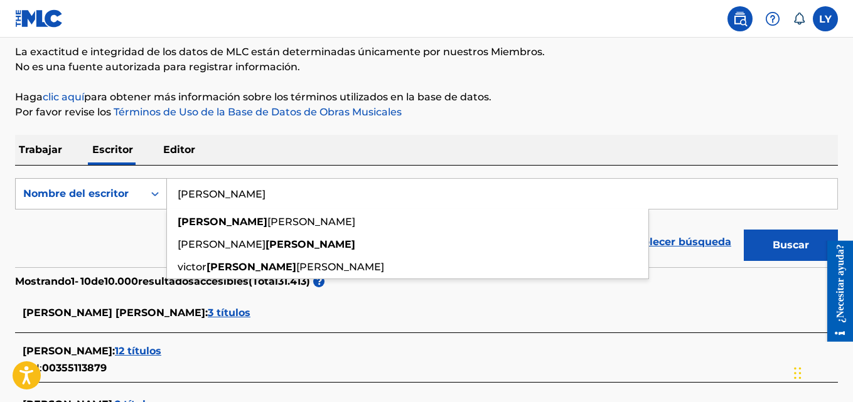
type input "yunez"
click at [744, 230] on button "Buscar" at bounding box center [791, 245] width 94 height 31
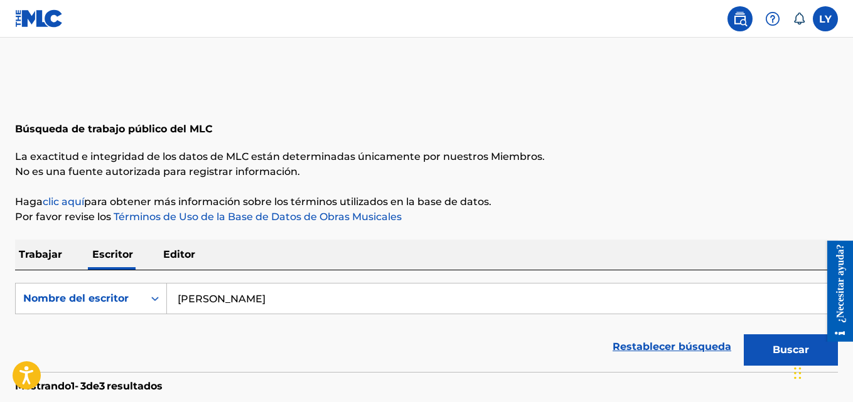
scroll to position [1, 0]
click at [62, 255] on p "Trabajar" at bounding box center [40, 254] width 51 height 30
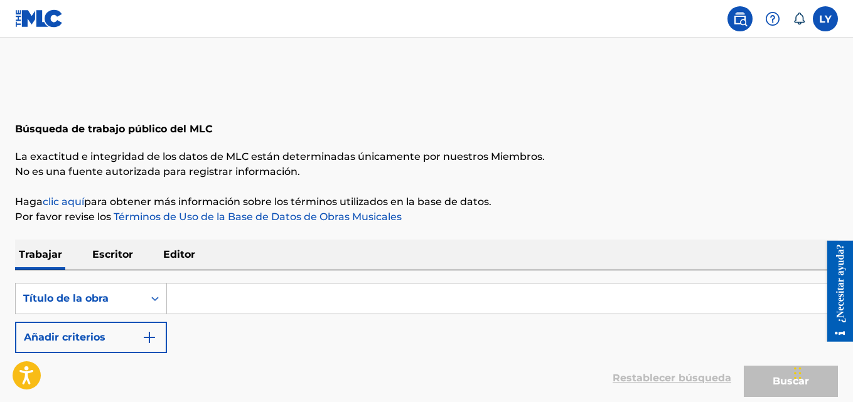
click at [823, 26] on label at bounding box center [825, 18] width 25 height 25
click at [826, 19] on input "LY Luis Yunez yunezmusic@gmail.com Preferencias de notificación Perfil Finaliza…" at bounding box center [826, 19] width 0 height 0
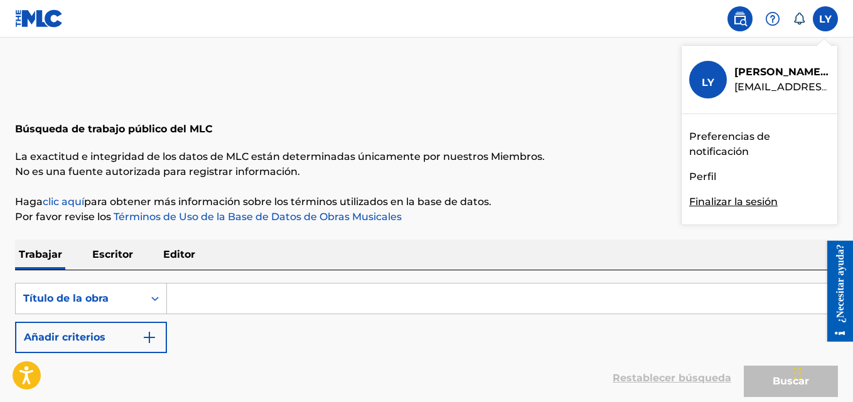
click at [700, 153] on font "Preferencias de notificación" at bounding box center [729, 144] width 81 height 27
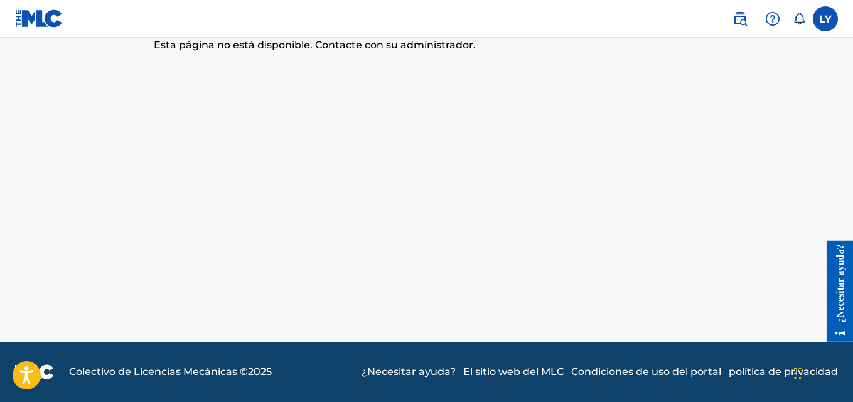
click at [823, 14] on label at bounding box center [825, 18] width 25 height 25
click at [826, 19] on input "LY Luis Yunez yunezmusic@gmail.com Preferencias de notificación Perfil Finaliza…" at bounding box center [826, 19] width 0 height 0
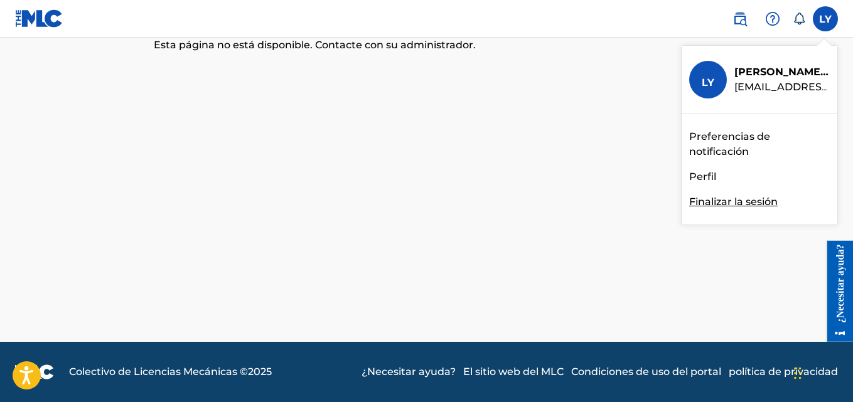
click at [709, 174] on font "Perfil" at bounding box center [702, 177] width 27 height 12
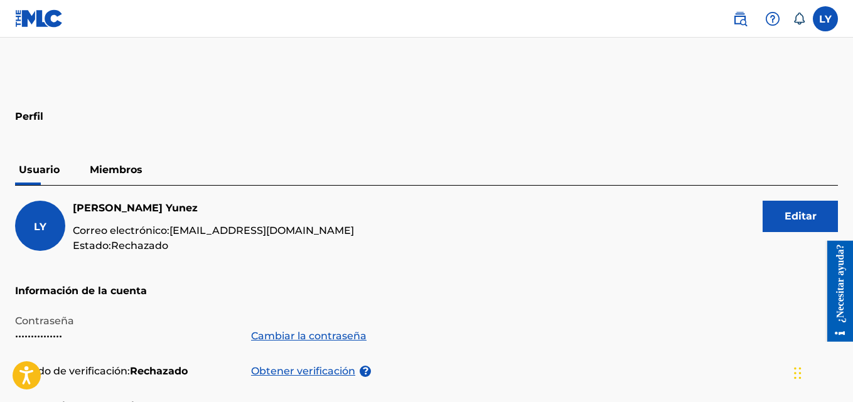
click at [828, 28] on label at bounding box center [825, 18] width 25 height 25
click at [826, 19] on input "LY Luis Yunez yunezmusic@gmail.com Preferencias de notificación Perfil Finaliza…" at bounding box center [826, 19] width 0 height 0
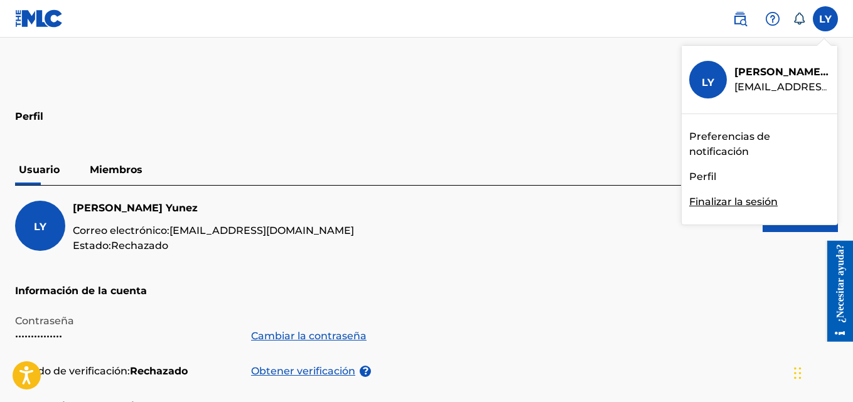
click at [703, 201] on font "Finalizar la sesión" at bounding box center [733, 202] width 89 height 12
click at [826, 19] on input "LY Luis Yunez yunezmusic@gmail.com Preferencias de notificación Perfil Finaliza…" at bounding box center [826, 19] width 0 height 0
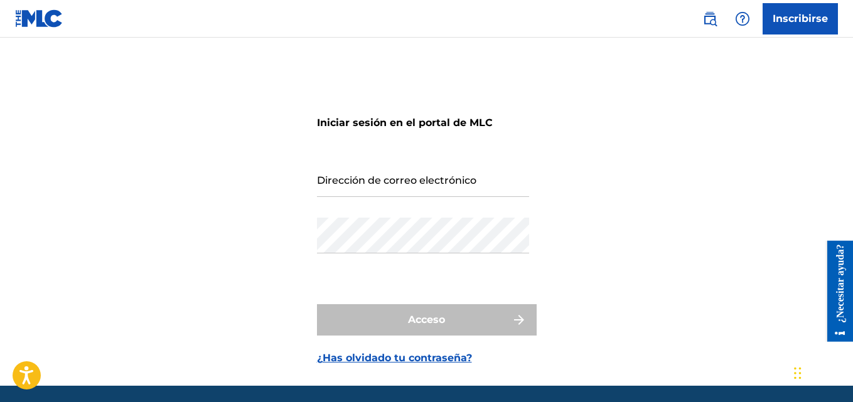
click at [26, 17] on img at bounding box center [39, 18] width 48 height 18
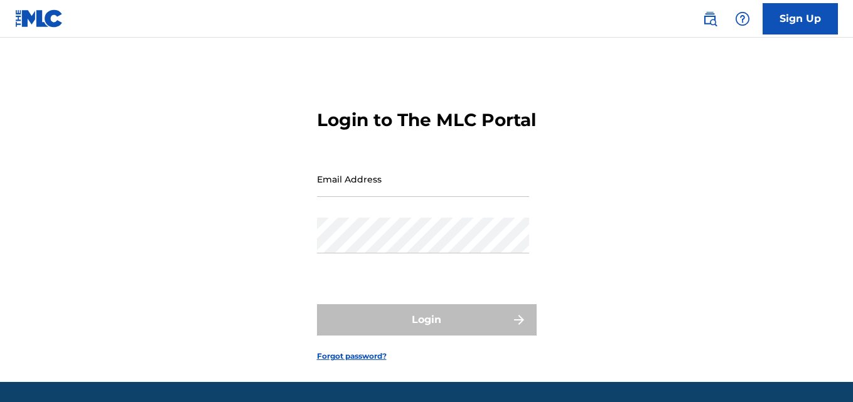
click at [360, 197] on input "Email Address" at bounding box center [423, 179] width 212 height 36
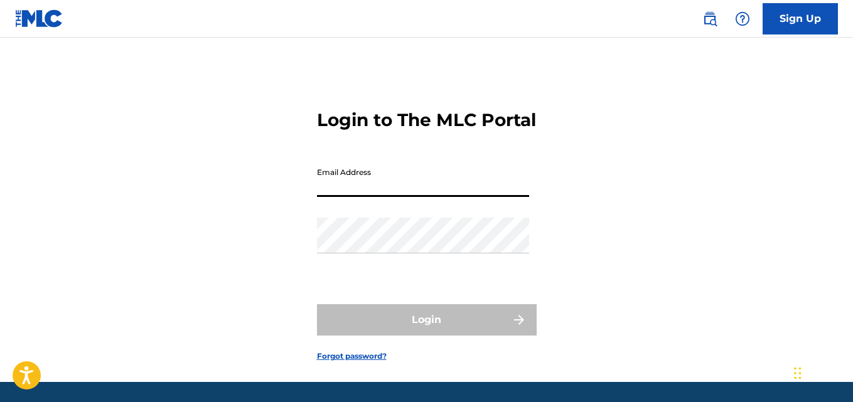
type input "[EMAIL_ADDRESS][DOMAIN_NAME]"
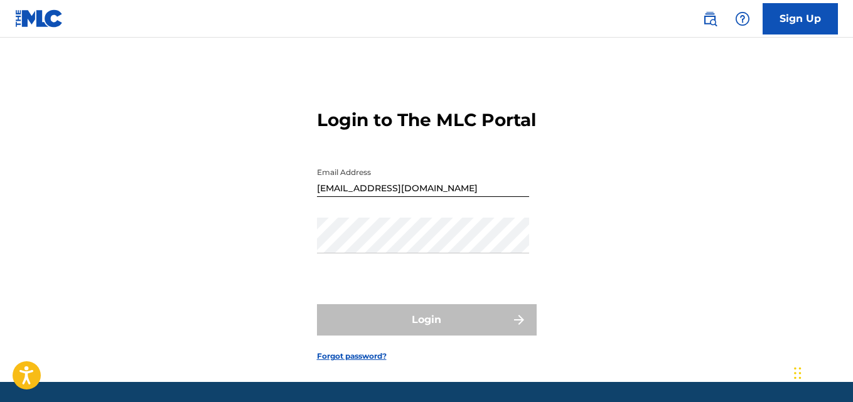
click at [370, 274] on div "Password" at bounding box center [423, 246] width 212 height 57
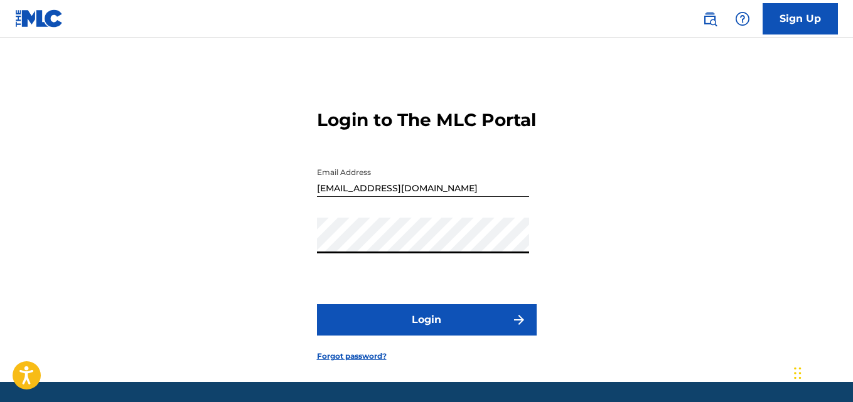
click at [339, 330] on button "Login" at bounding box center [427, 320] width 220 height 31
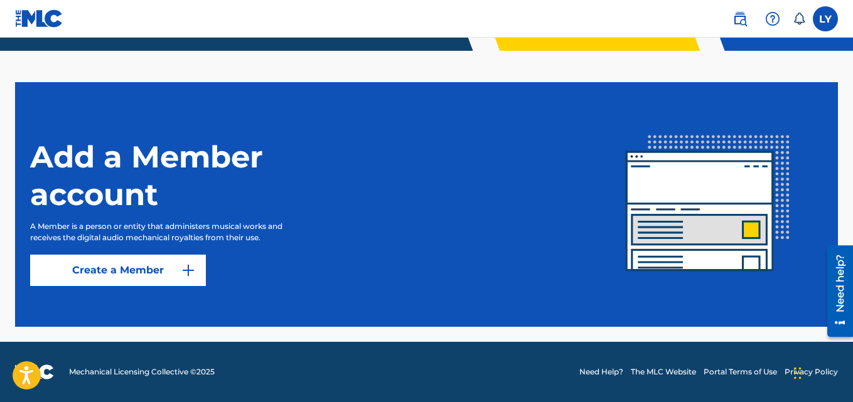
scroll to position [316, 0]
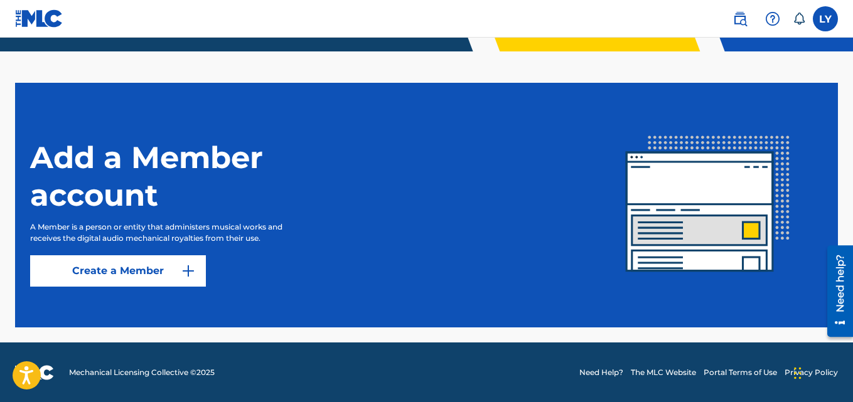
click at [176, 272] on button "Create a Member" at bounding box center [118, 271] width 176 height 31
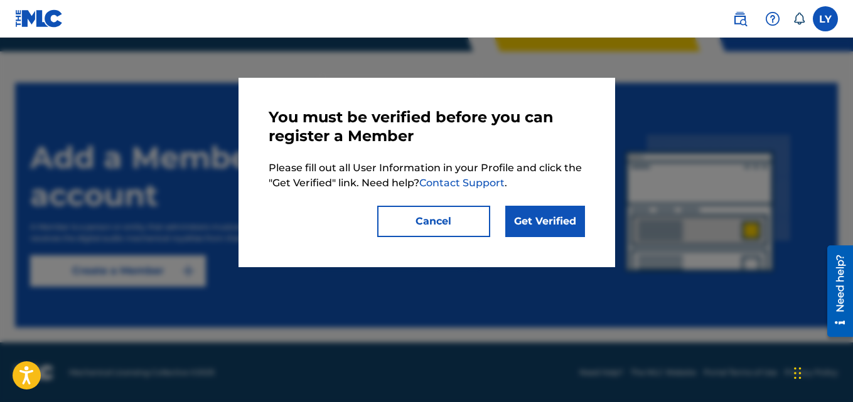
click at [544, 230] on link "Get Verified" at bounding box center [545, 221] width 80 height 31
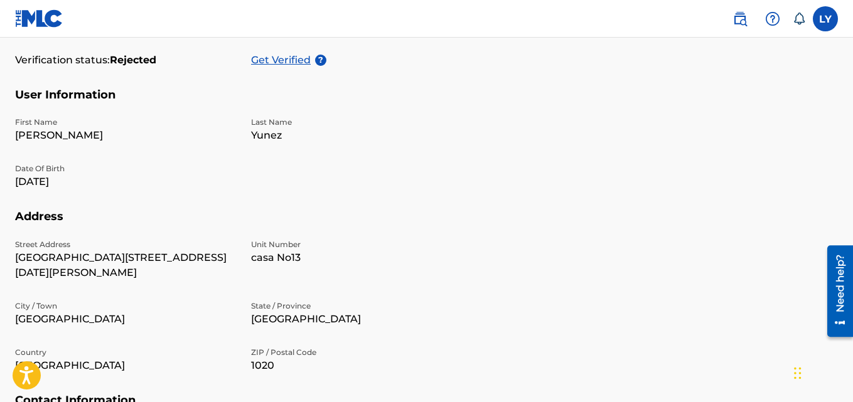
scroll to position [291, 0]
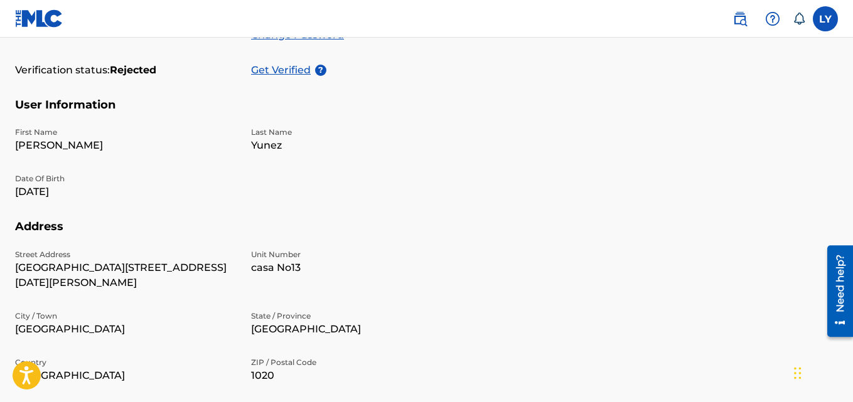
click at [47, 230] on h5 "Address" at bounding box center [426, 235] width 823 height 30
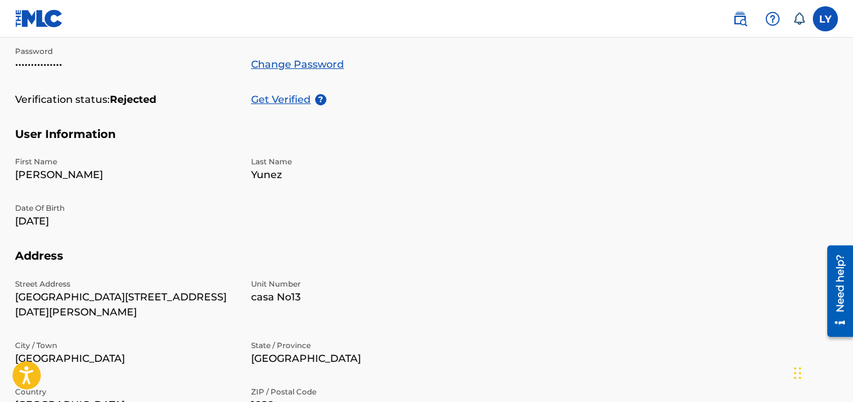
scroll to position [0, 0]
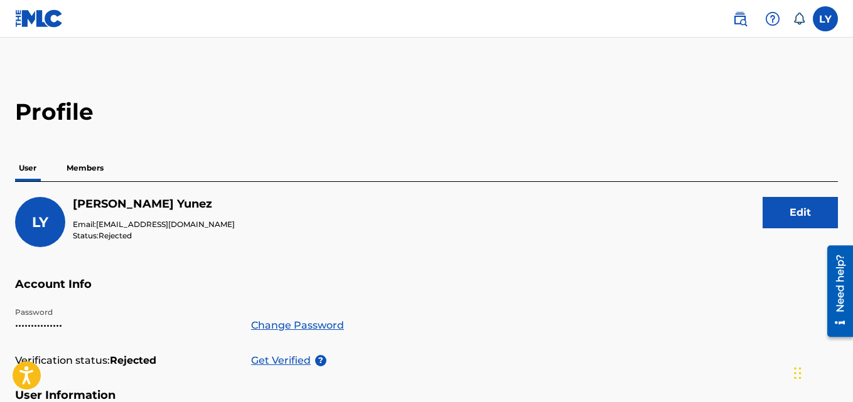
click at [830, 25] on label at bounding box center [825, 18] width 25 height 25
click at [826, 19] on input "LY [PERSON_NAME] [PERSON_NAME][EMAIL_ADDRESS][DOMAIN_NAME] Notification Prefere…" at bounding box center [826, 19] width 0 height 0
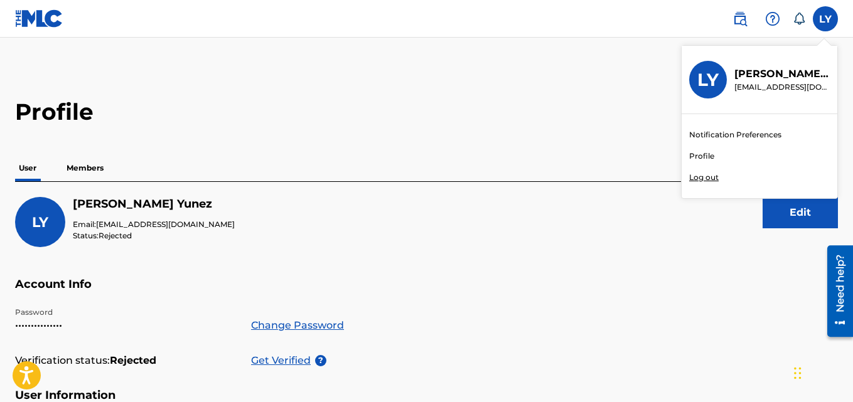
click at [708, 178] on p "Log out" at bounding box center [704, 177] width 30 height 11
click at [826, 19] on input "LY [PERSON_NAME] [PERSON_NAME][EMAIL_ADDRESS][DOMAIN_NAME] Notification Prefere…" at bounding box center [826, 19] width 0 height 0
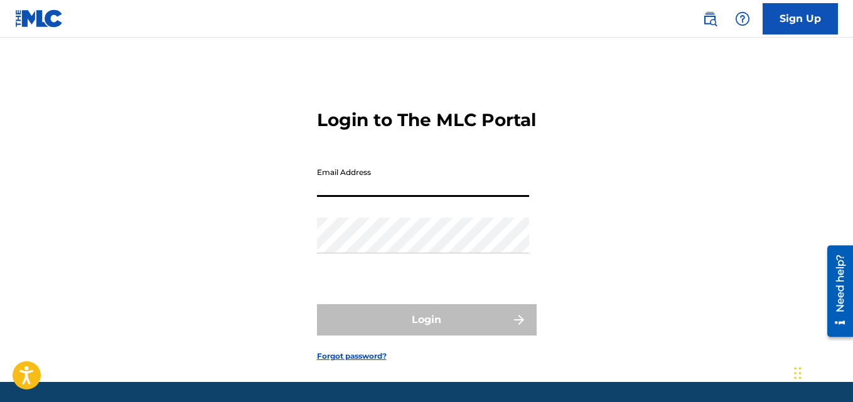
click at [369, 197] on input "Email Address" at bounding box center [423, 179] width 212 height 36
